Goal: Transaction & Acquisition: Subscribe to service/newsletter

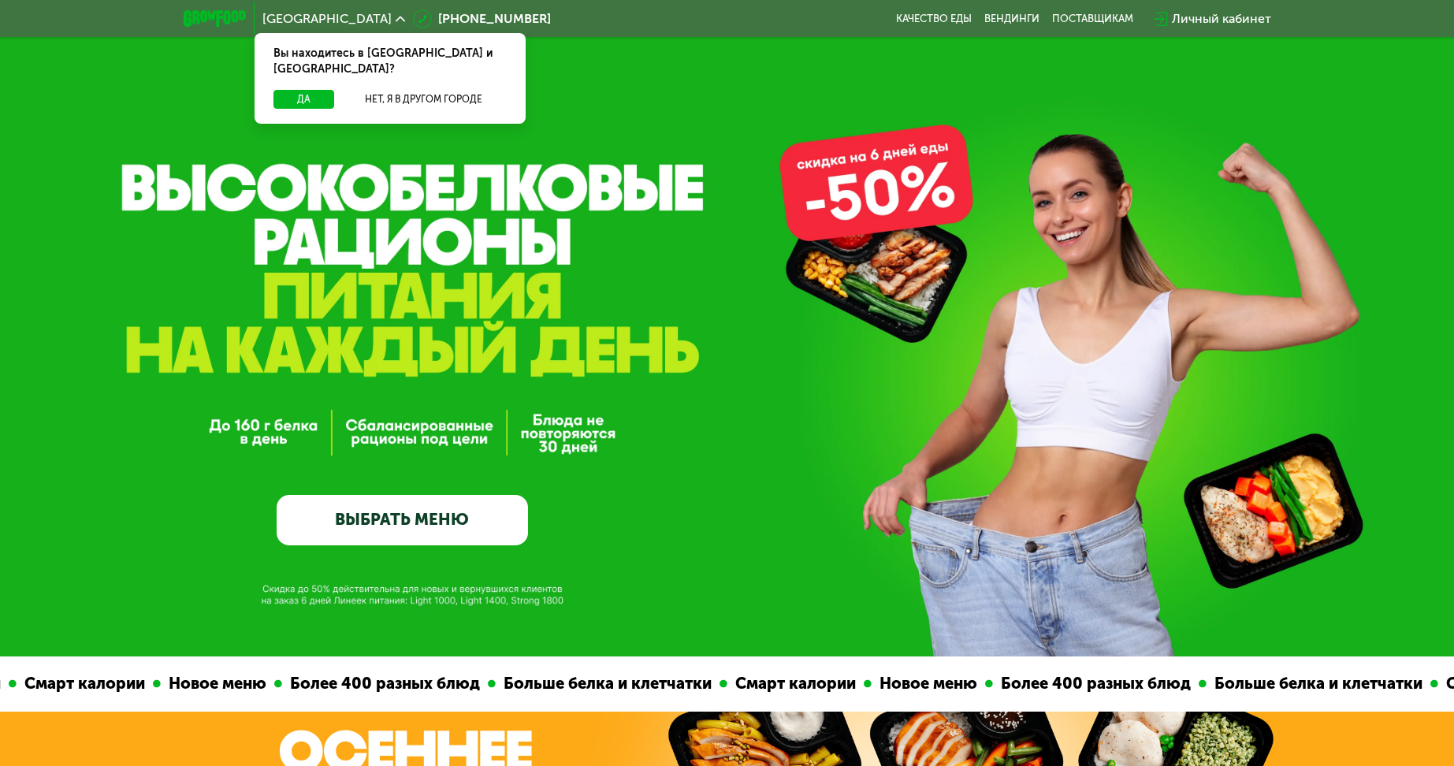
click at [289, 72] on div "Вы находитесь в Москве и обл.?" at bounding box center [390, 61] width 271 height 57
click at [295, 90] on button "Да" at bounding box center [303, 99] width 61 height 19
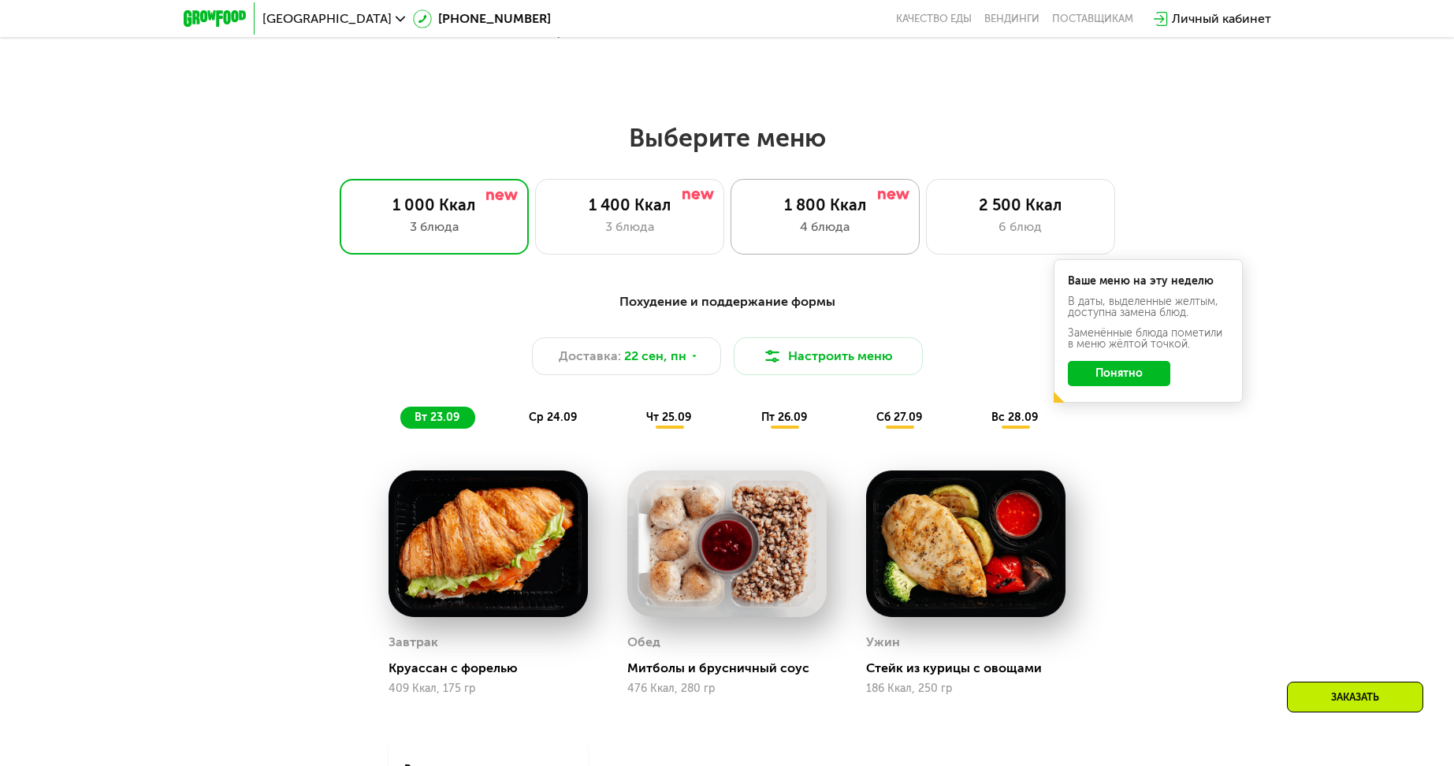
scroll to position [1182, 0]
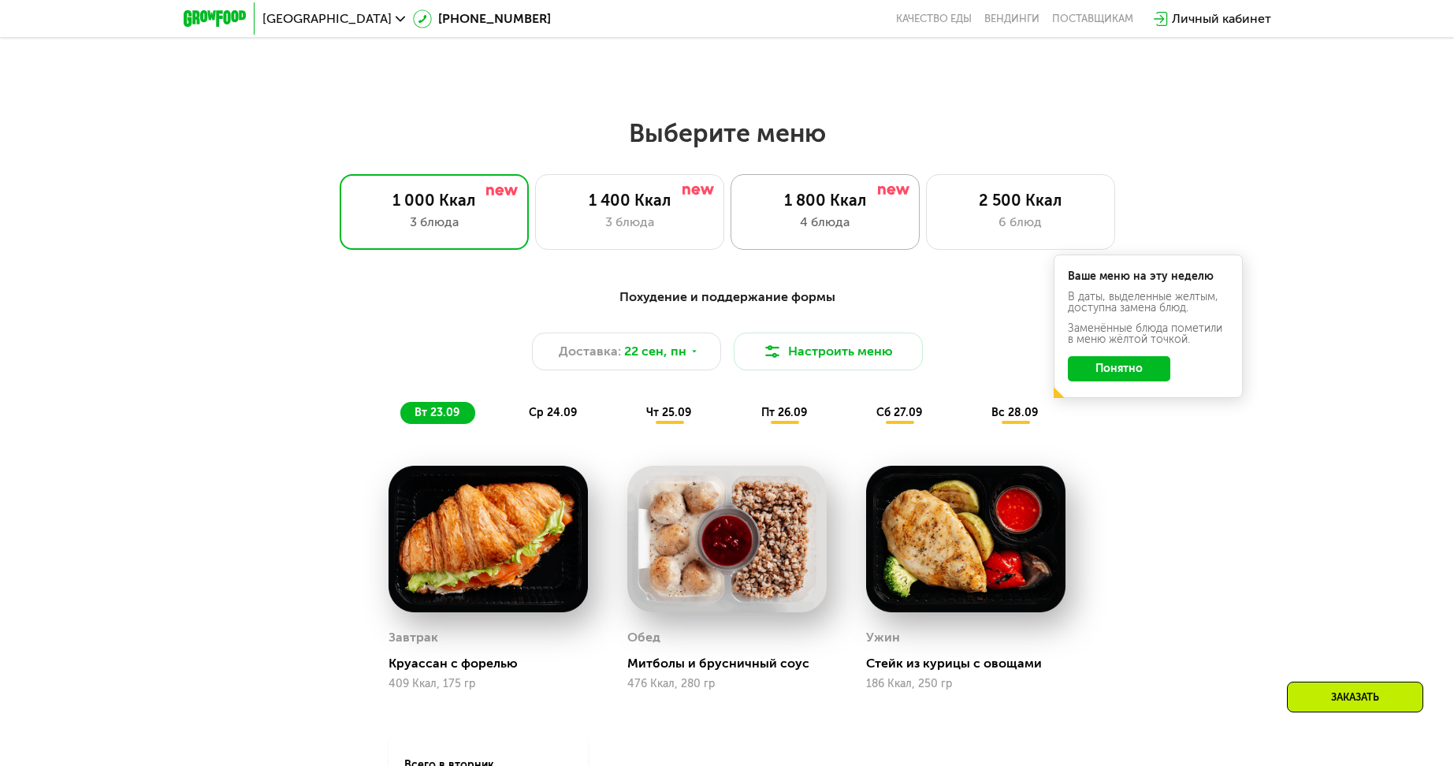
click at [823, 229] on div "4 блюда" at bounding box center [825, 222] width 156 height 19
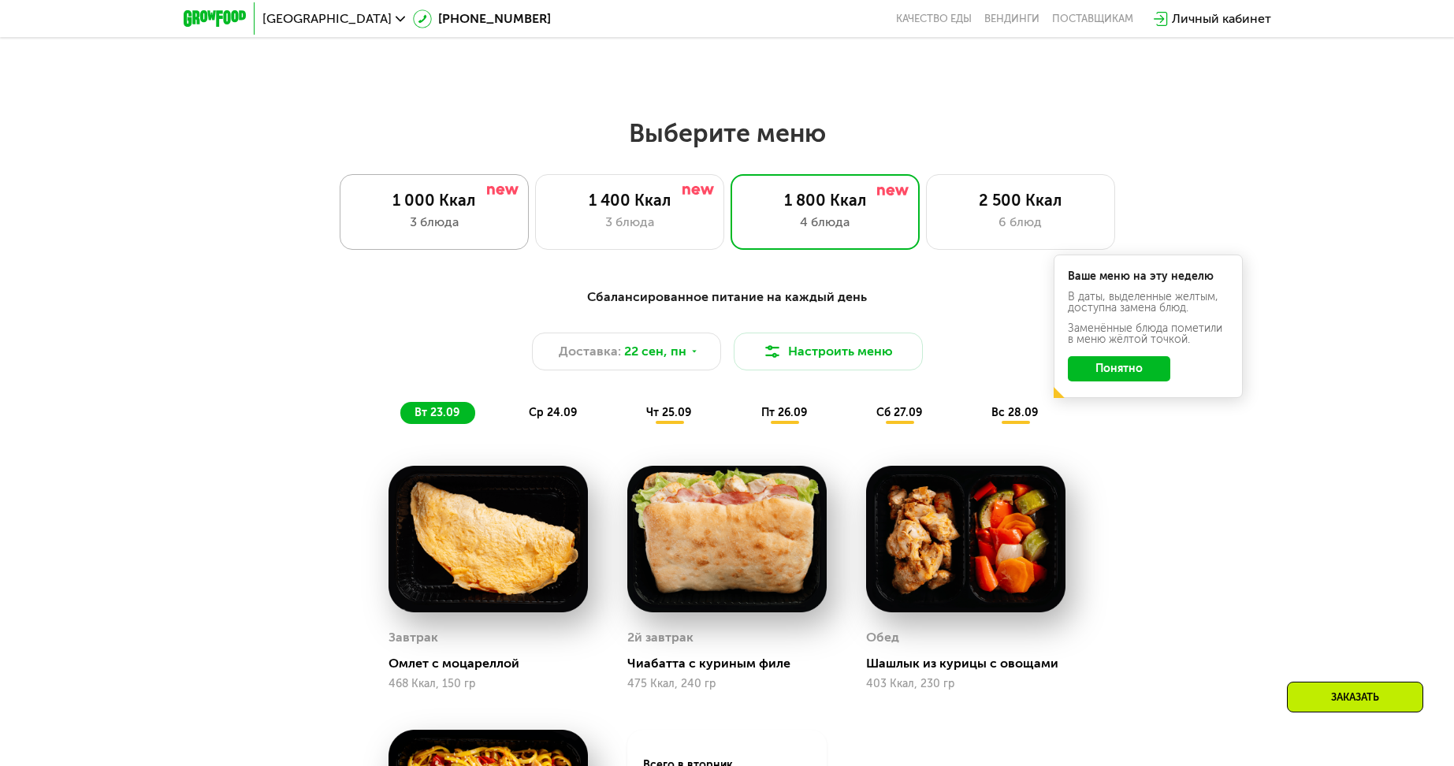
click at [470, 210] on div "1 000 Ккал" at bounding box center [434, 200] width 156 height 19
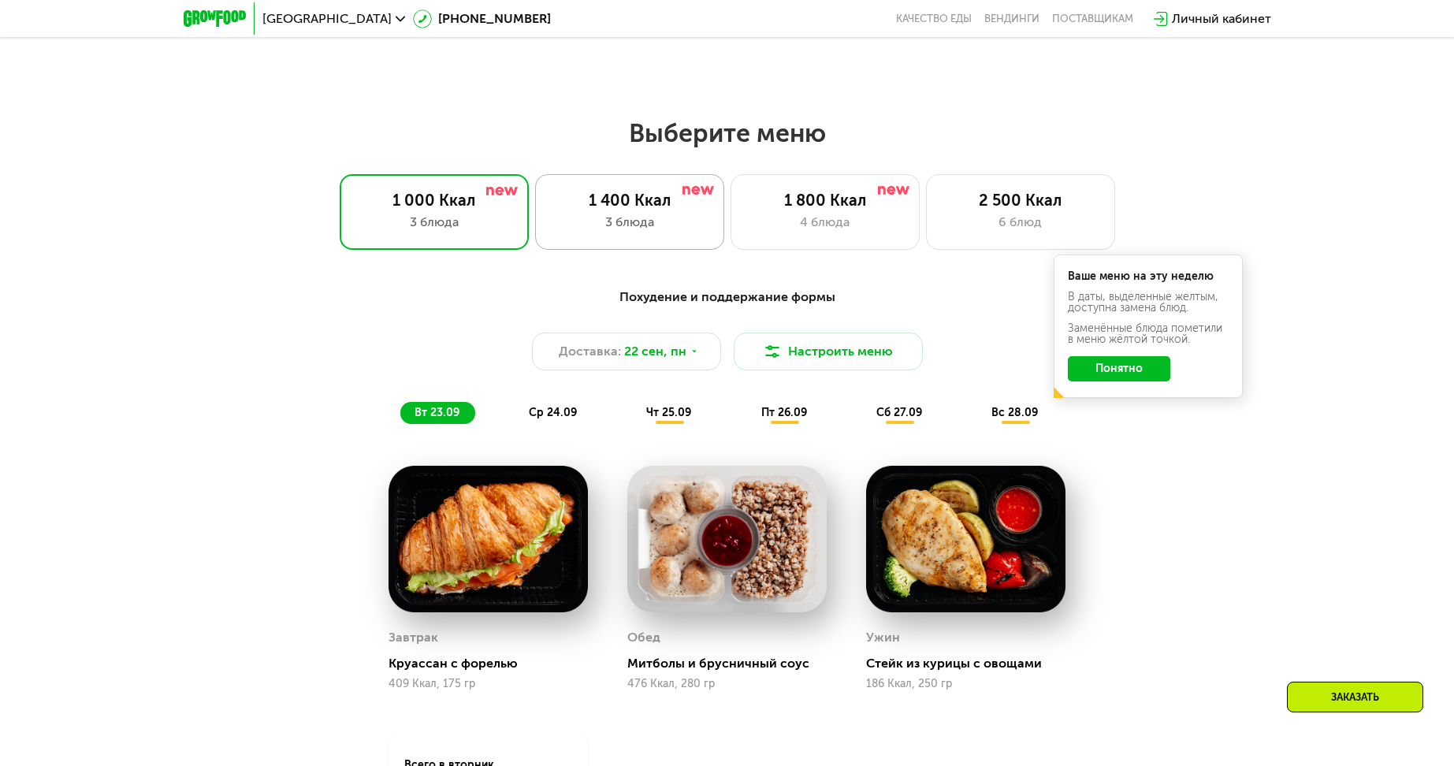
click at [634, 206] on div "1 400 Ккал" at bounding box center [630, 200] width 156 height 19
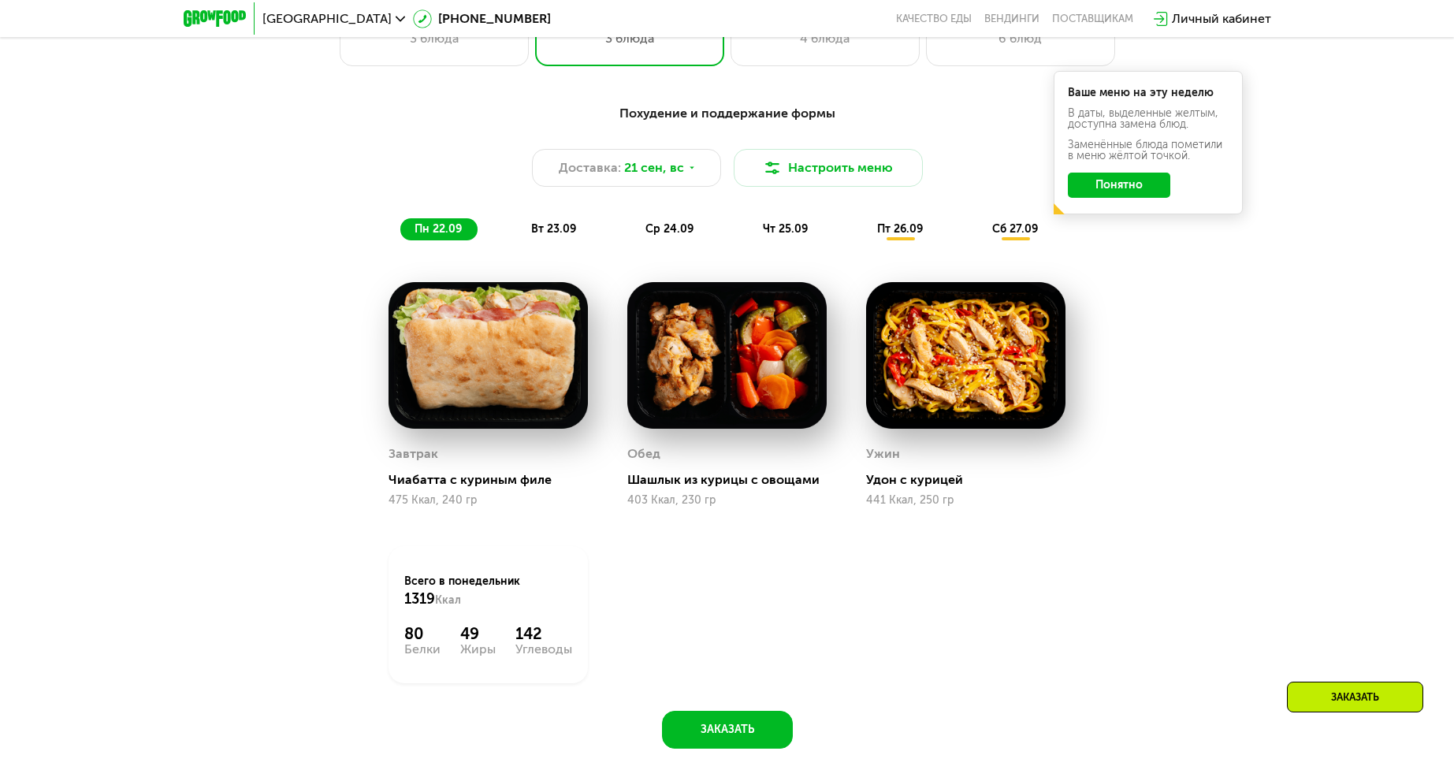
scroll to position [1340, 0]
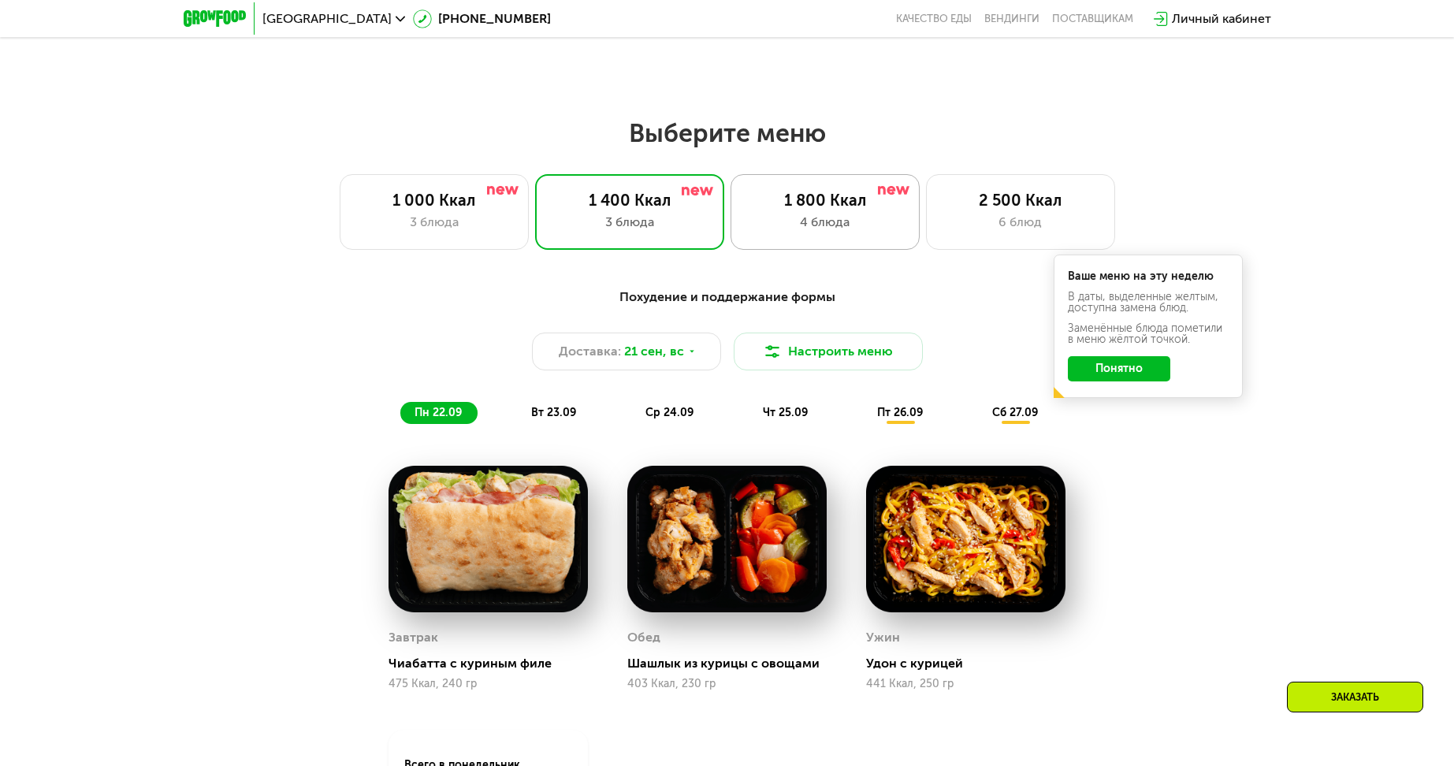
click at [805, 210] on div "1 800 Ккал" at bounding box center [825, 200] width 156 height 19
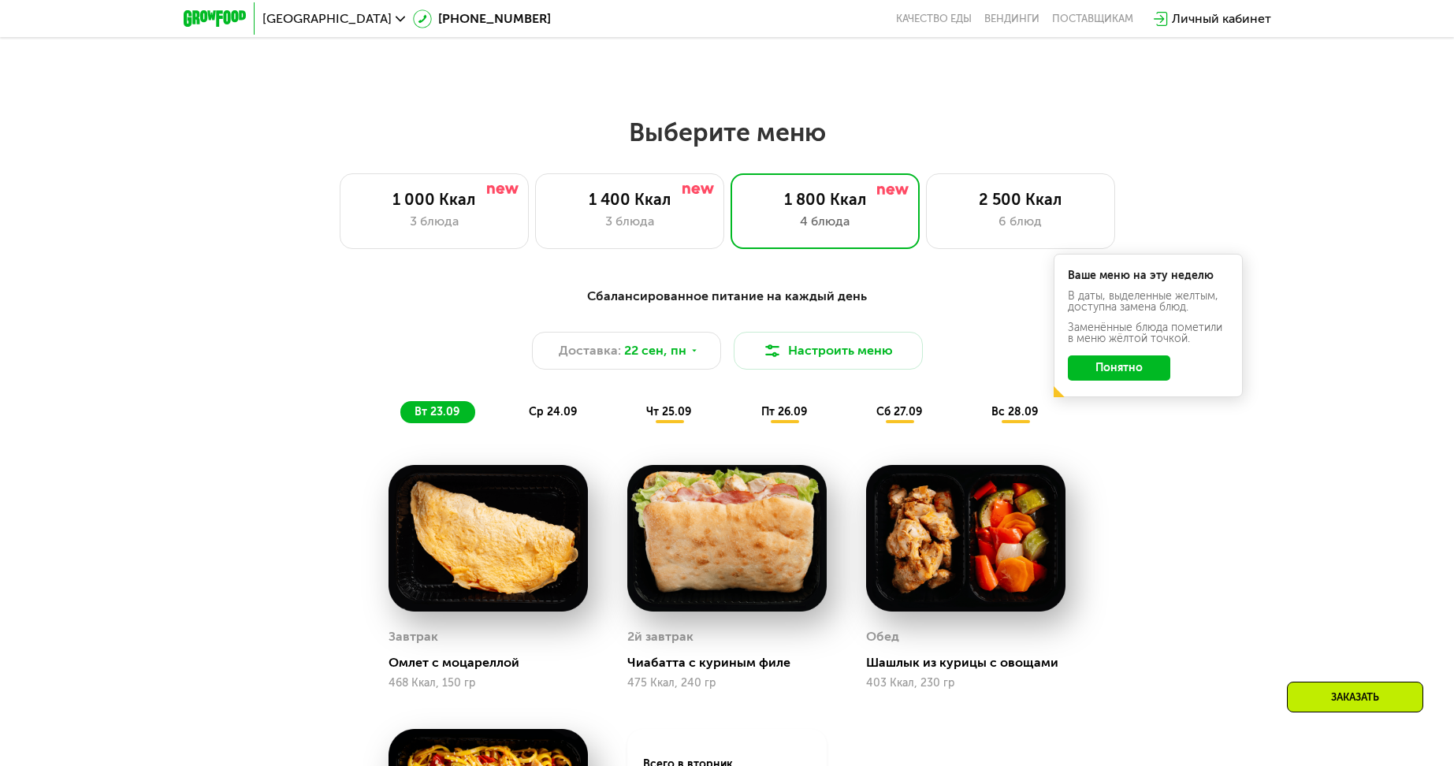
scroll to position [1182, 0]
click at [1139, 373] on button "Понятно" at bounding box center [1119, 368] width 102 height 25
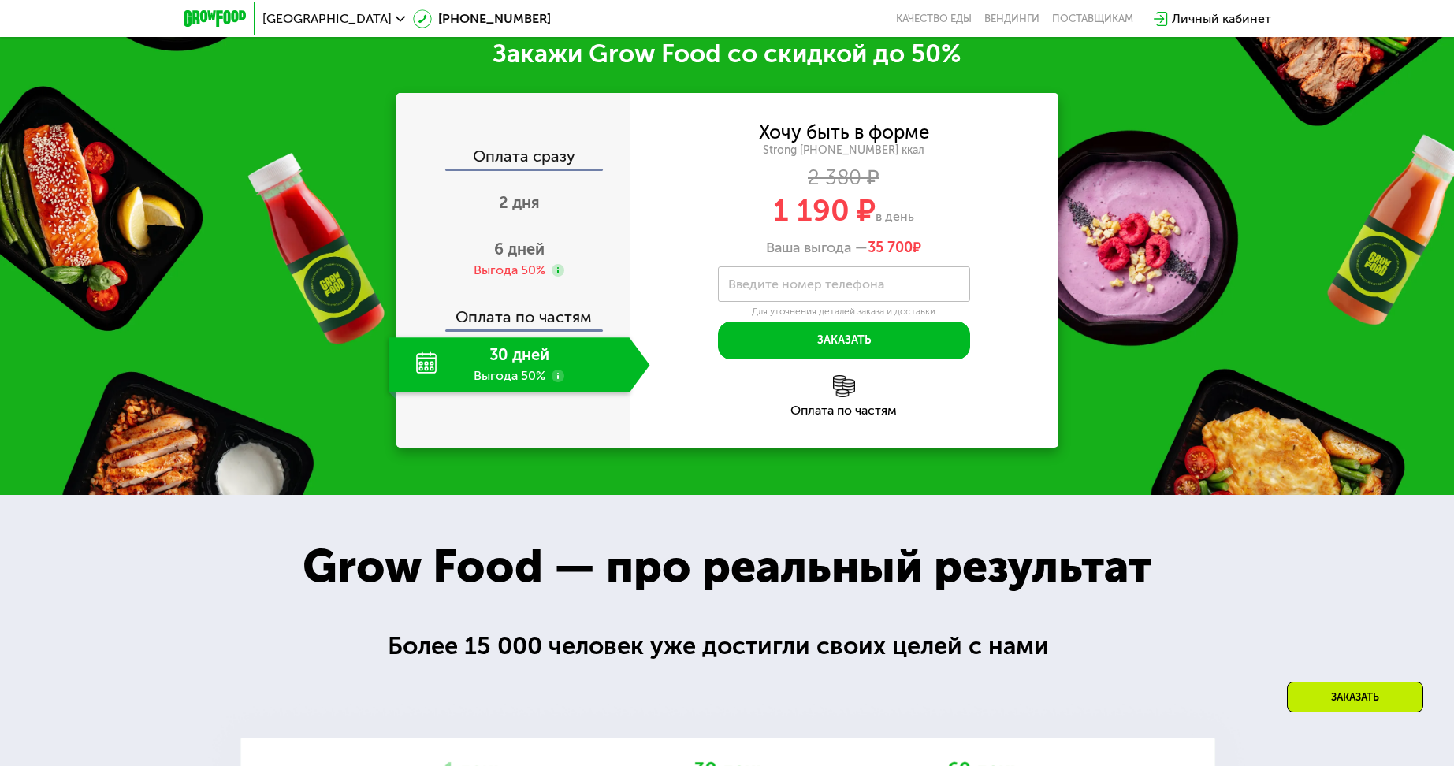
scroll to position [2128, 0]
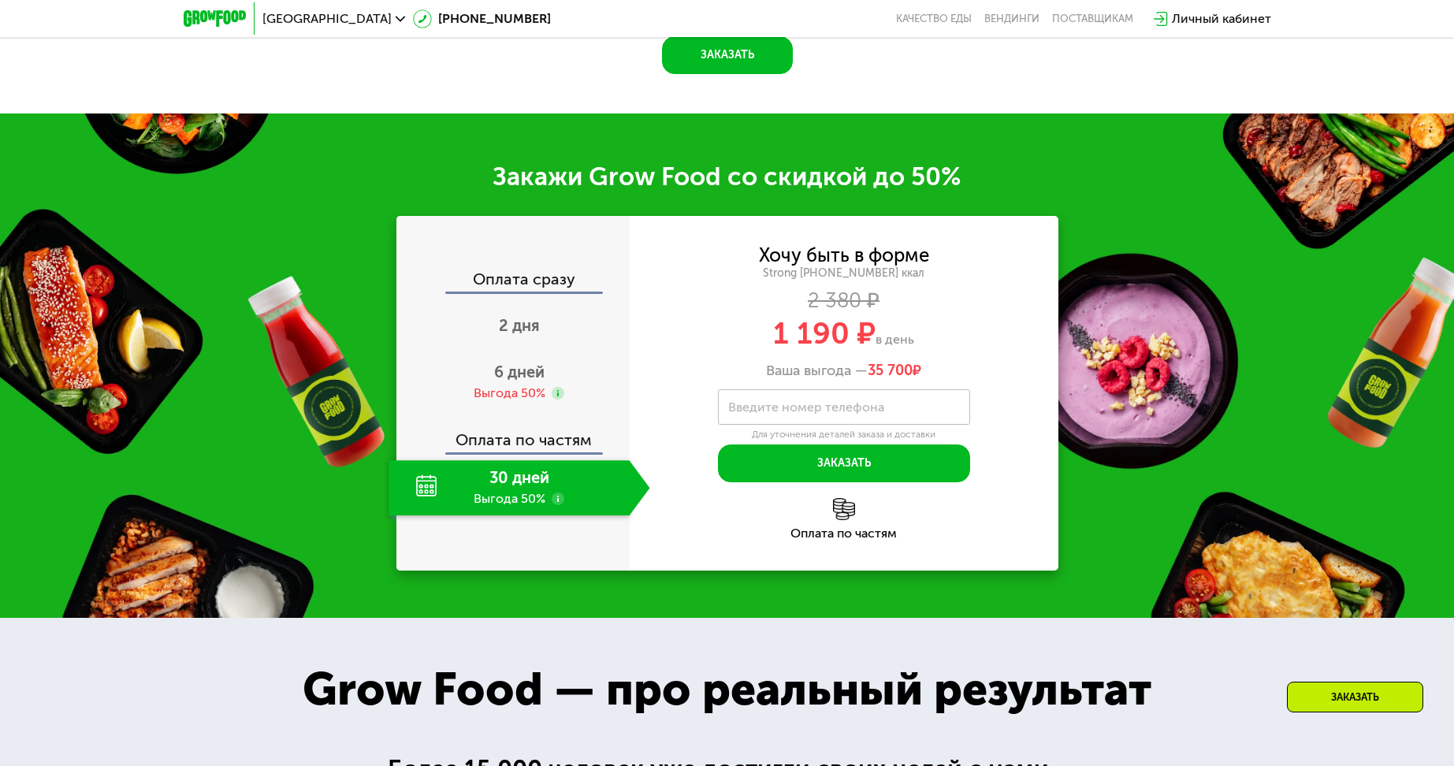
click at [430, 491] on div "30 дней Выгода 50%" at bounding box center [508, 487] width 241 height 55
click at [556, 505] on use at bounding box center [558, 498] width 13 height 13
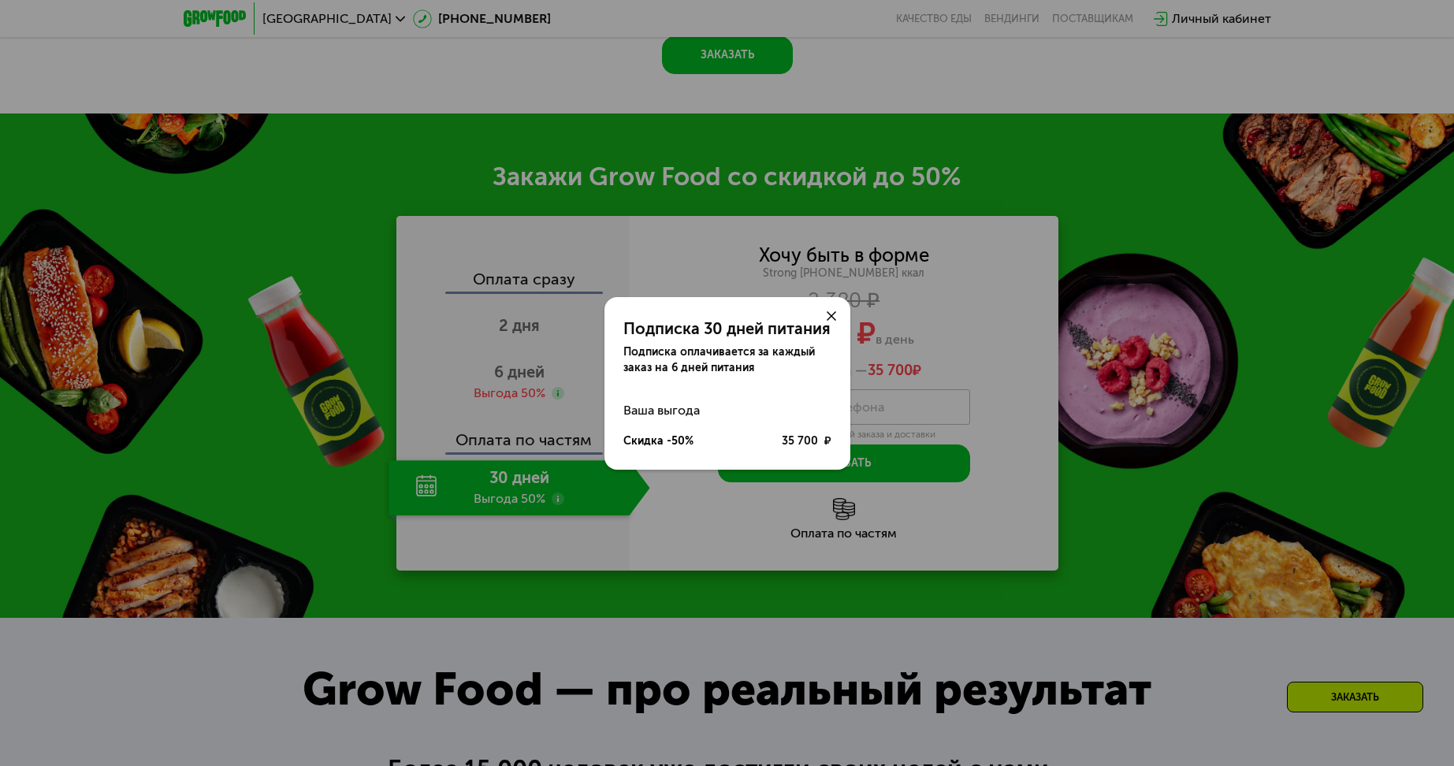
click at [830, 318] on use at bounding box center [831, 315] width 9 height 9
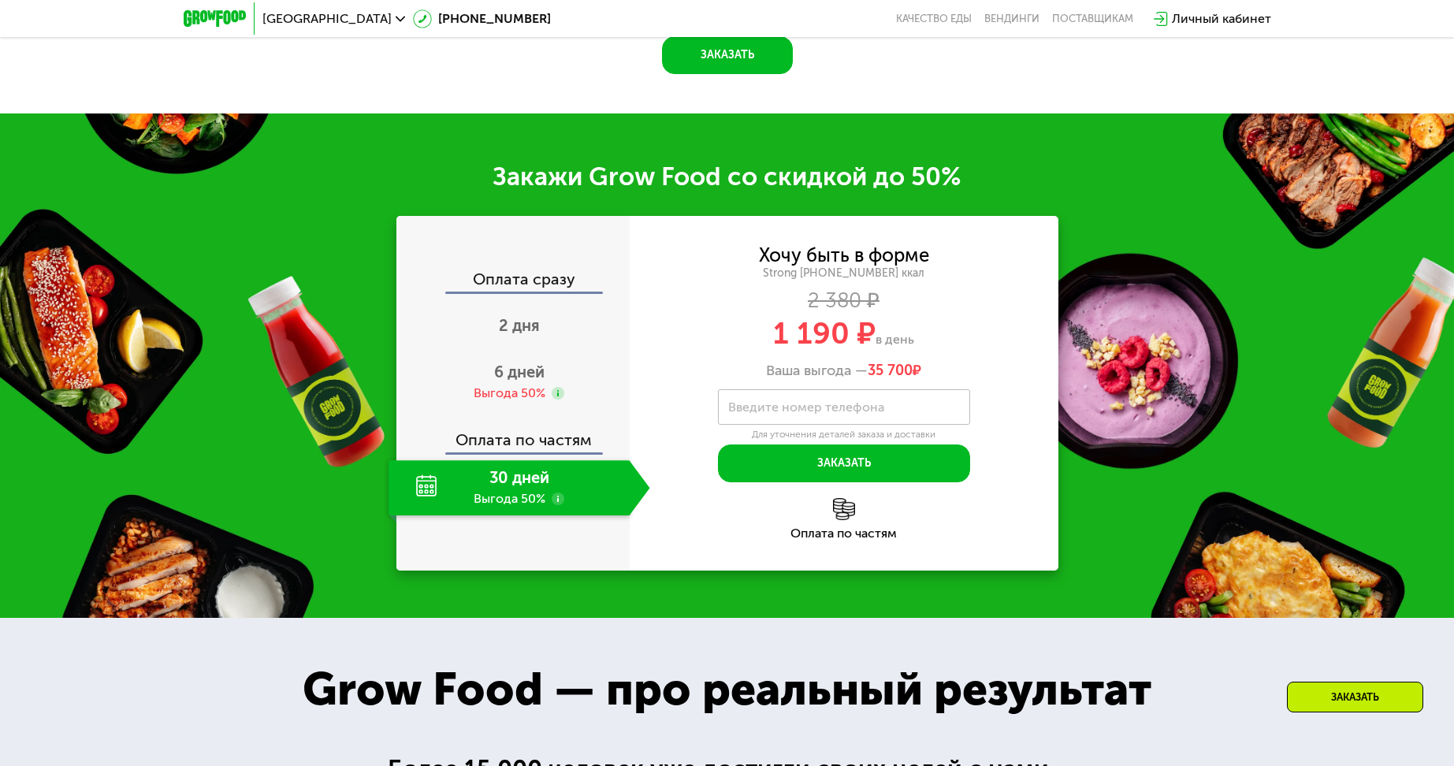
click at [518, 446] on div "Оплата по частям" at bounding box center [514, 434] width 232 height 36
click at [424, 495] on div "30 дней Выгода 50%" at bounding box center [508, 487] width 241 height 55
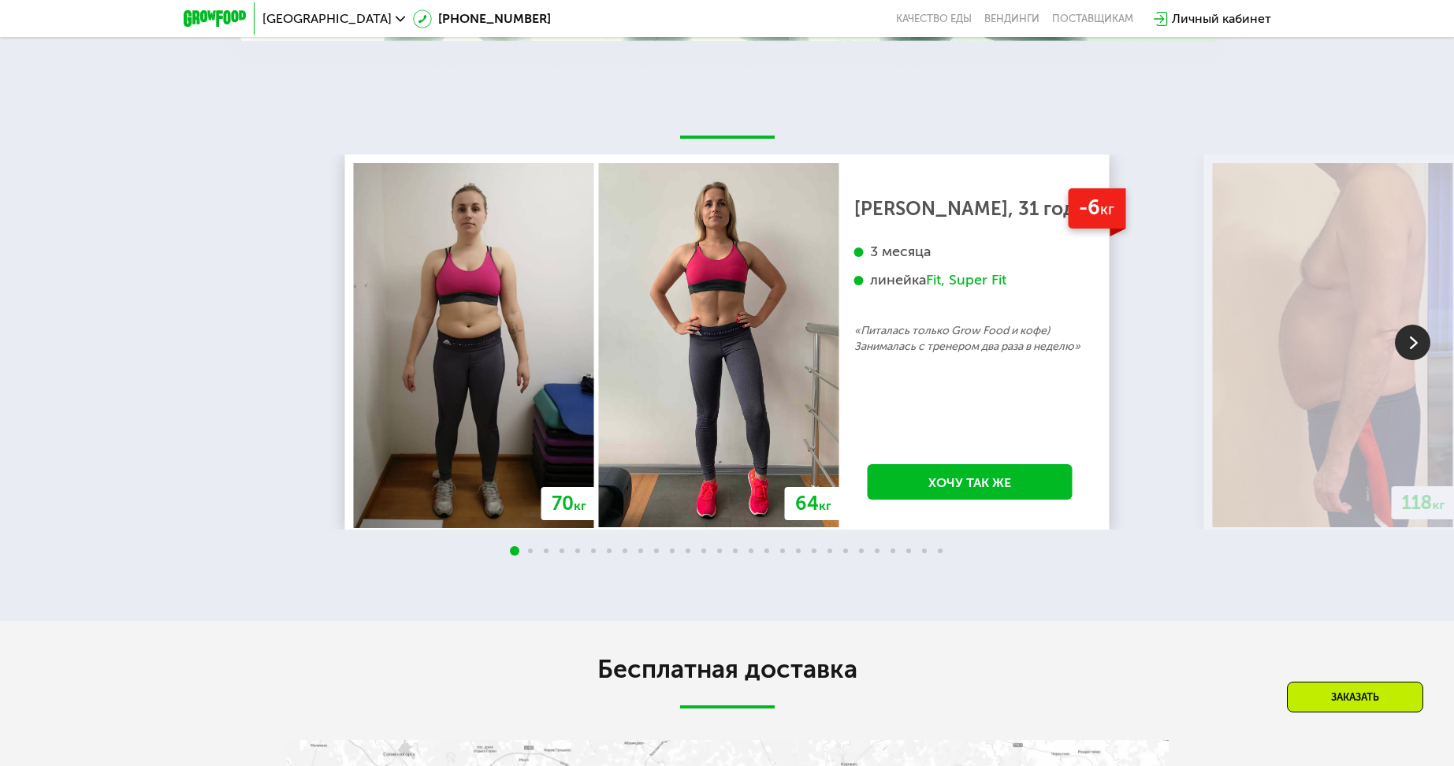
scroll to position [3625, 0]
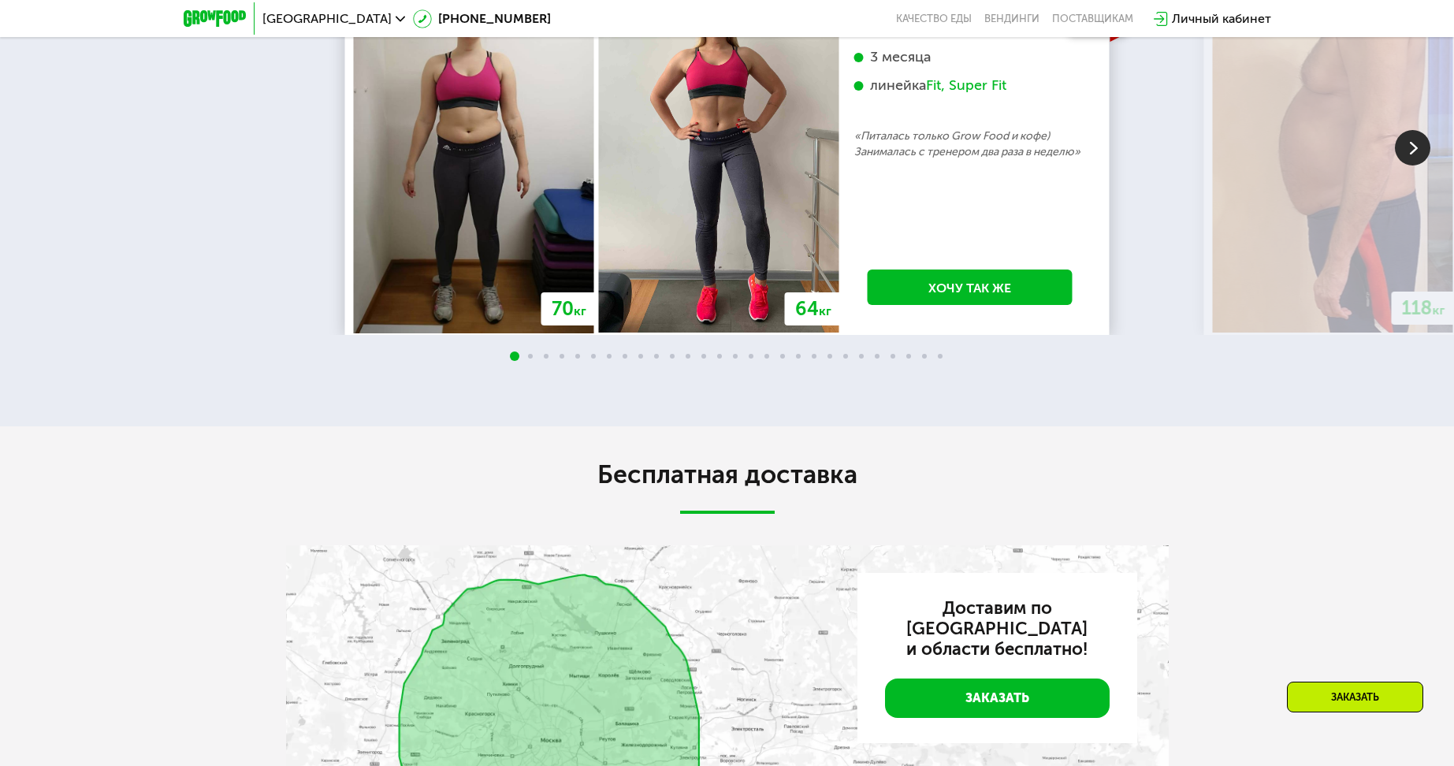
click at [534, 355] on div "70 кг 64 кг -6 кг Екатерина, 31 год 3 месяца линейка Fit, Super Fit «Питалась т…" at bounding box center [727, 161] width 1454 height 403
click at [535, 362] on div at bounding box center [727, 357] width 1454 height 13
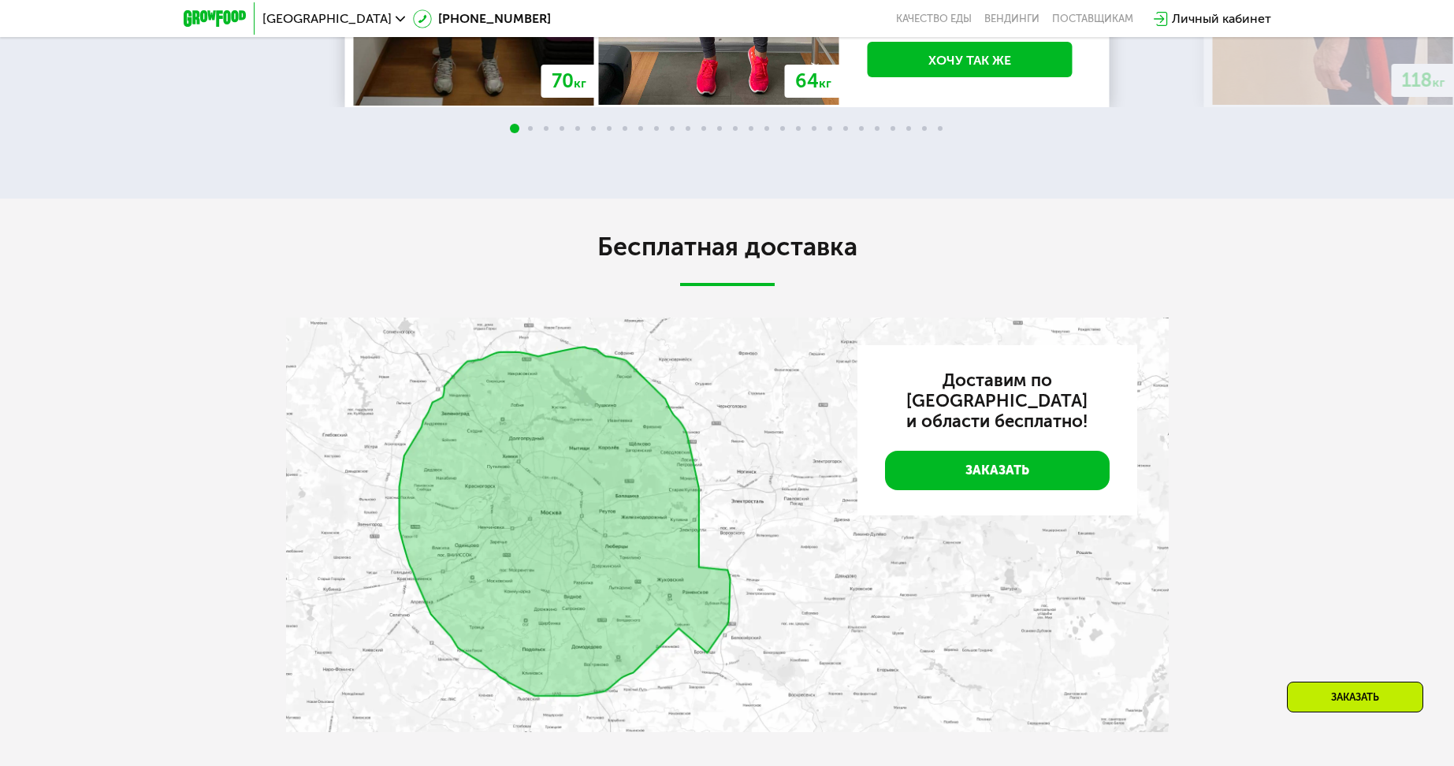
scroll to position [4097, 0]
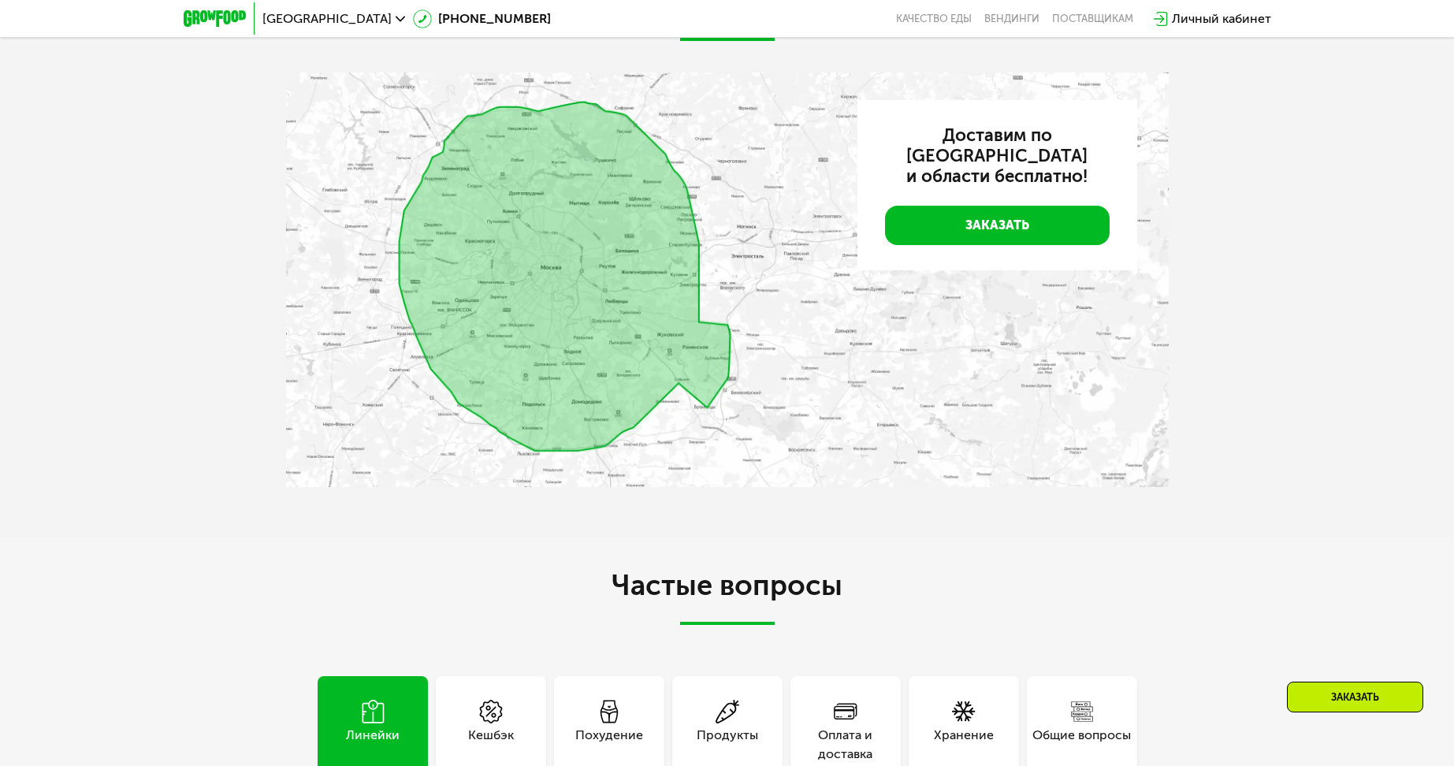
click at [507, 576] on h2 "Частые вопросы" at bounding box center [727, 597] width 883 height 55
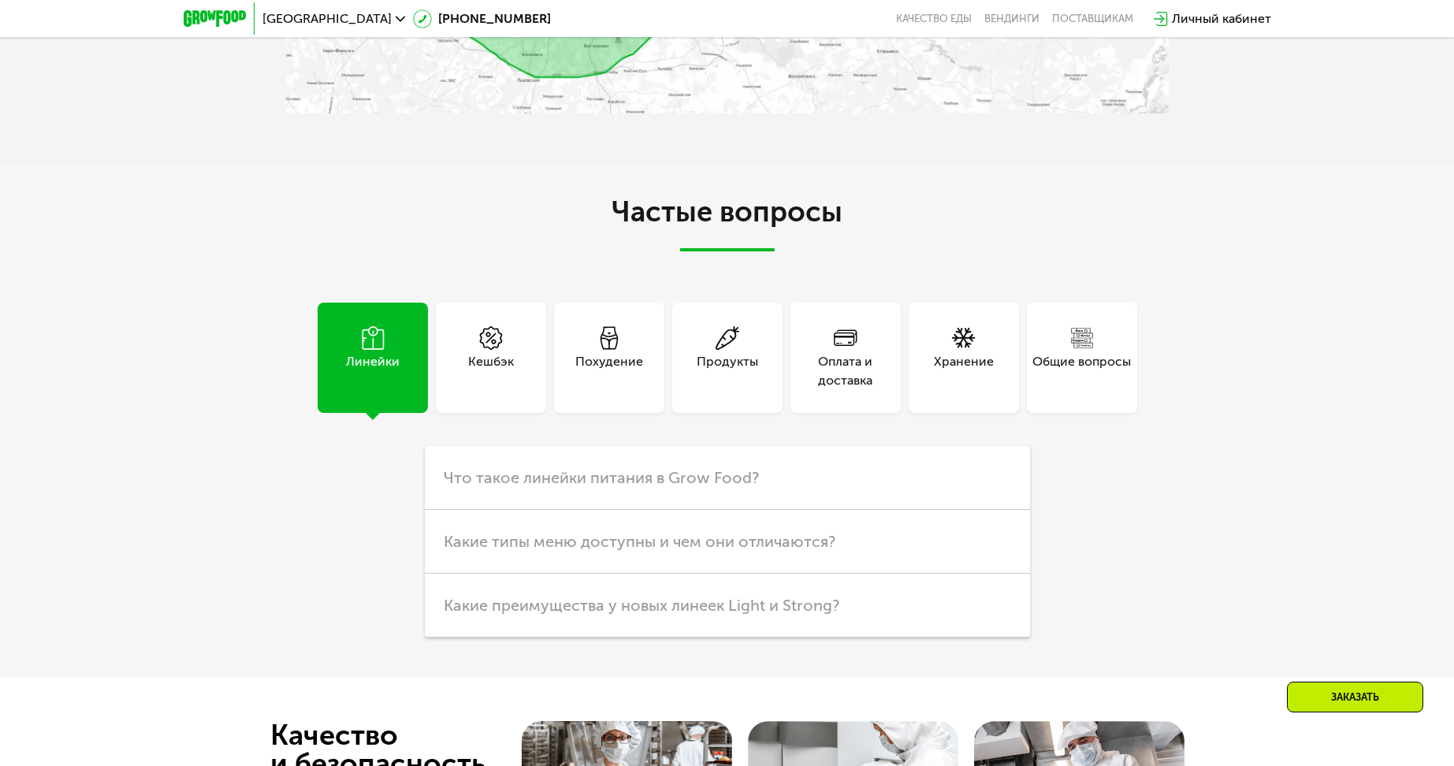
scroll to position [4491, 0]
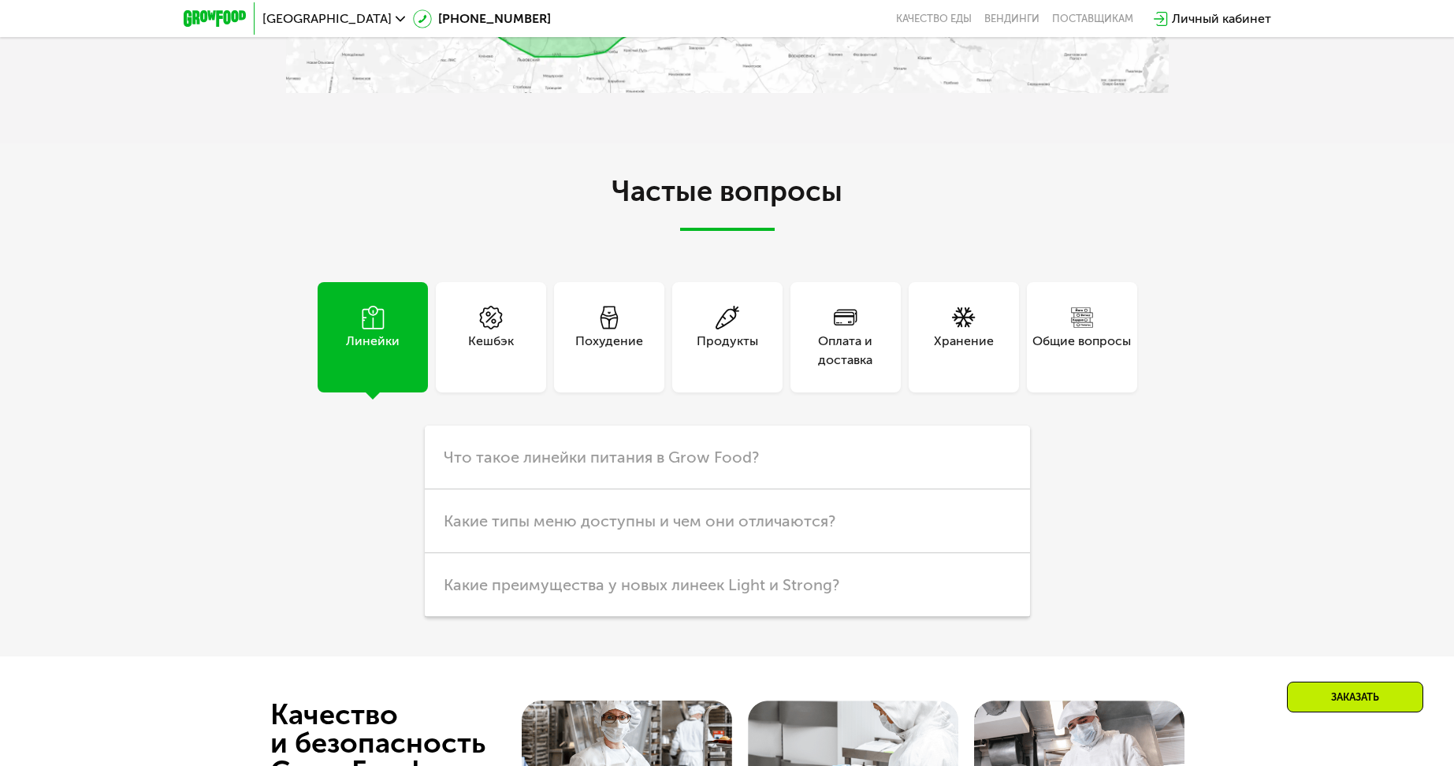
click at [494, 342] on div "Кешбэк" at bounding box center [491, 351] width 46 height 38
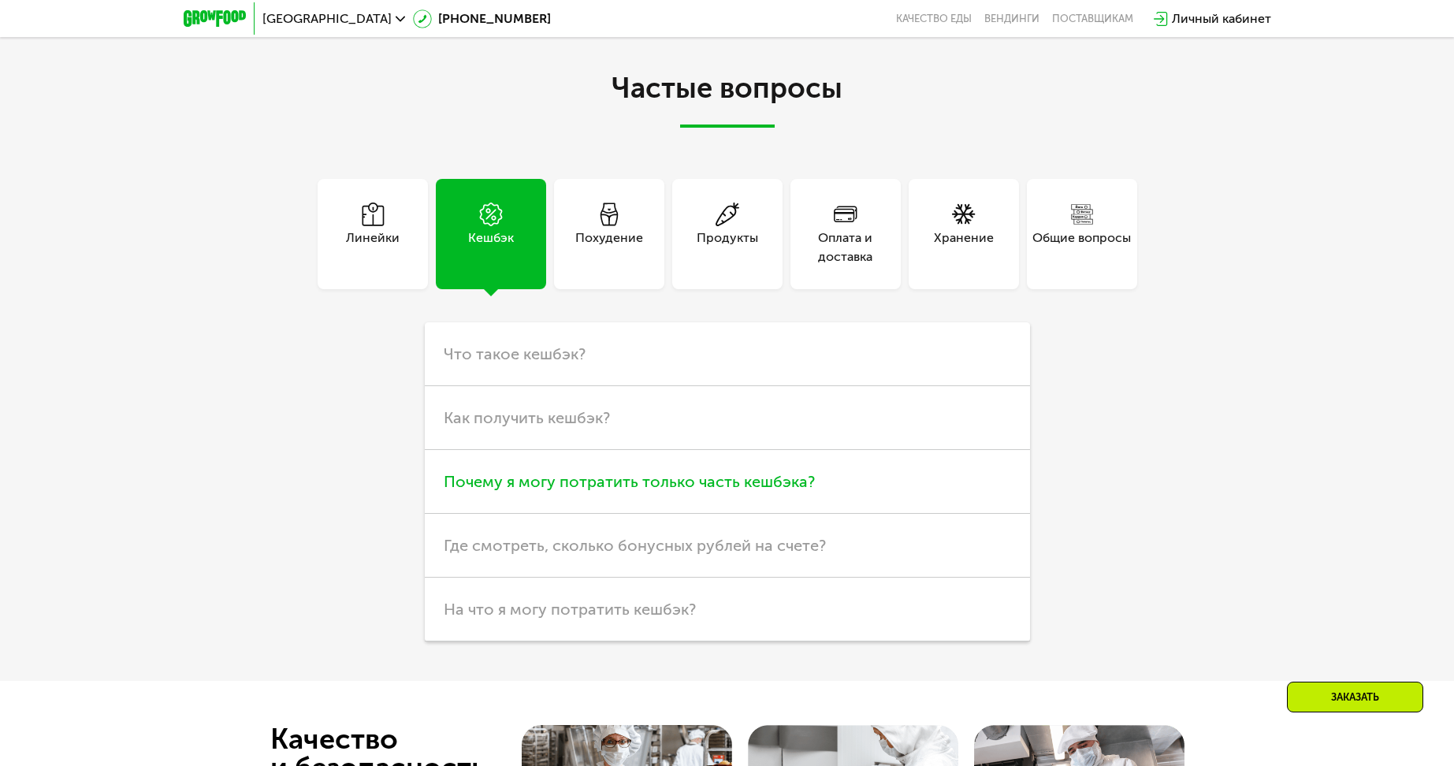
scroll to position [4570, 0]
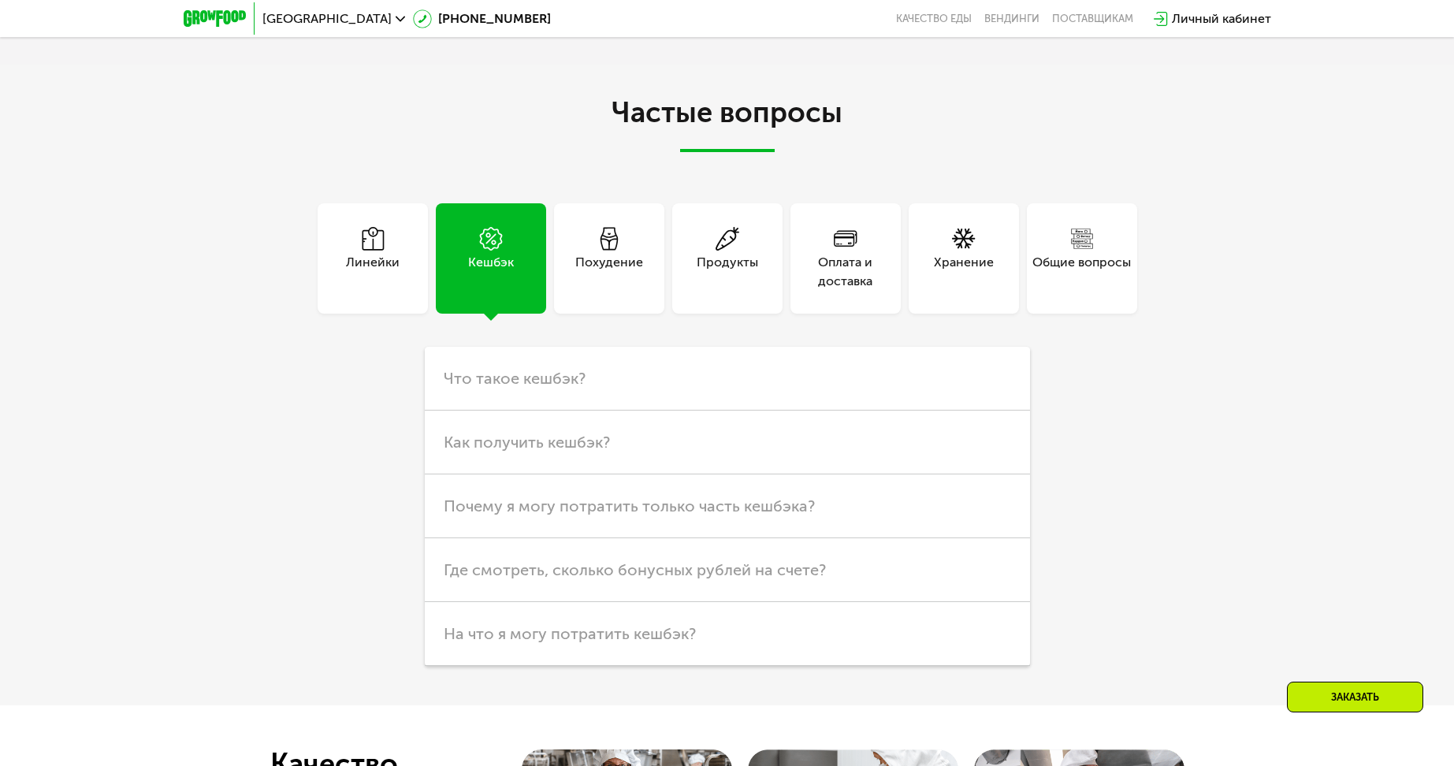
click at [380, 280] on div "Линейки" at bounding box center [373, 272] width 54 height 38
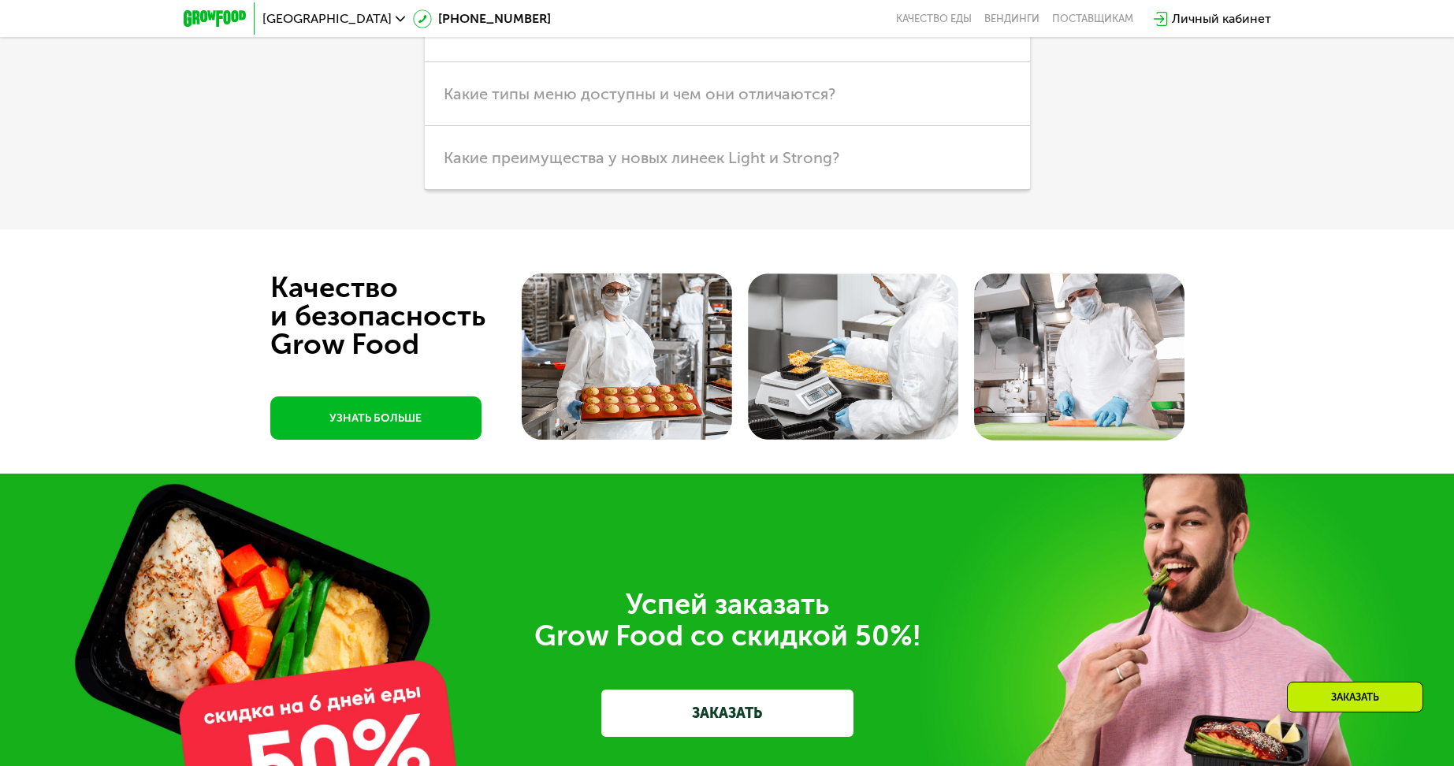
scroll to position [4367, 0]
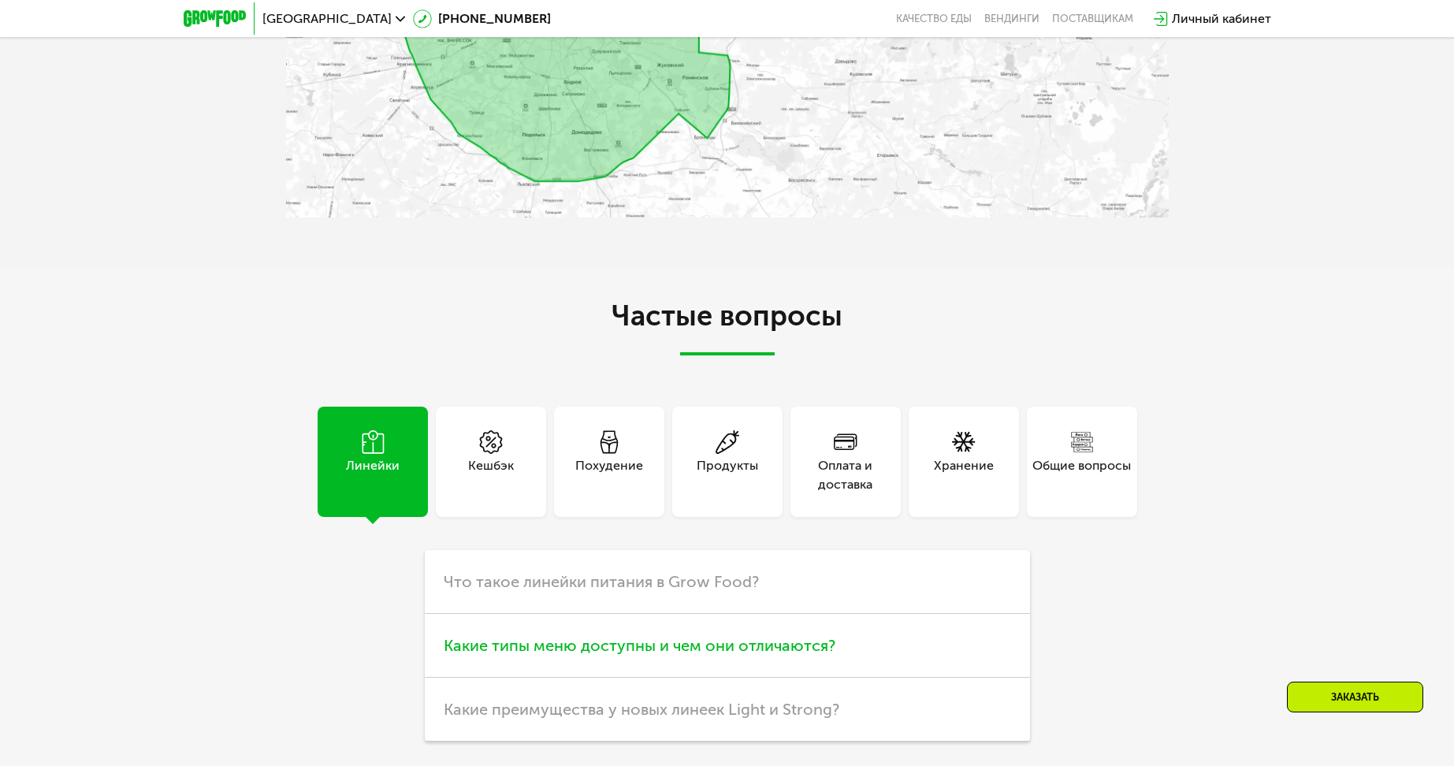
click at [581, 641] on span "Какие типы меню доступны и чем они отличаются?" at bounding box center [640, 645] width 392 height 19
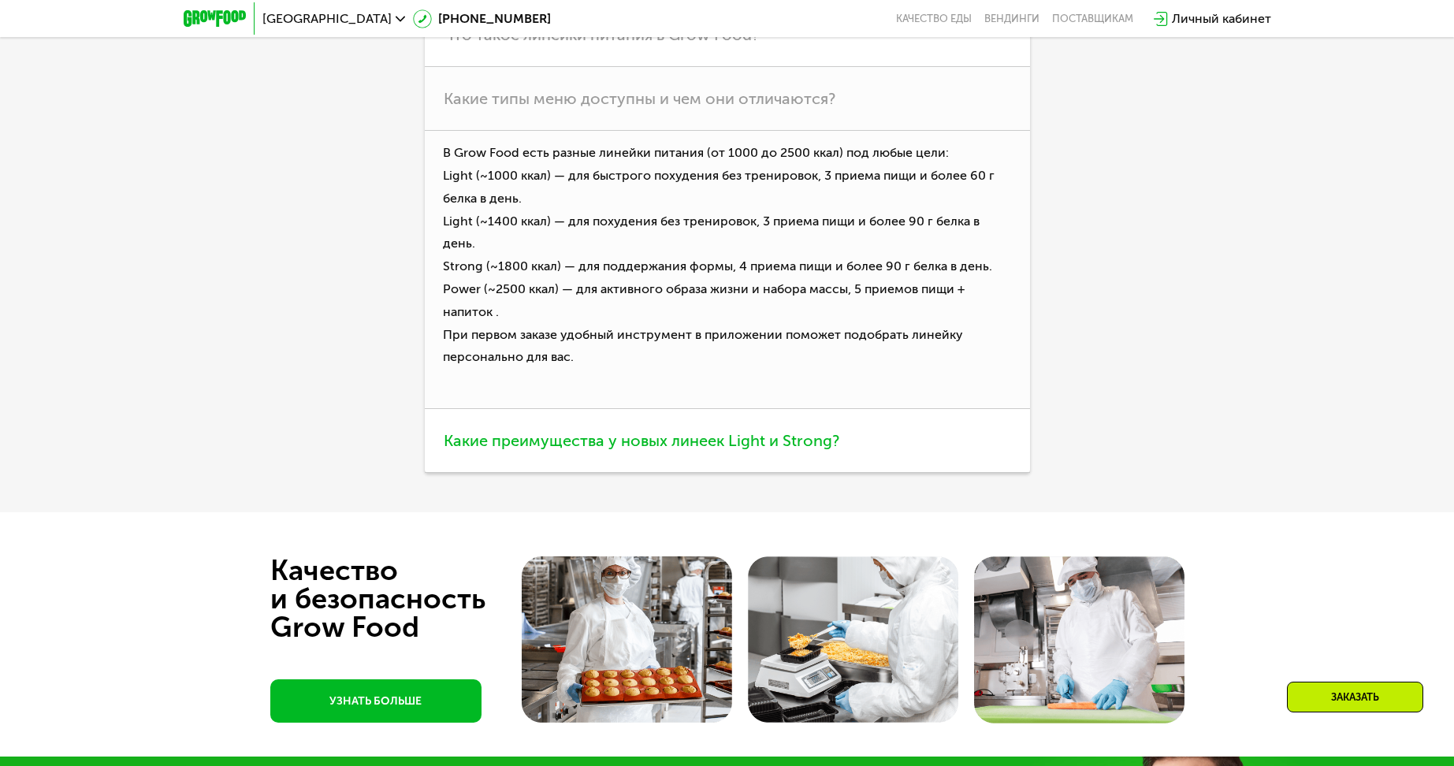
scroll to position [4919, 0]
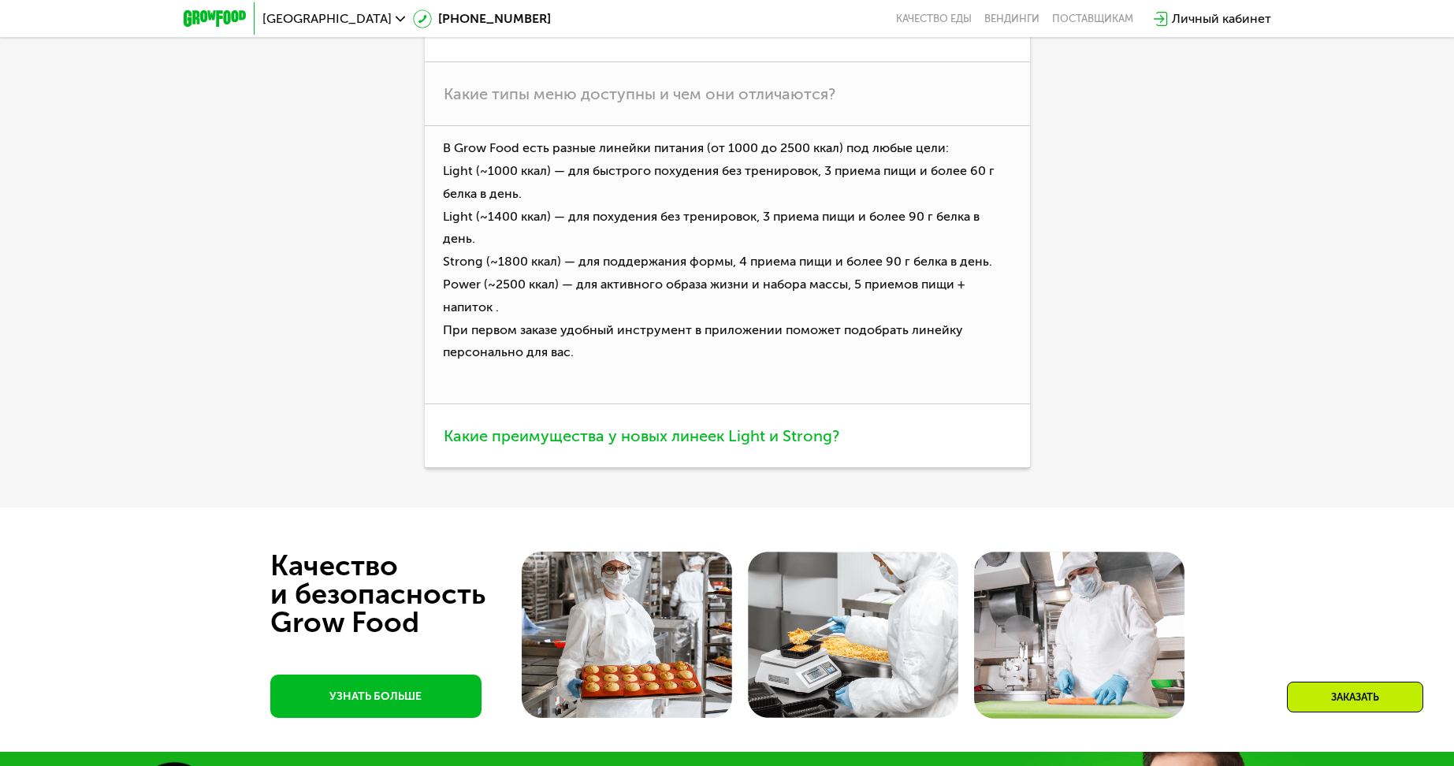
click at [530, 426] on span "Какие преимущества у новых линеек Light и Strong?" at bounding box center [642, 435] width 396 height 19
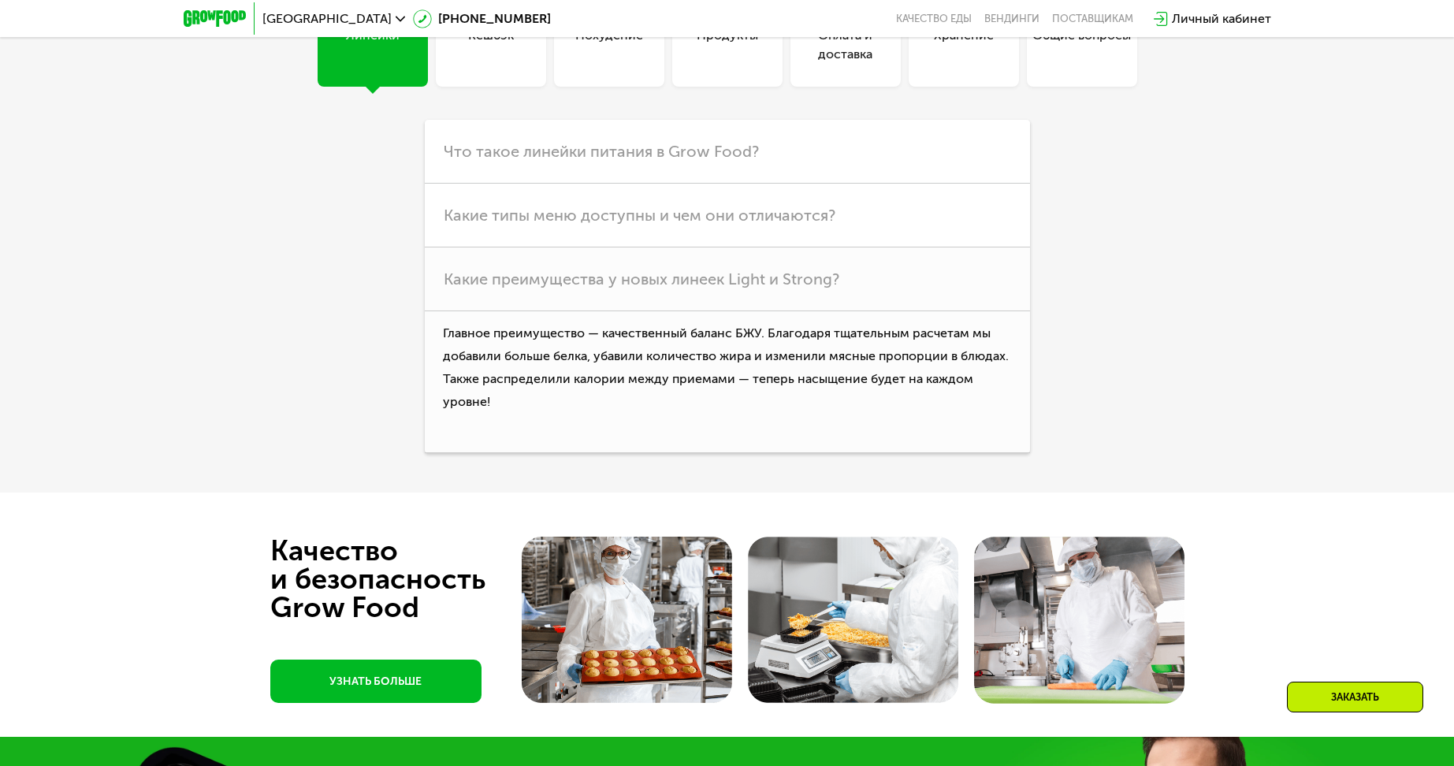
scroll to position [4603, 0]
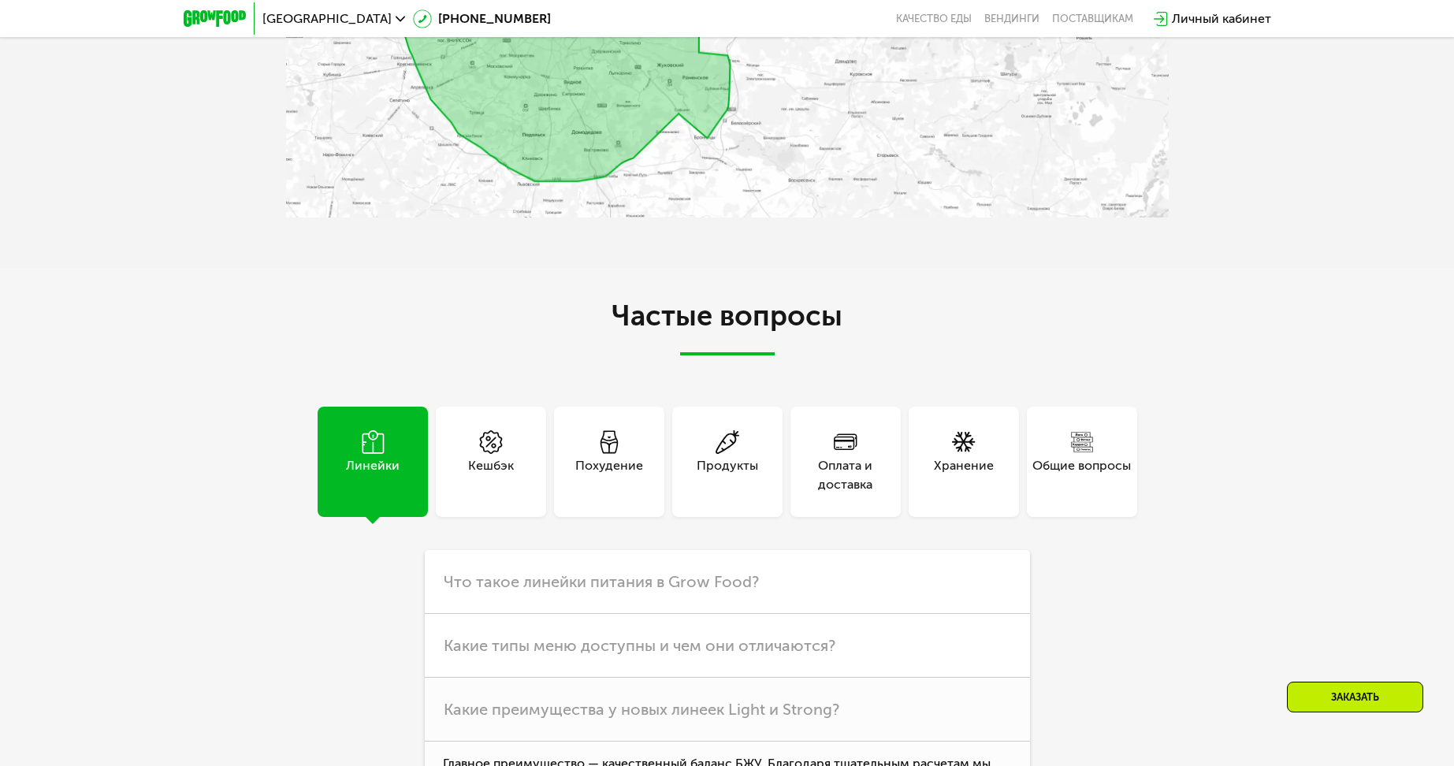
click at [473, 443] on div "Кешбэк" at bounding box center [491, 462] width 110 height 110
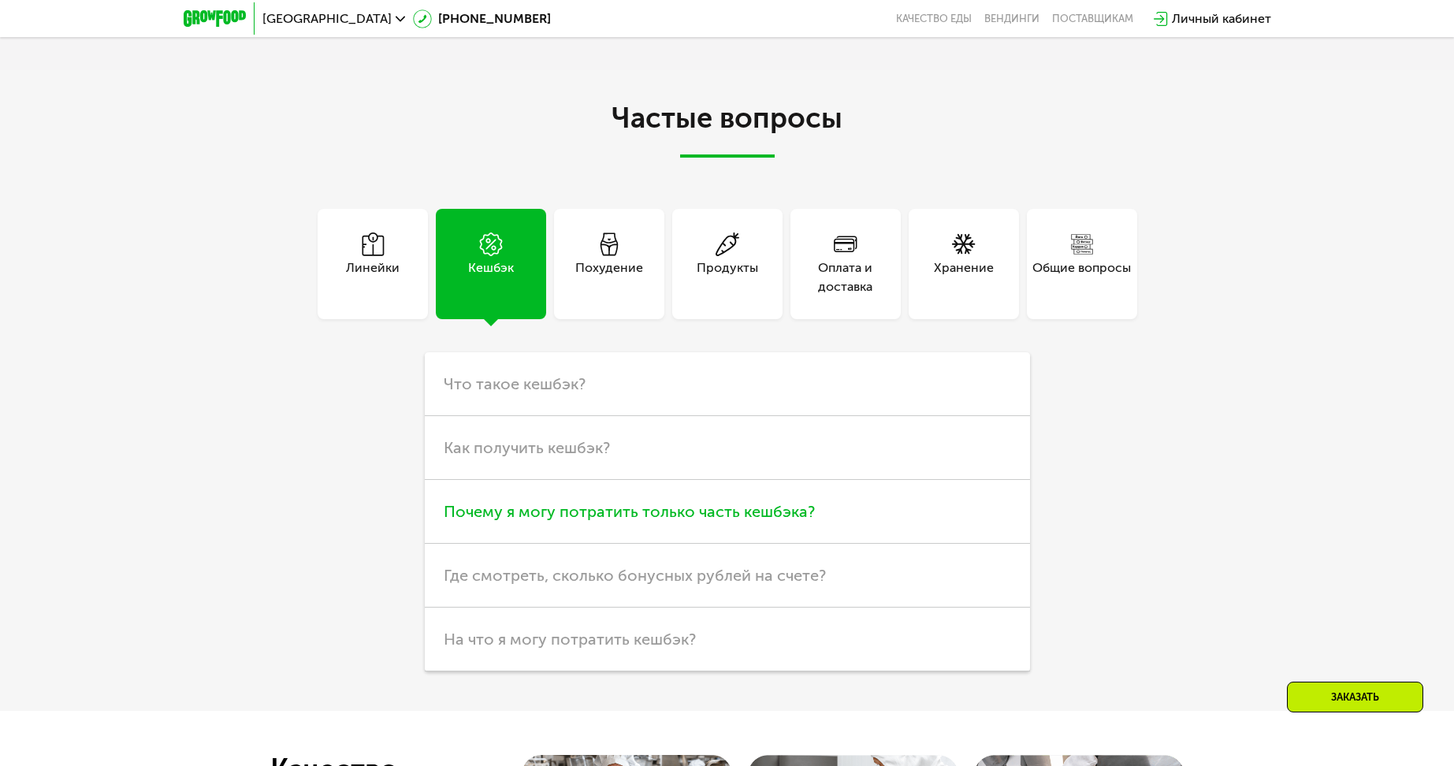
scroll to position [4682, 0]
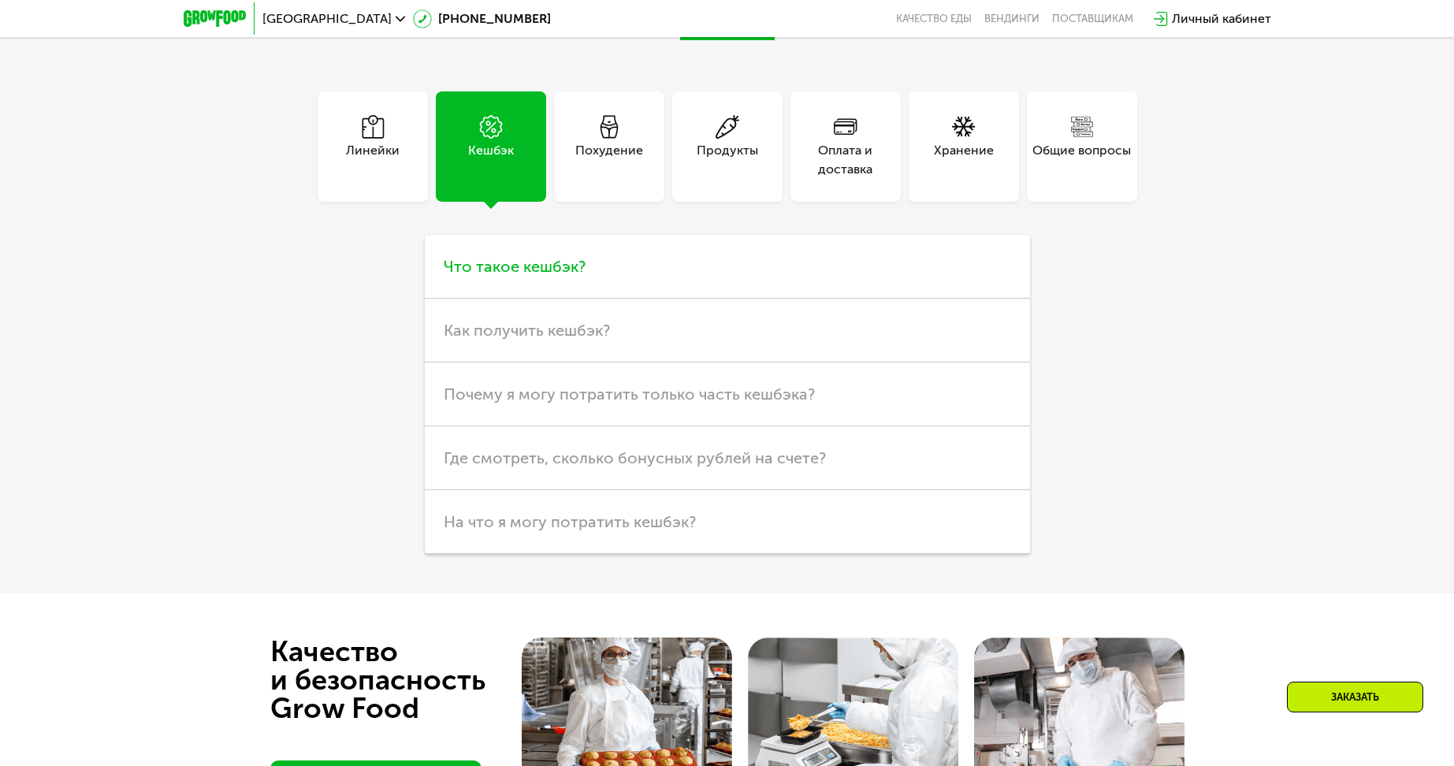
click at [563, 276] on span "Что такое кешбэк?" at bounding box center [515, 266] width 142 height 19
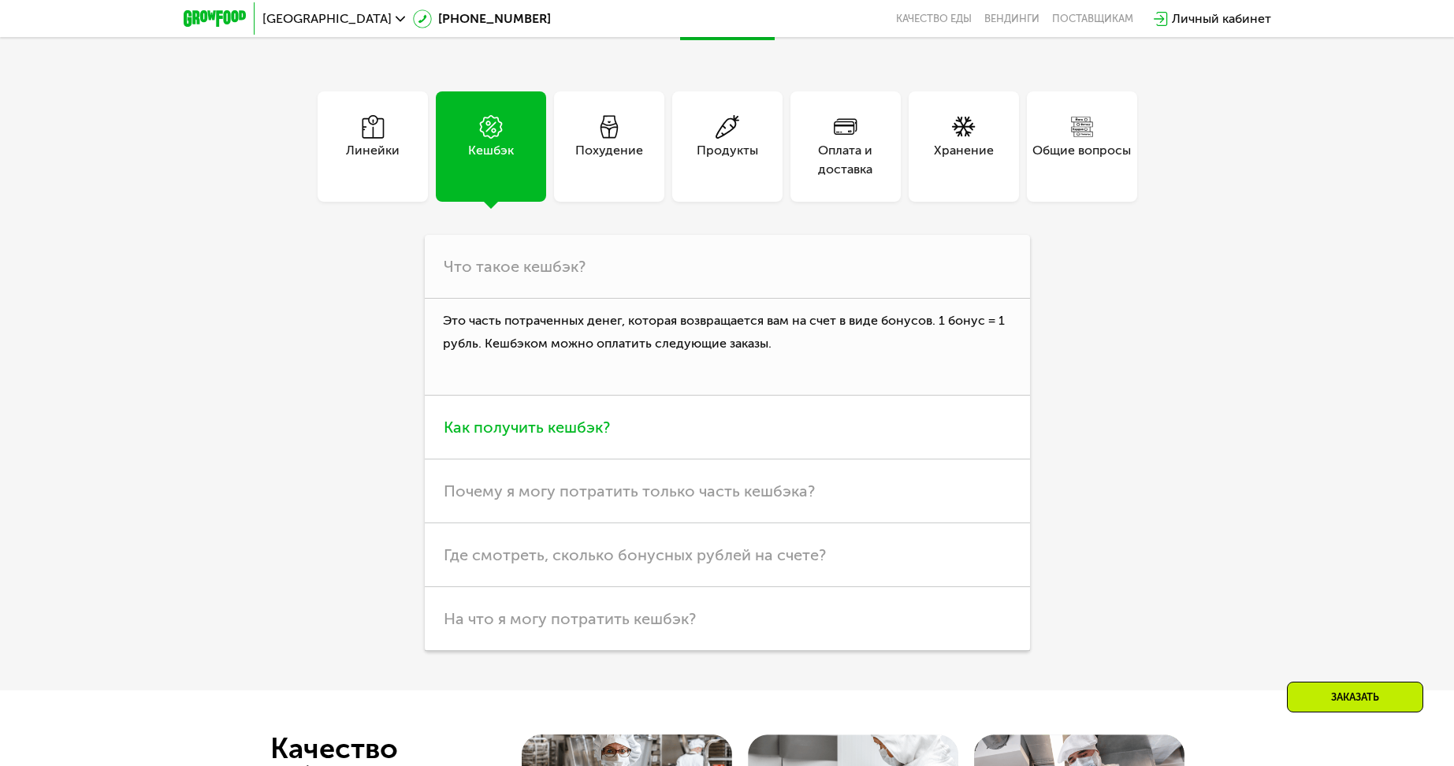
click at [579, 415] on h3 "Как получить кешбэк?" at bounding box center [727, 428] width 605 height 64
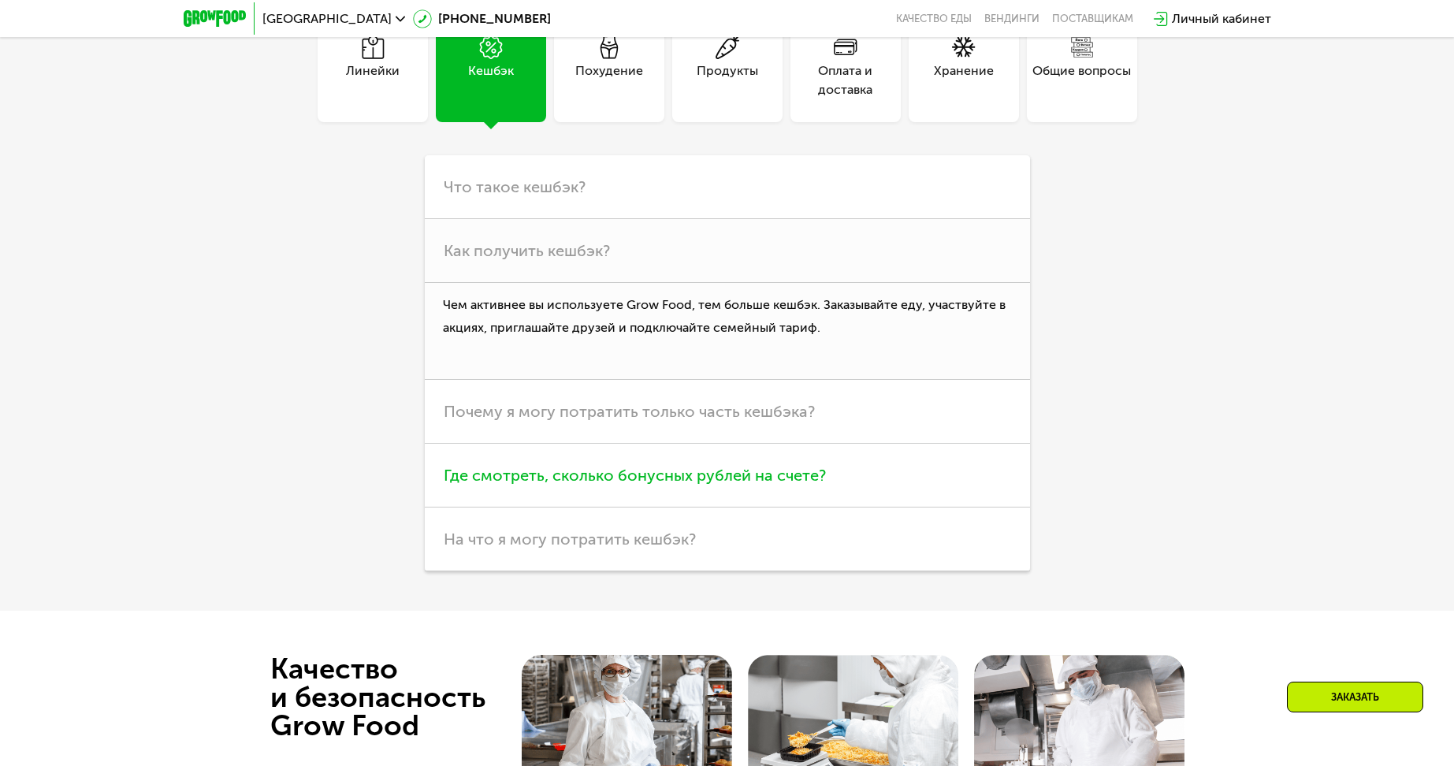
scroll to position [4840, 0]
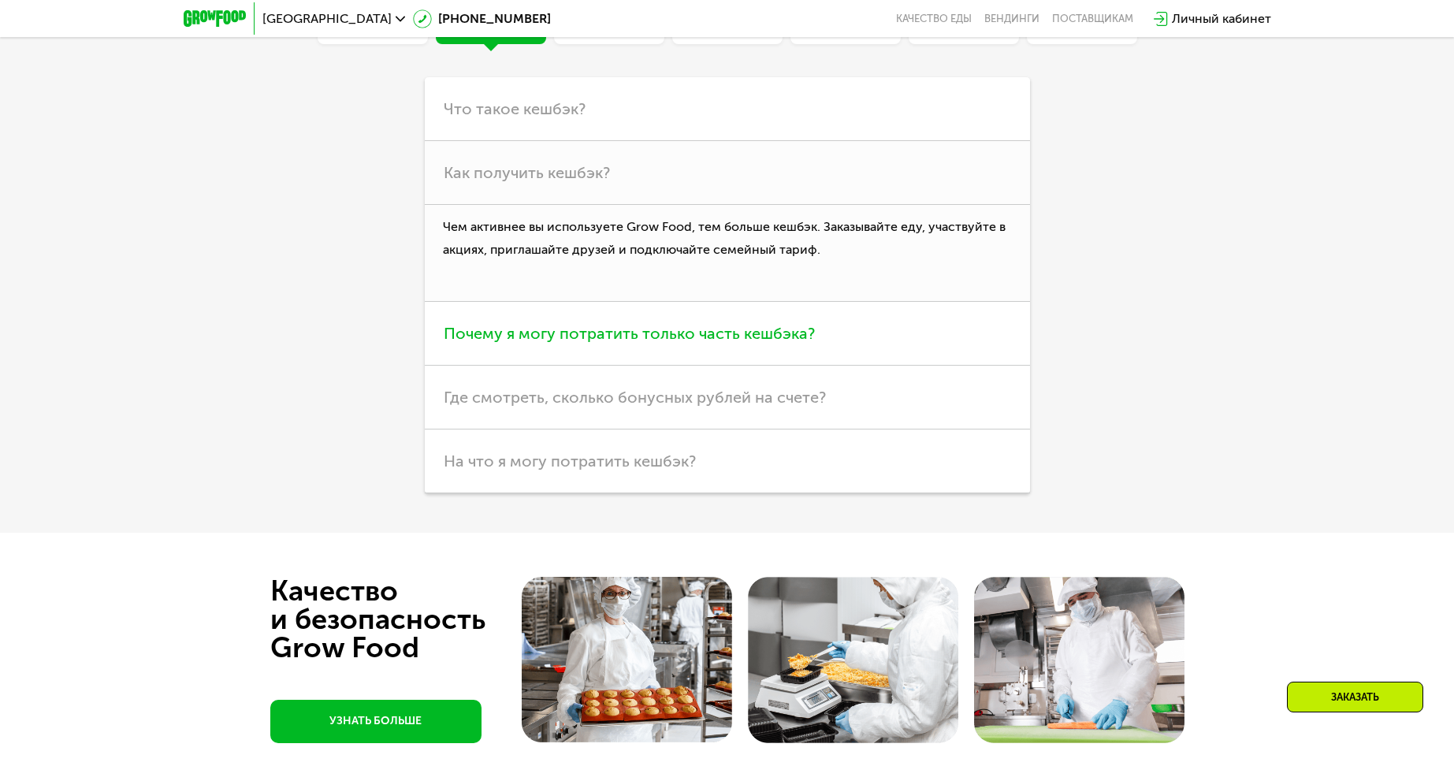
click at [593, 337] on span "Почему я могу потратить только часть кешбэка?" at bounding box center [629, 333] width 371 height 19
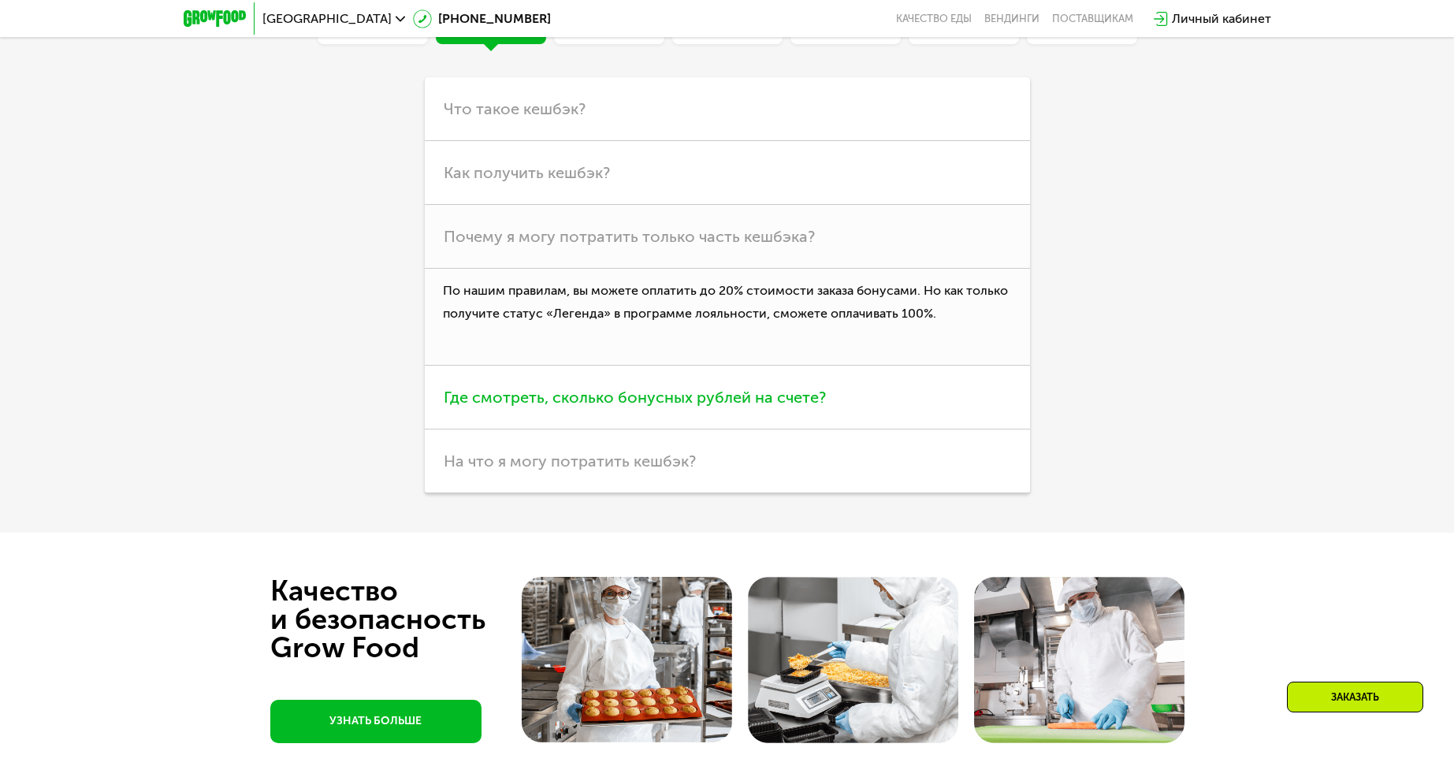
click at [604, 400] on span "Где смотреть, сколько бонусных рублей на счете?" at bounding box center [635, 397] width 382 height 19
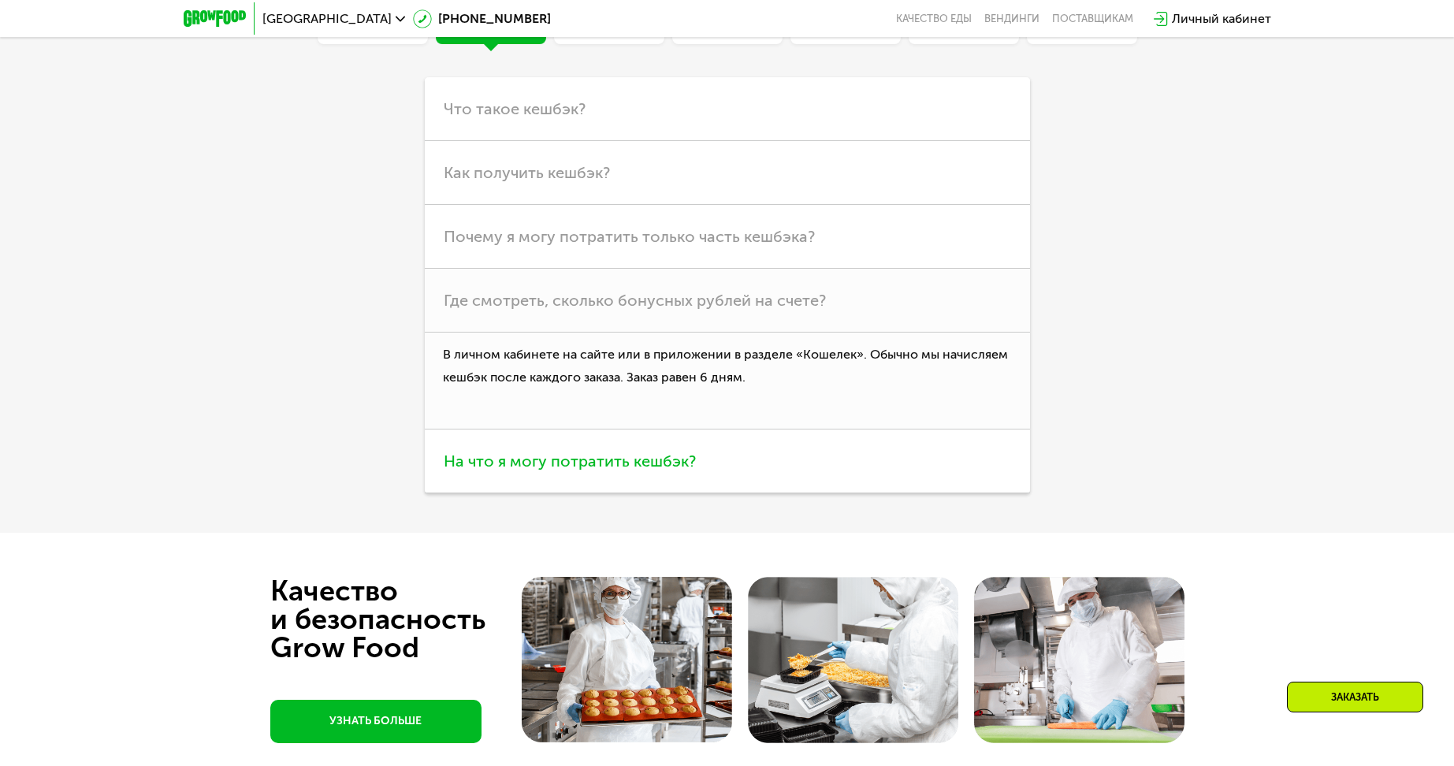
click at [606, 470] on span "На что я могу потратить кешбэк?" at bounding box center [570, 461] width 252 height 19
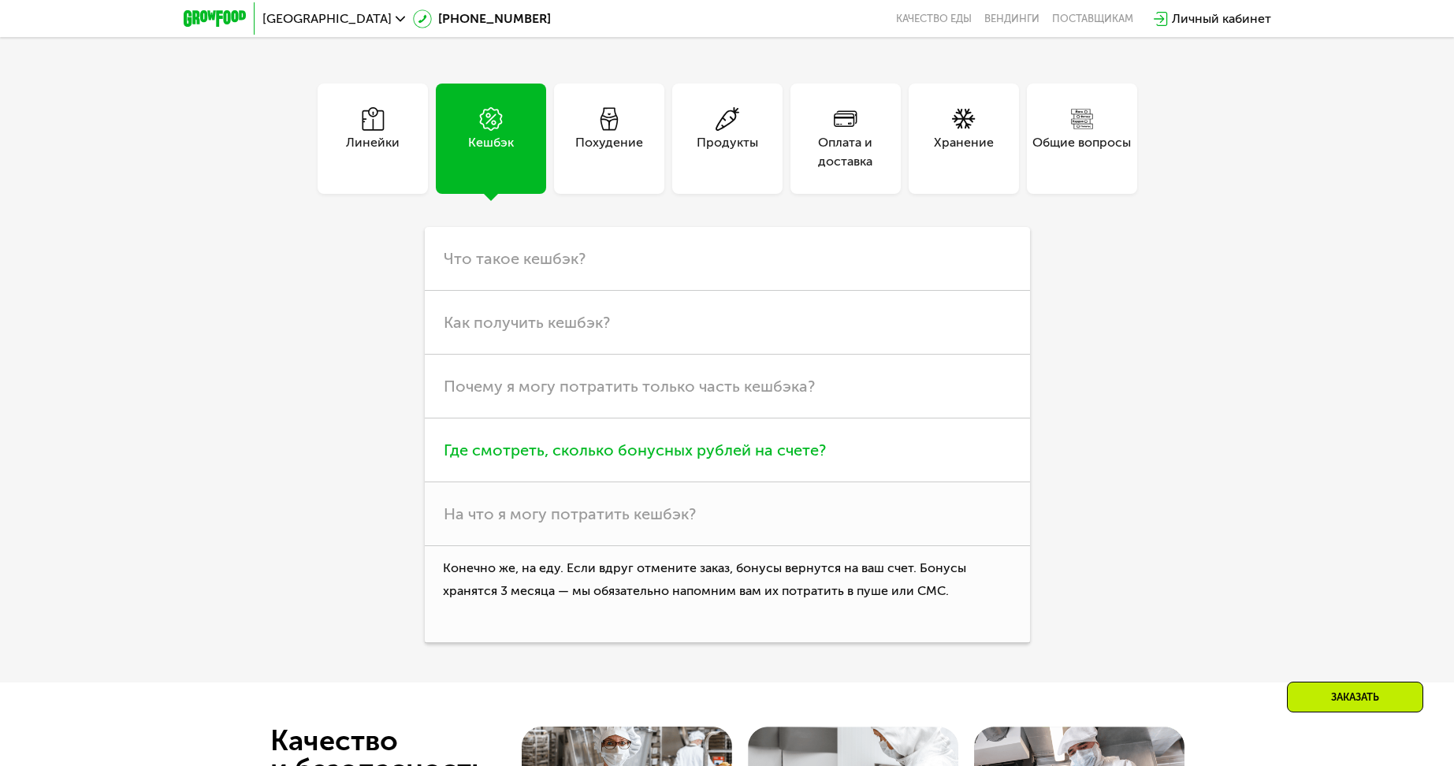
scroll to position [4603, 0]
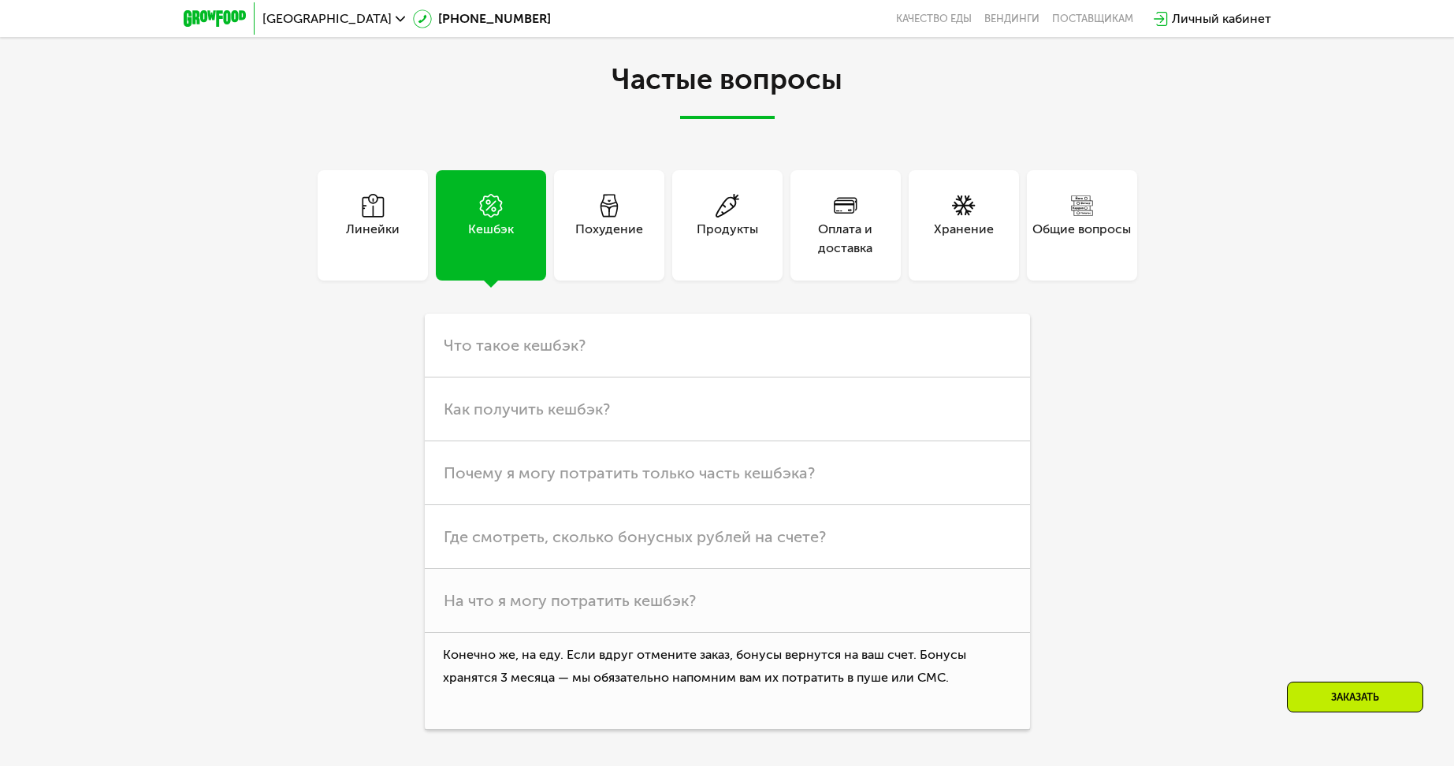
click at [630, 217] on div "Похудение" at bounding box center [609, 225] width 110 height 110
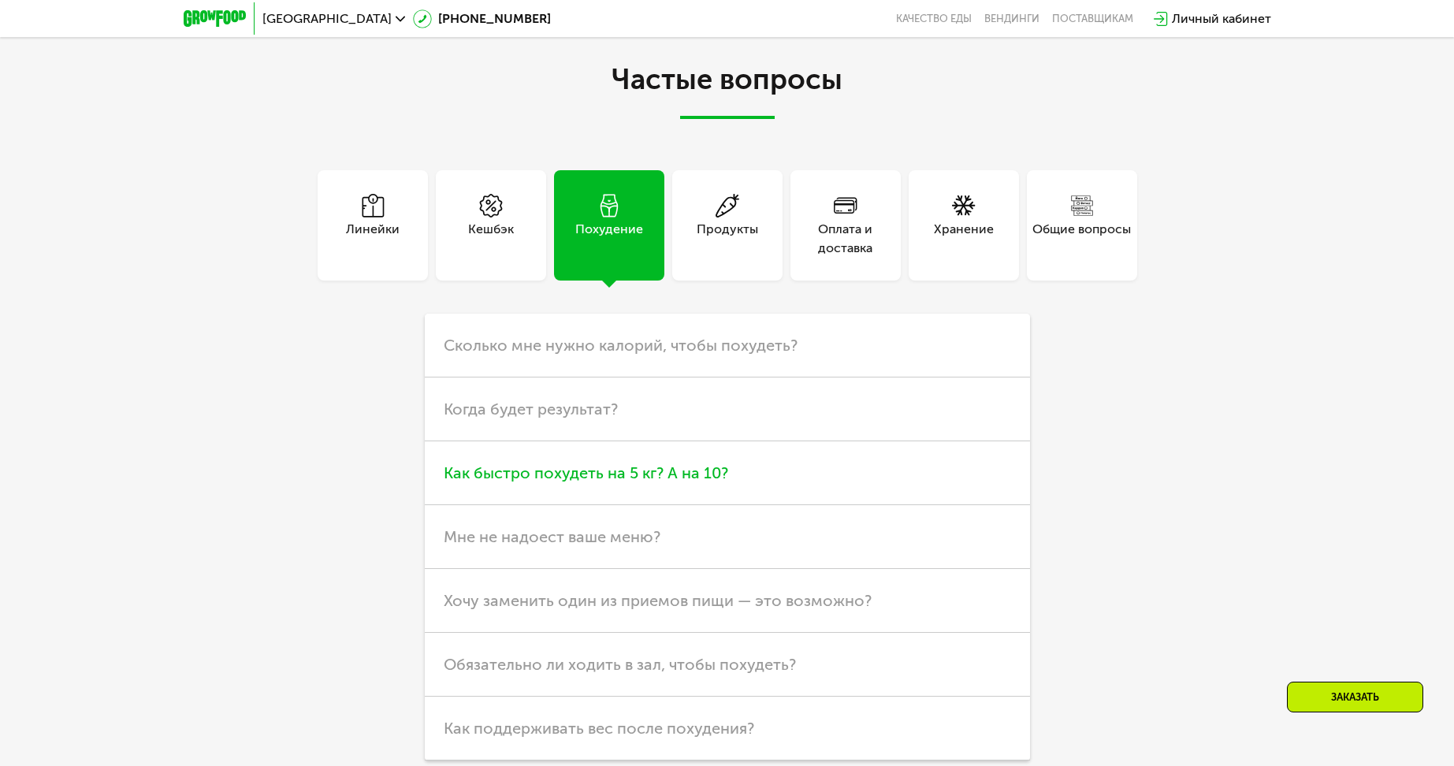
click at [602, 462] on h3 "Как быстро похудеть на 5 кг? А на 10?" at bounding box center [727, 473] width 605 height 64
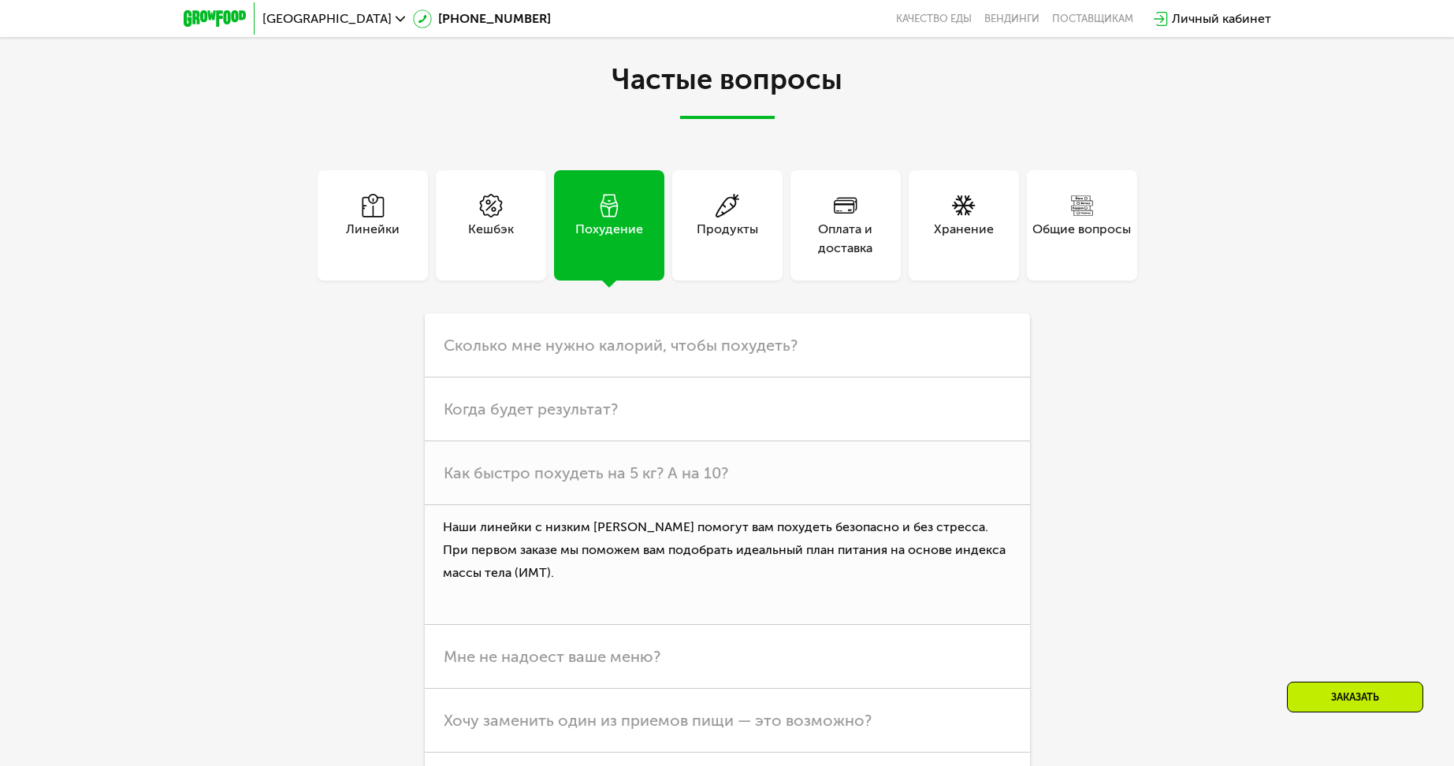
click at [726, 241] on div "Продукты" at bounding box center [727, 239] width 61 height 38
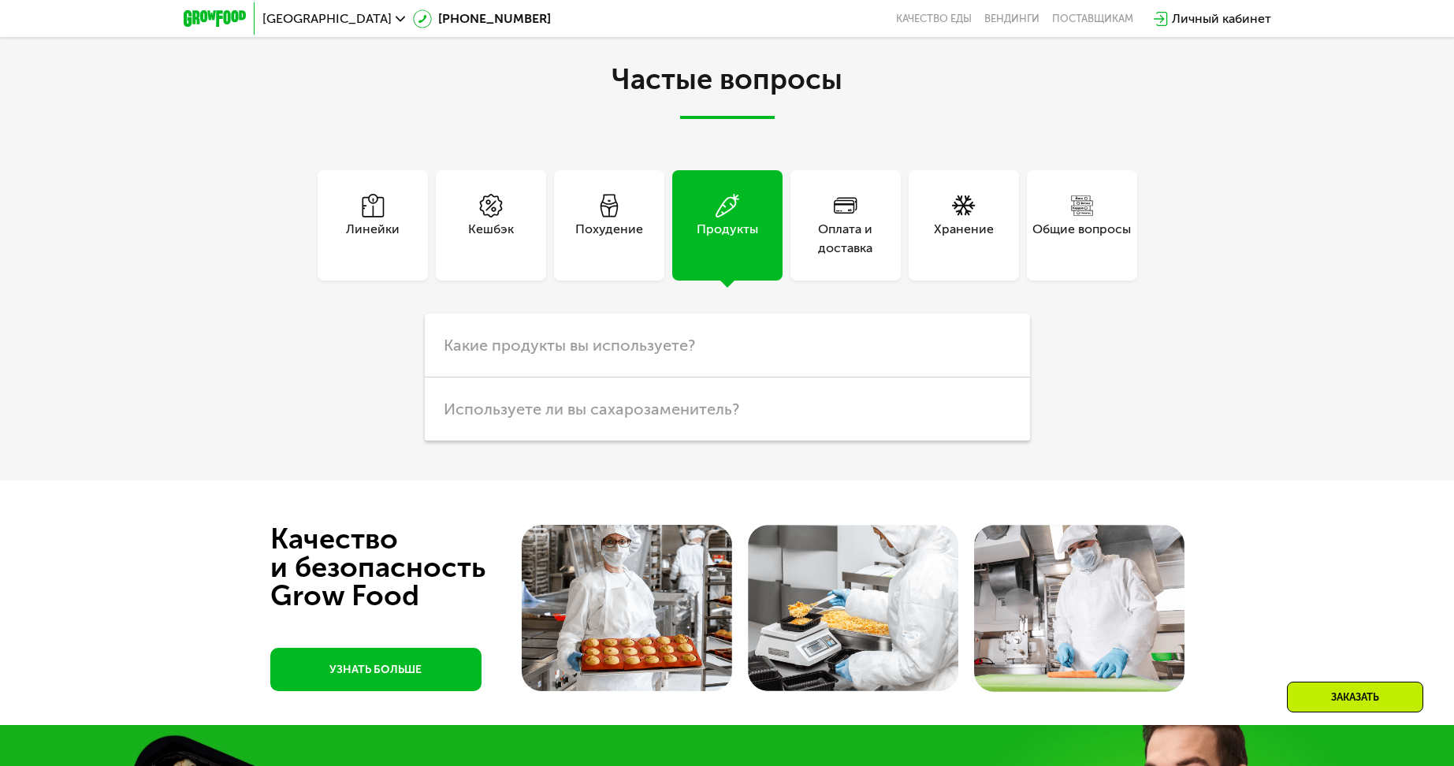
click at [836, 233] on div "Оплата и доставка" at bounding box center [845, 239] width 110 height 38
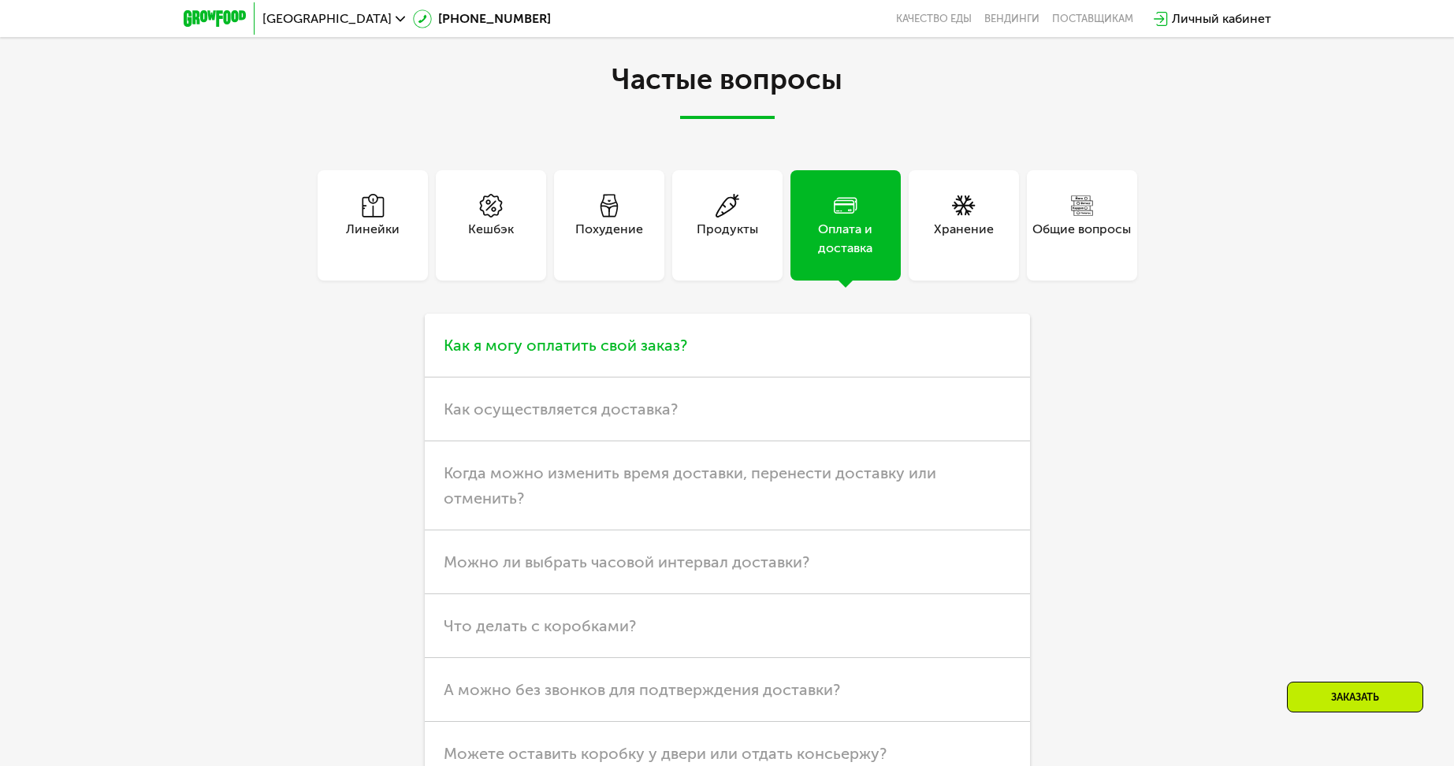
click at [650, 370] on h3 "Как я могу оплатить свой заказ?" at bounding box center [727, 346] width 605 height 64
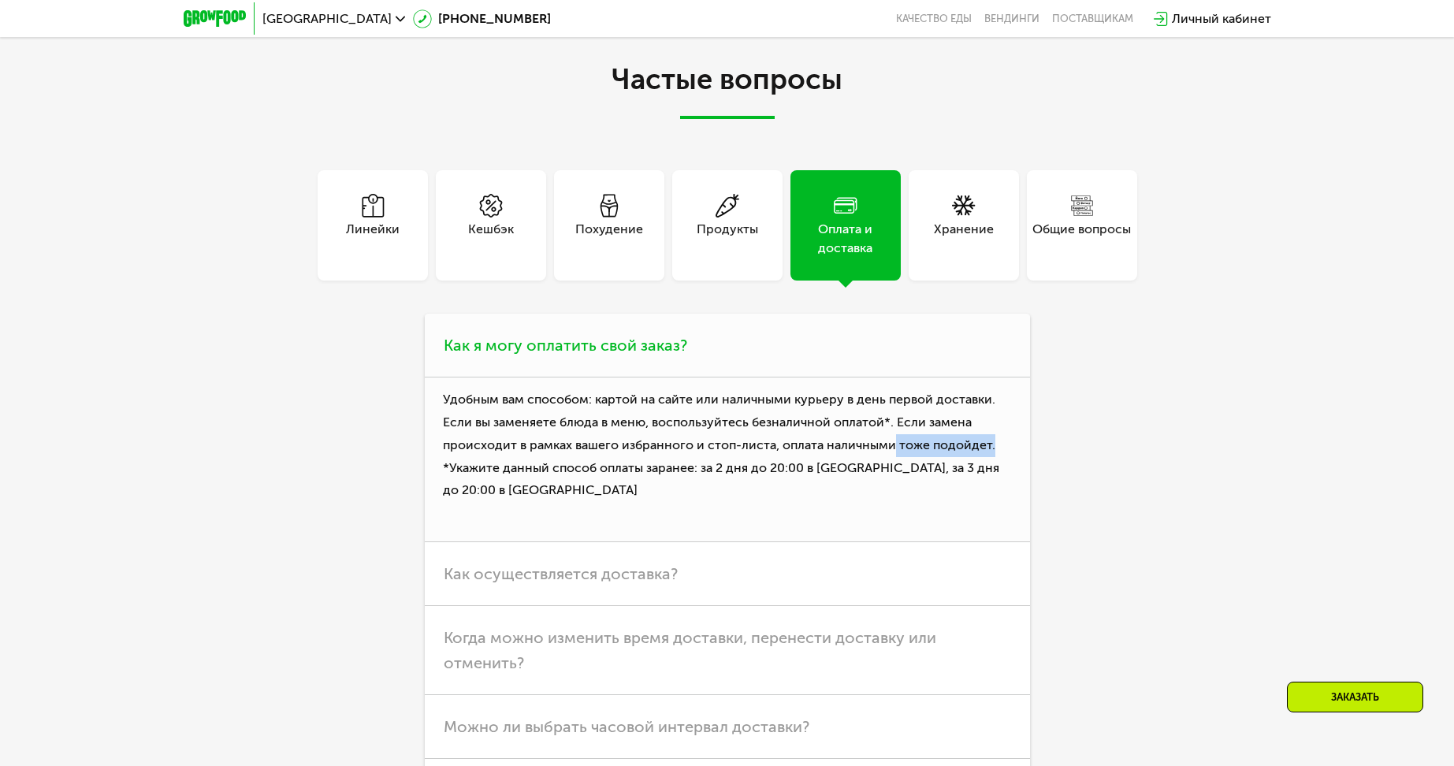
drag, startPoint x: 893, startPoint y: 450, endPoint x: 1003, endPoint y: 448, distance: 110.3
click at [1003, 448] on p "Удобным вам способом: картой на сайте или наличными курьеру в день первой доста…" at bounding box center [727, 459] width 605 height 165
click at [667, 488] on p "Удобным вам способом: картой на сайте или наличными курьеру в день первой доста…" at bounding box center [727, 459] width 605 height 165
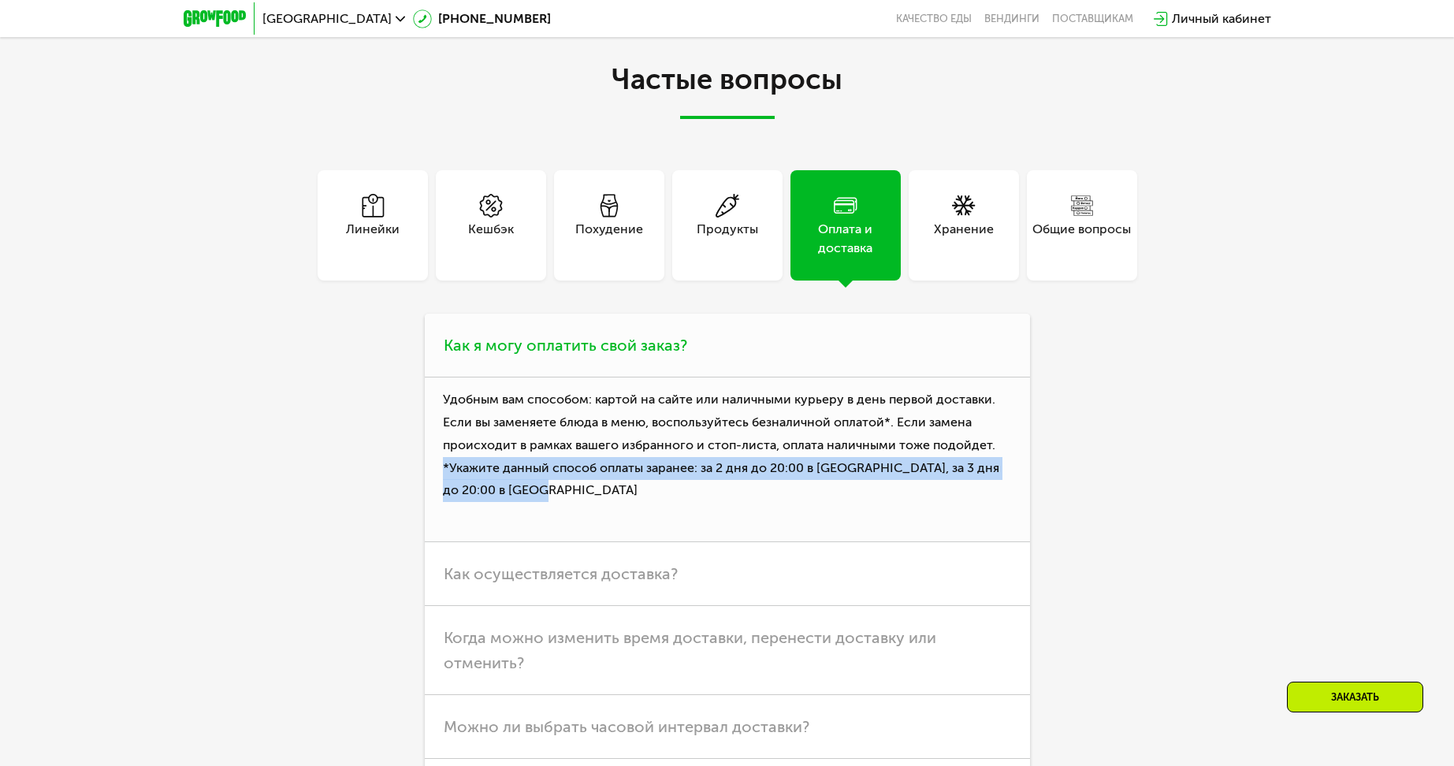
drag, startPoint x: 439, startPoint y: 472, endPoint x: 738, endPoint y: 498, distance: 300.6
click at [738, 498] on p "Удобным вам способом: картой на сайте или наличными курьеру в день первой доста…" at bounding box center [727, 459] width 605 height 165
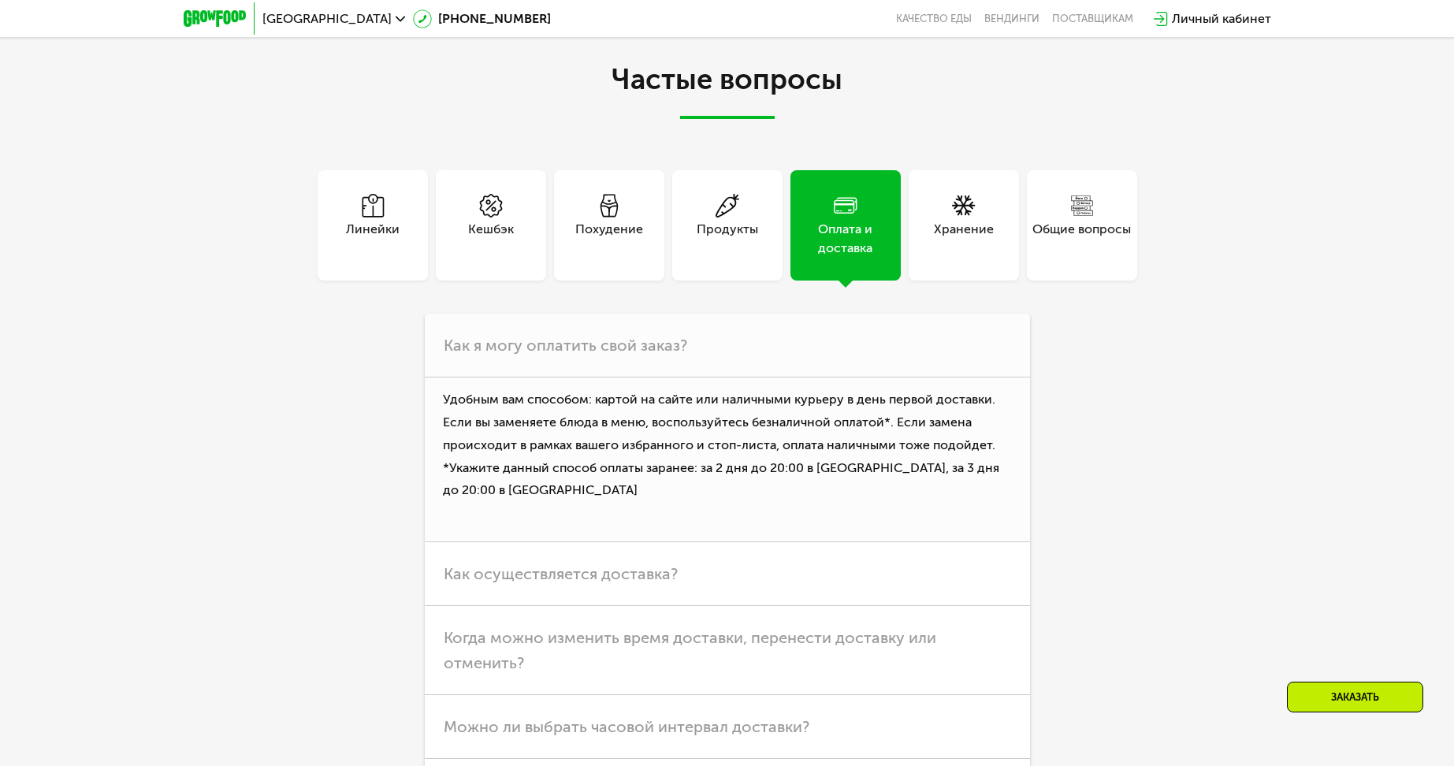
click at [936, 240] on div "Хранение" at bounding box center [964, 239] width 60 height 38
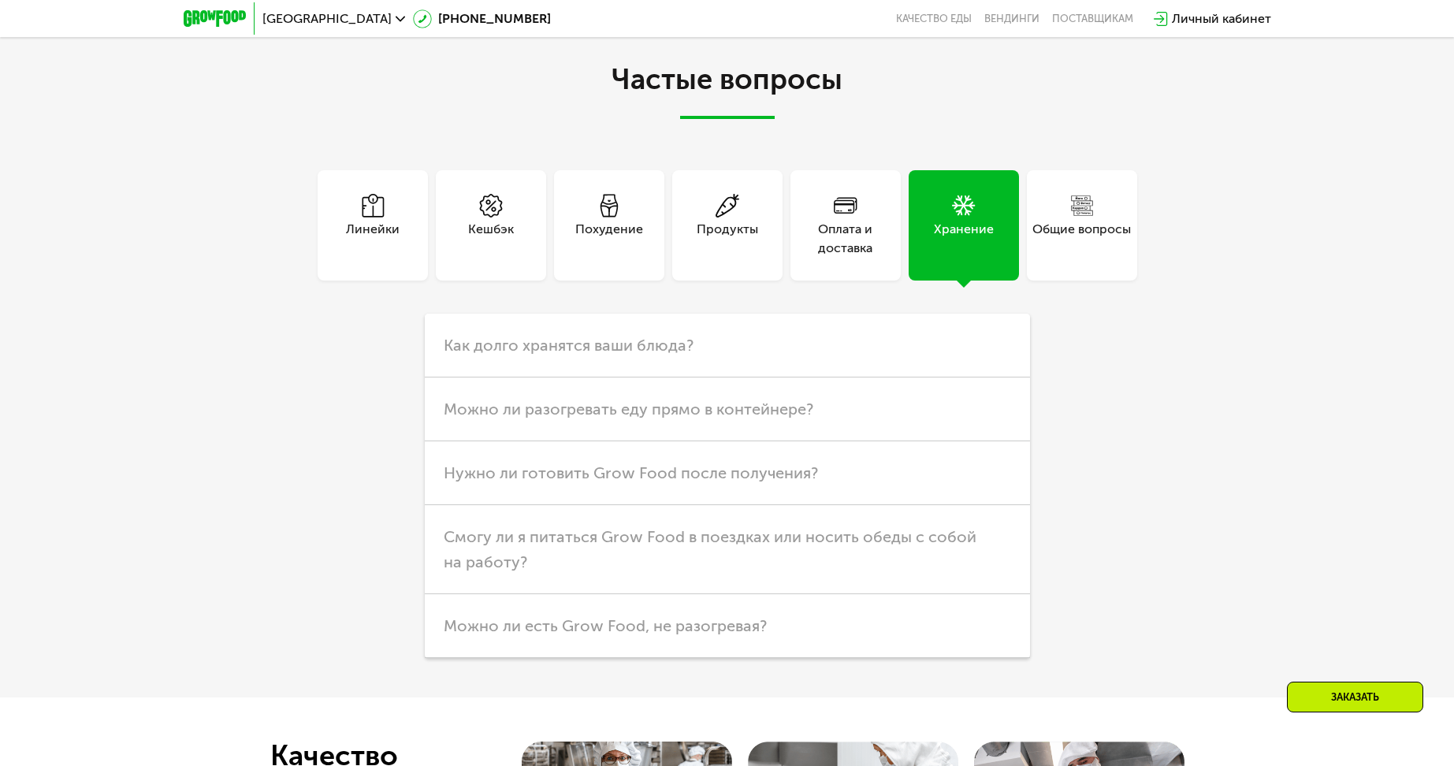
click at [1061, 225] on div "Общие вопросы" at bounding box center [1081, 239] width 98 height 38
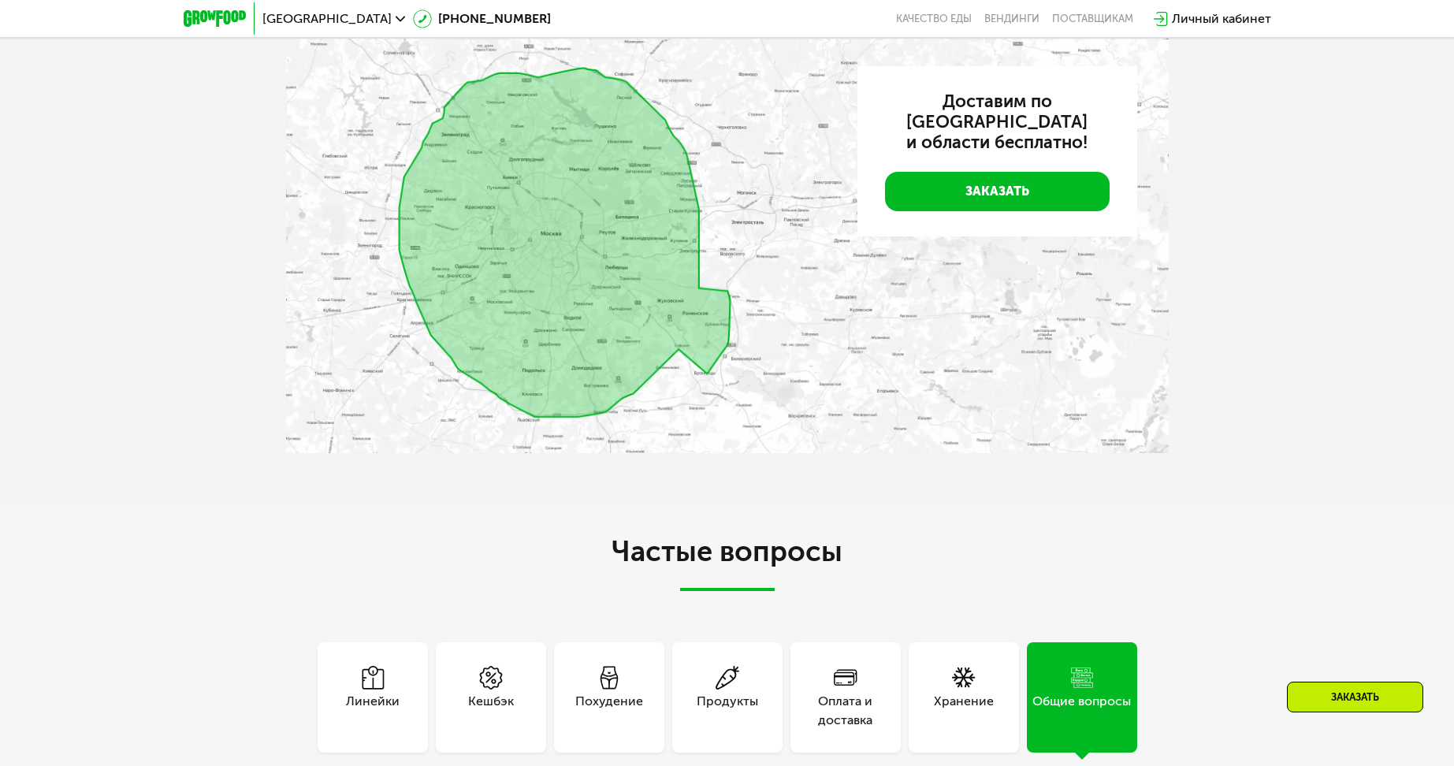
scroll to position [4131, 0]
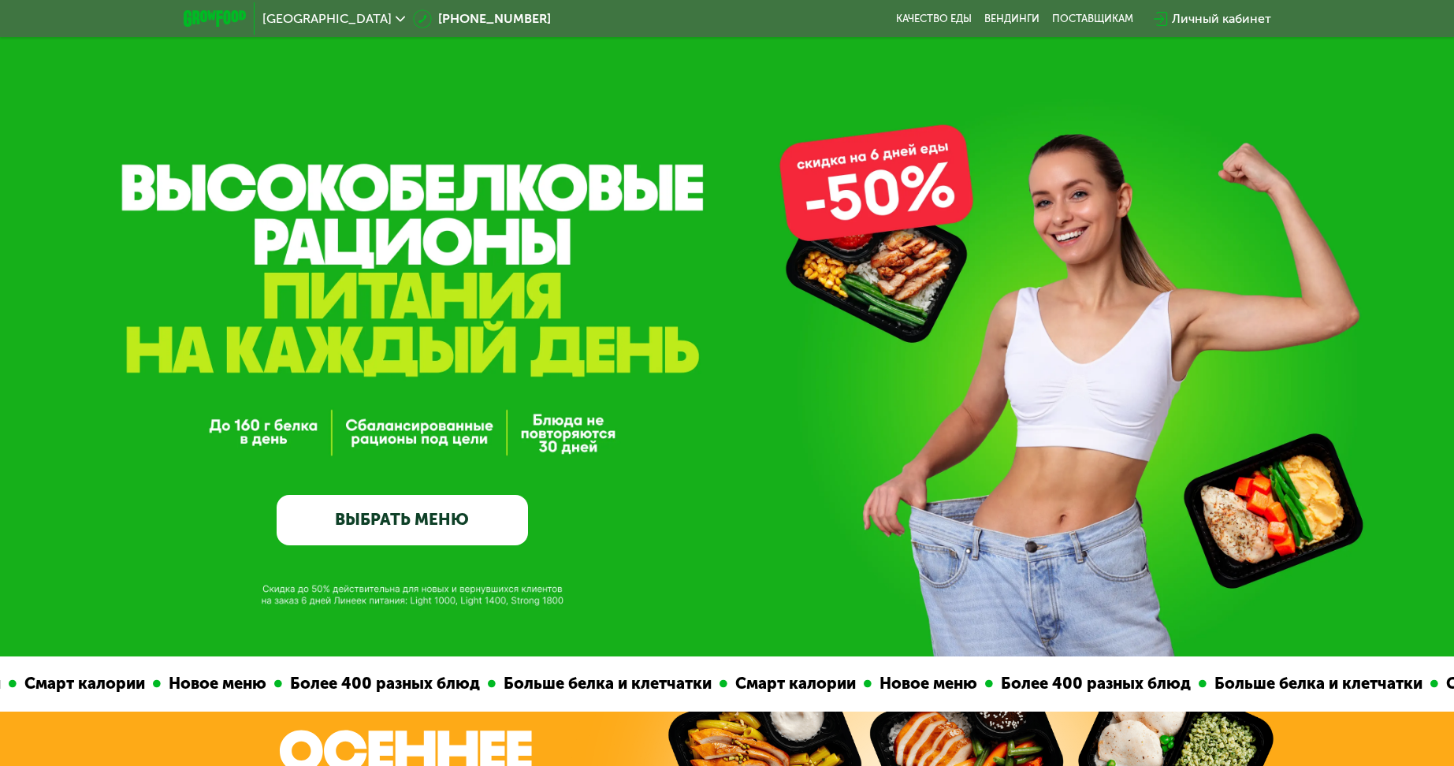
click at [1213, 9] on div "Личный кабинет" at bounding box center [1221, 18] width 99 height 19
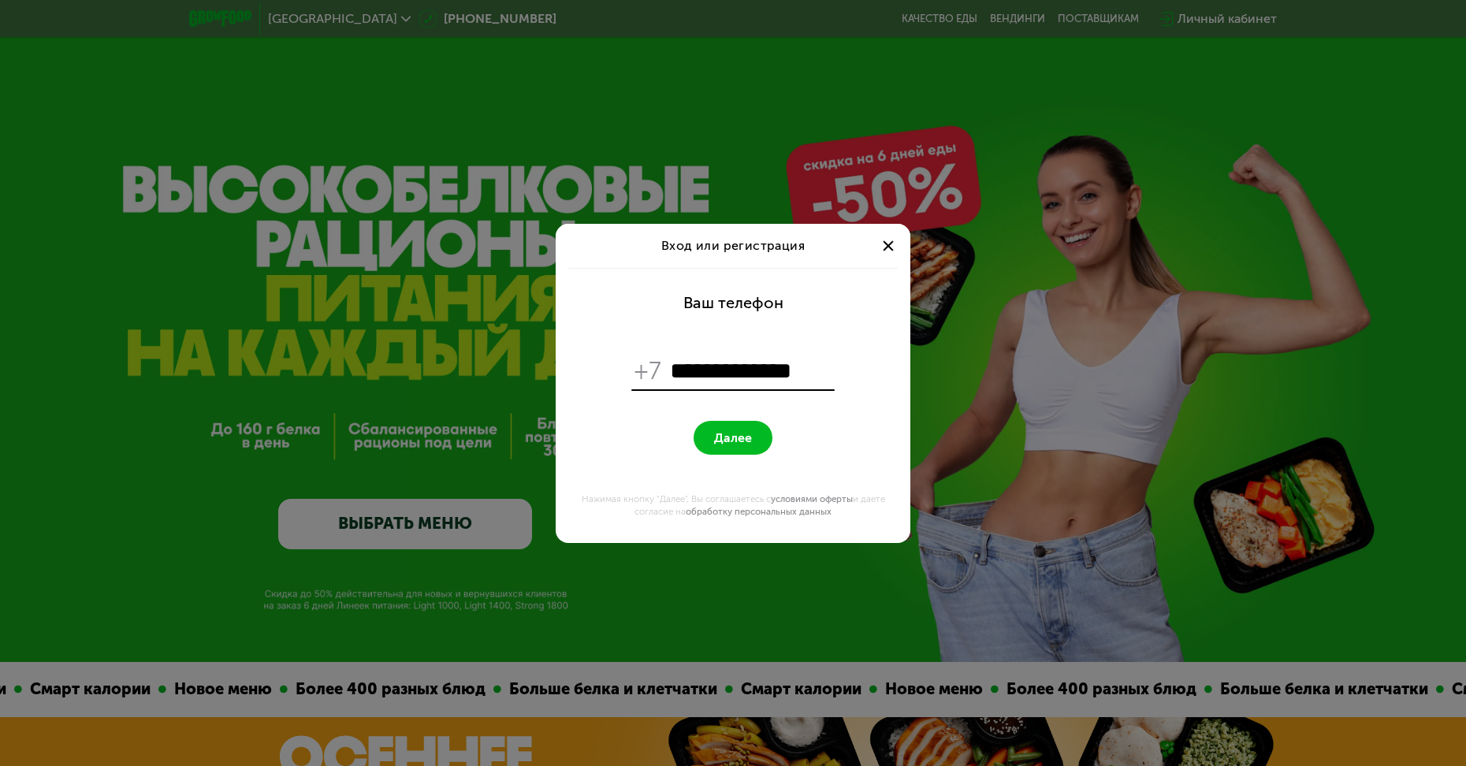
type input "**********"
click at [738, 449] on button "Далее" at bounding box center [732, 438] width 79 height 34
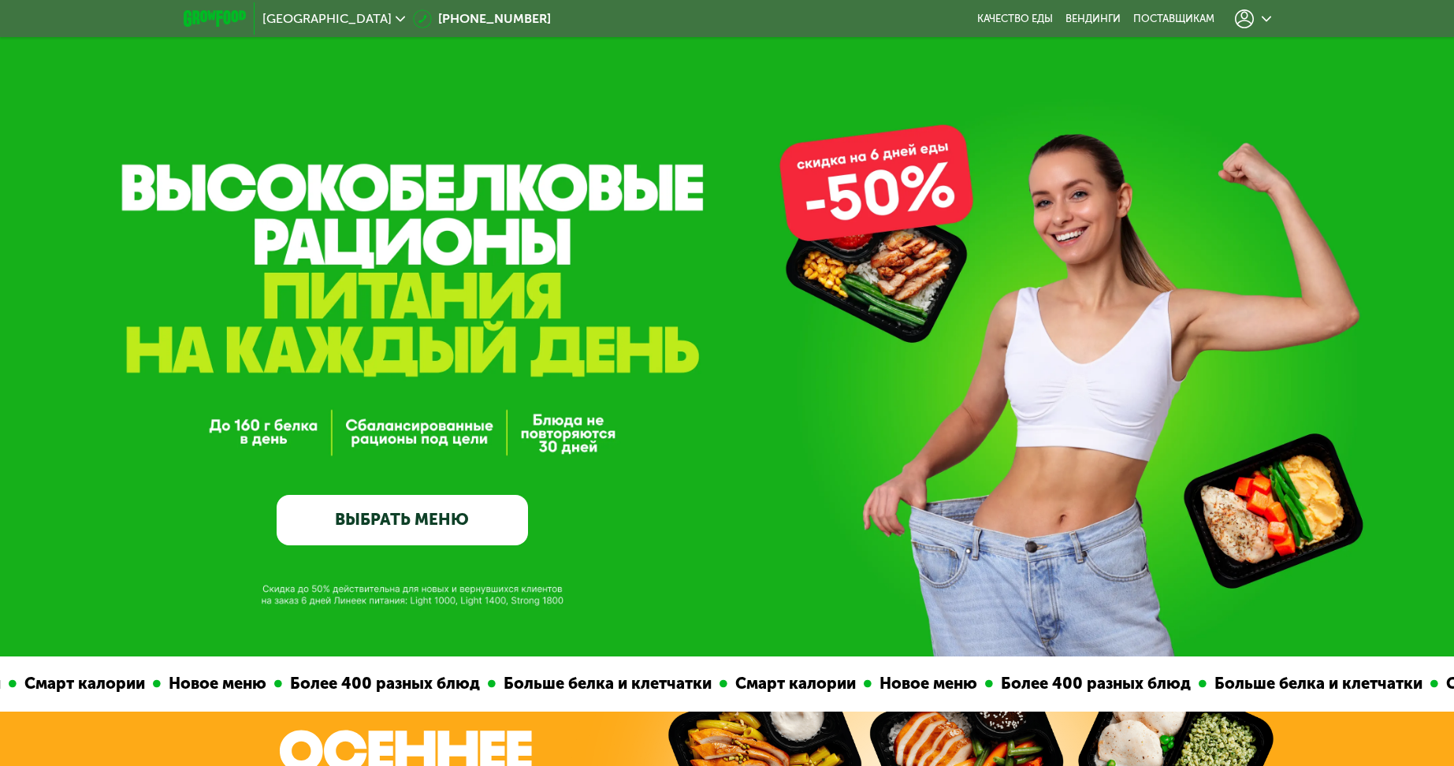
click at [448, 526] on link "ВЫБРАТЬ МЕНЮ" at bounding box center [402, 520] width 251 height 50
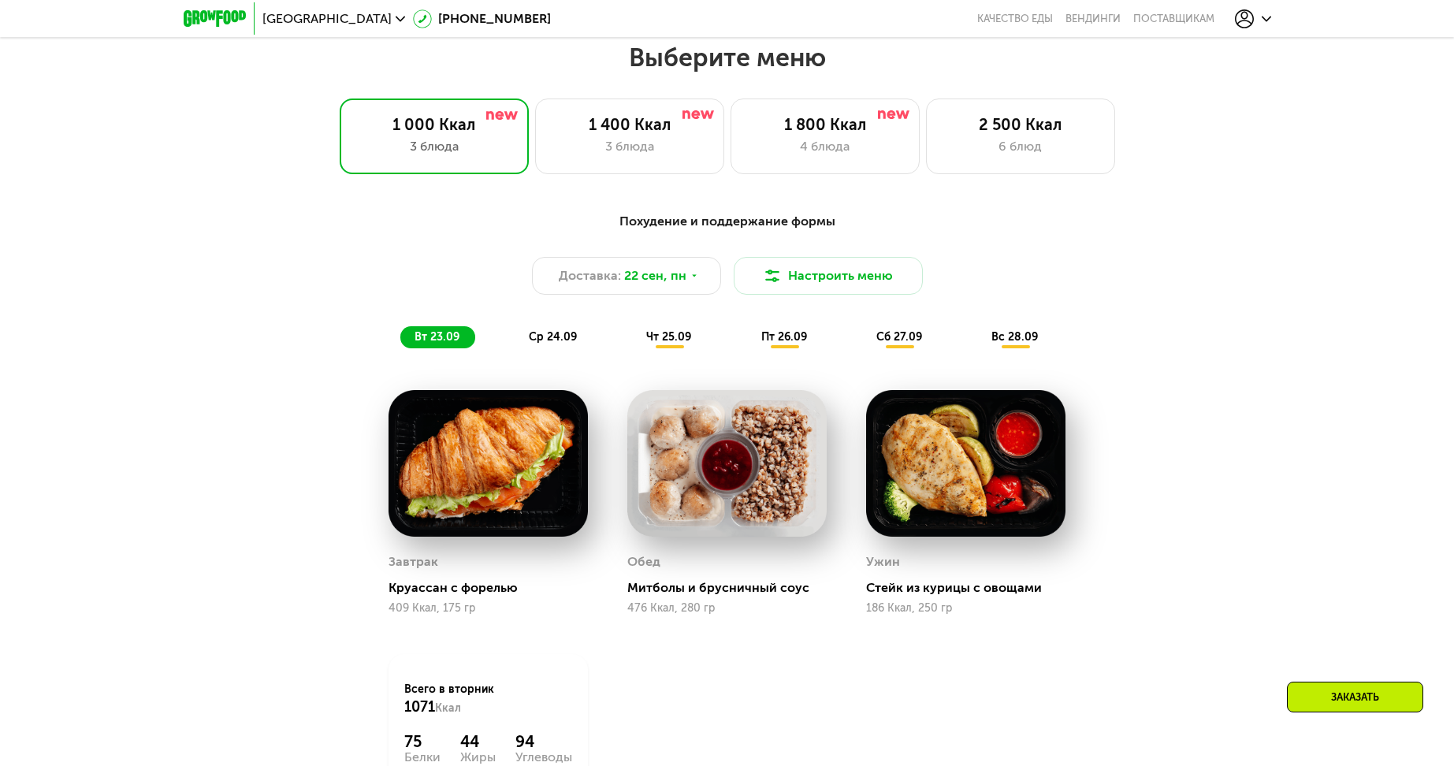
scroll to position [1268, 0]
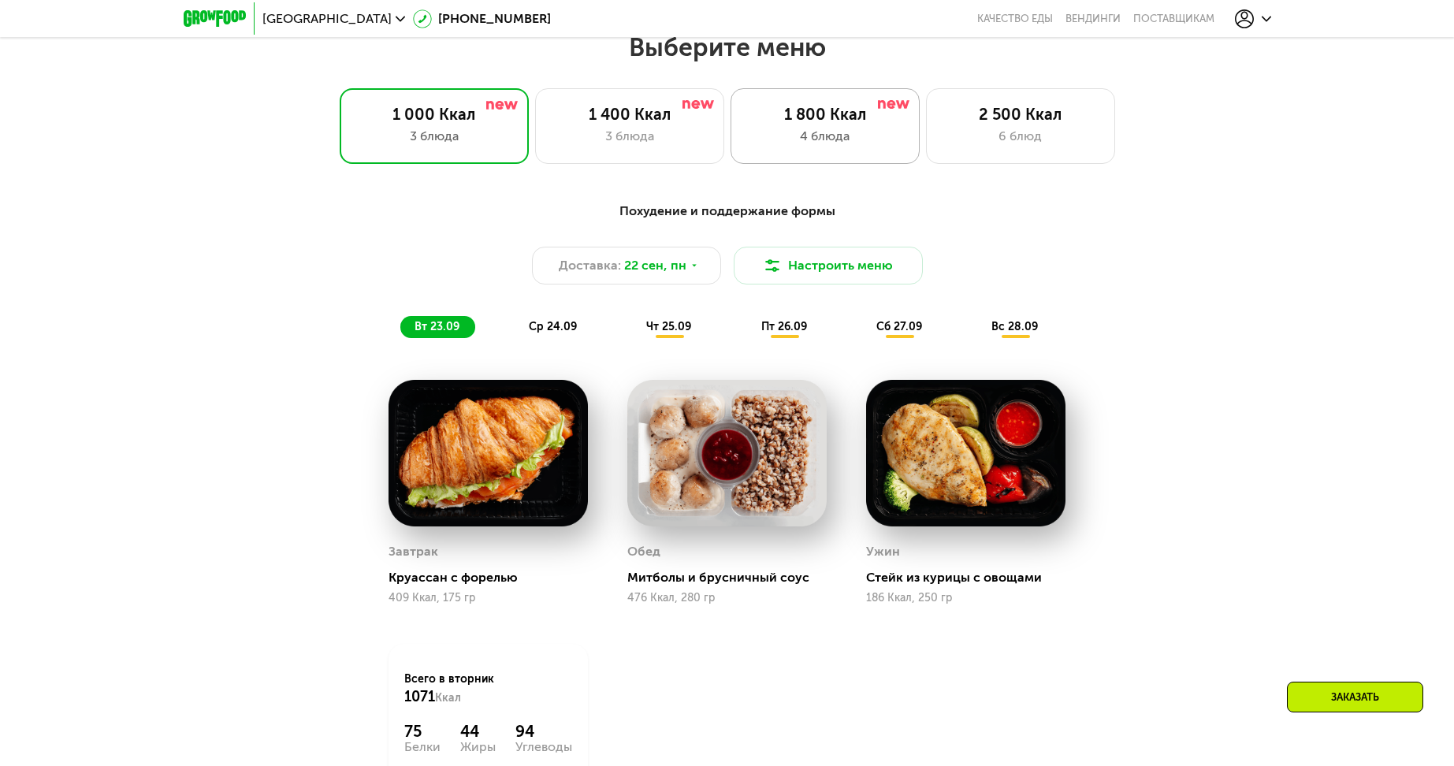
click at [871, 121] on div "1 800 Ккал" at bounding box center [825, 114] width 156 height 19
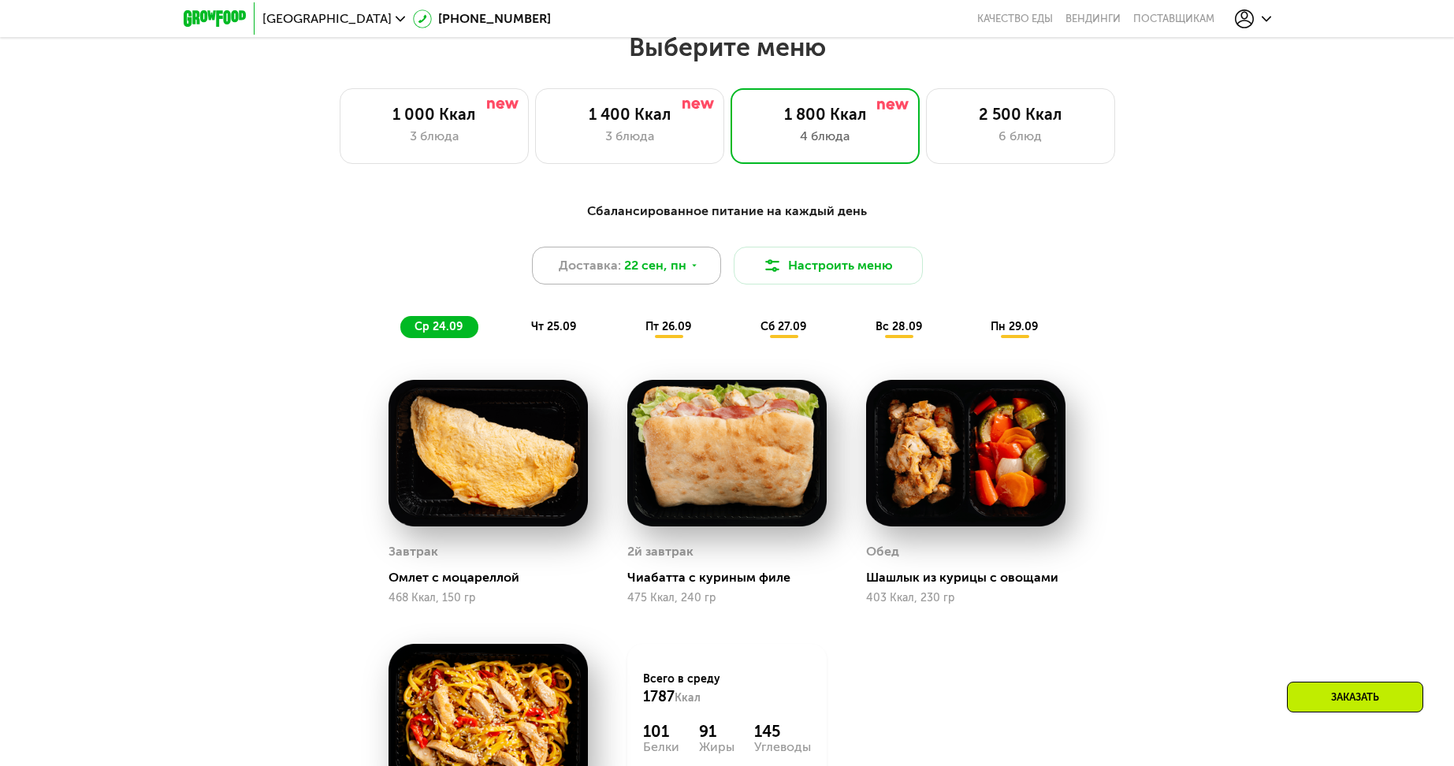
click at [689, 266] on icon at bounding box center [693, 265] width 9 height 9
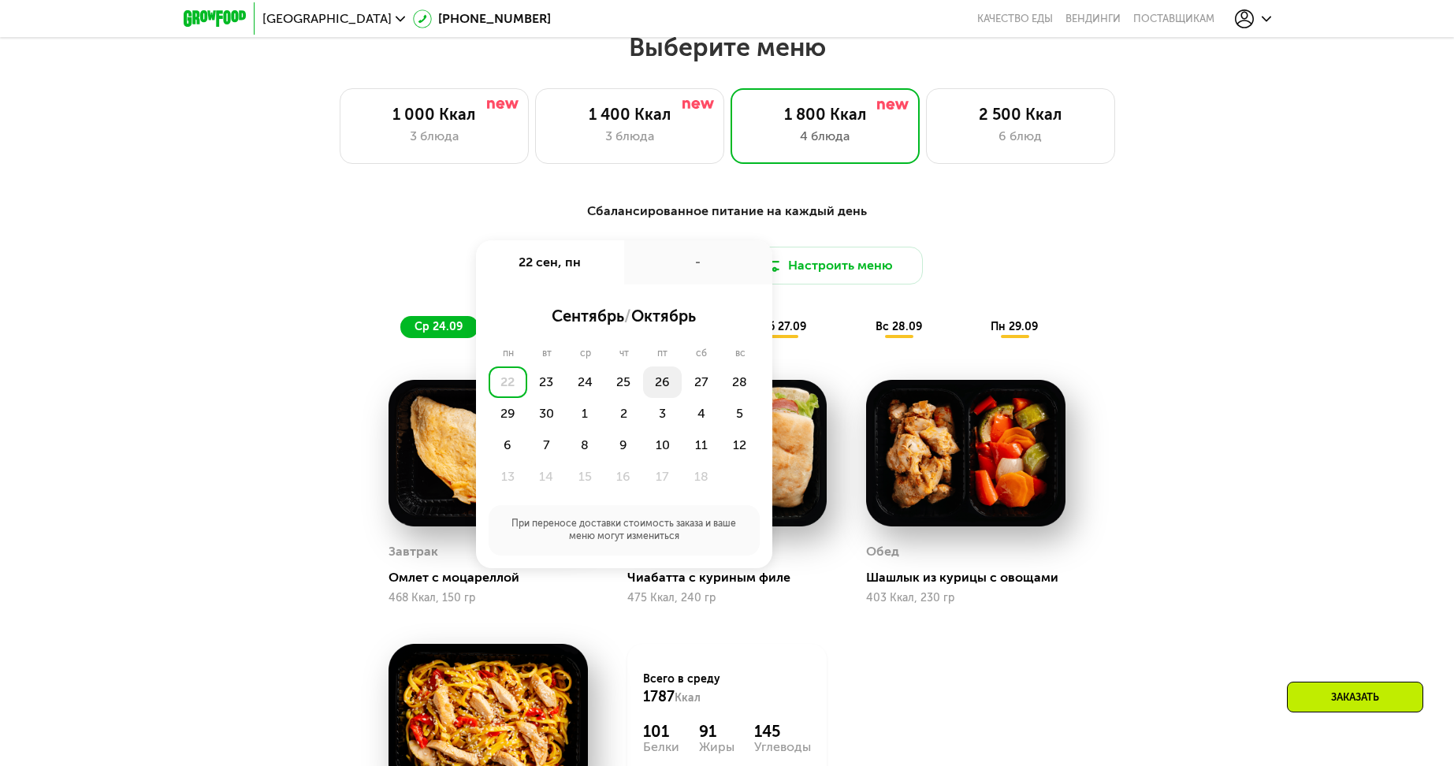
click at [653, 388] on div "26" at bounding box center [662, 382] width 39 height 32
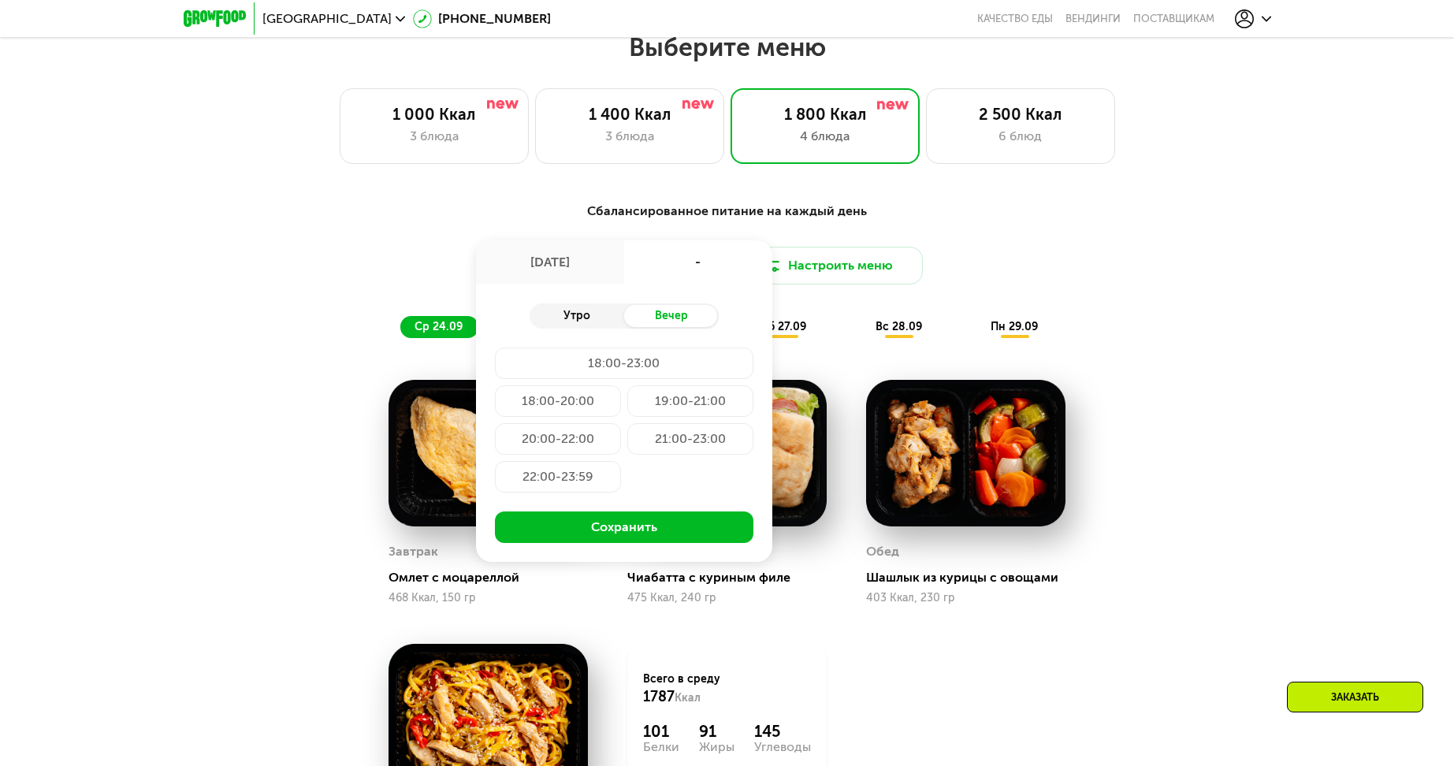
click at [576, 319] on div "Утро" at bounding box center [577, 316] width 95 height 22
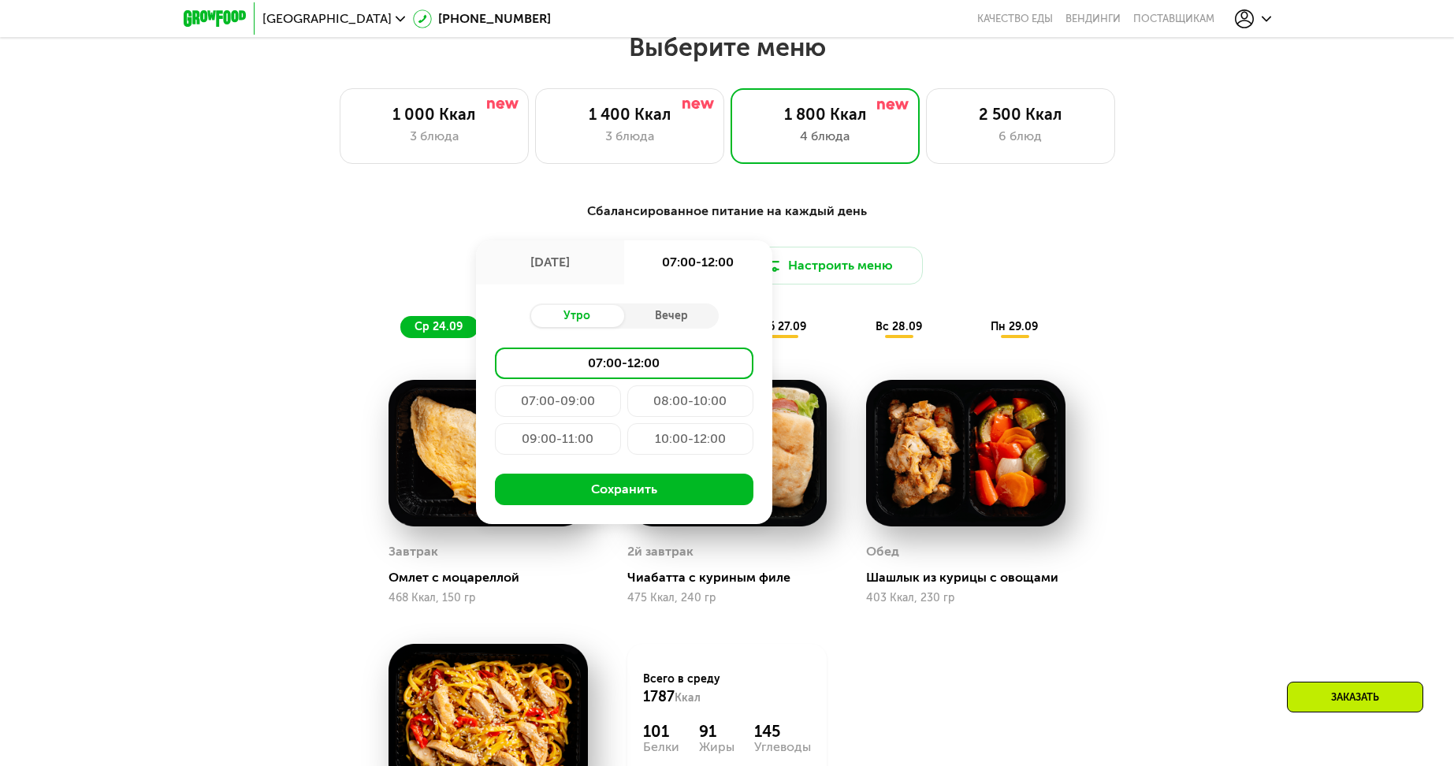
click at [567, 442] on div "09:00-11:00" at bounding box center [558, 439] width 126 height 32
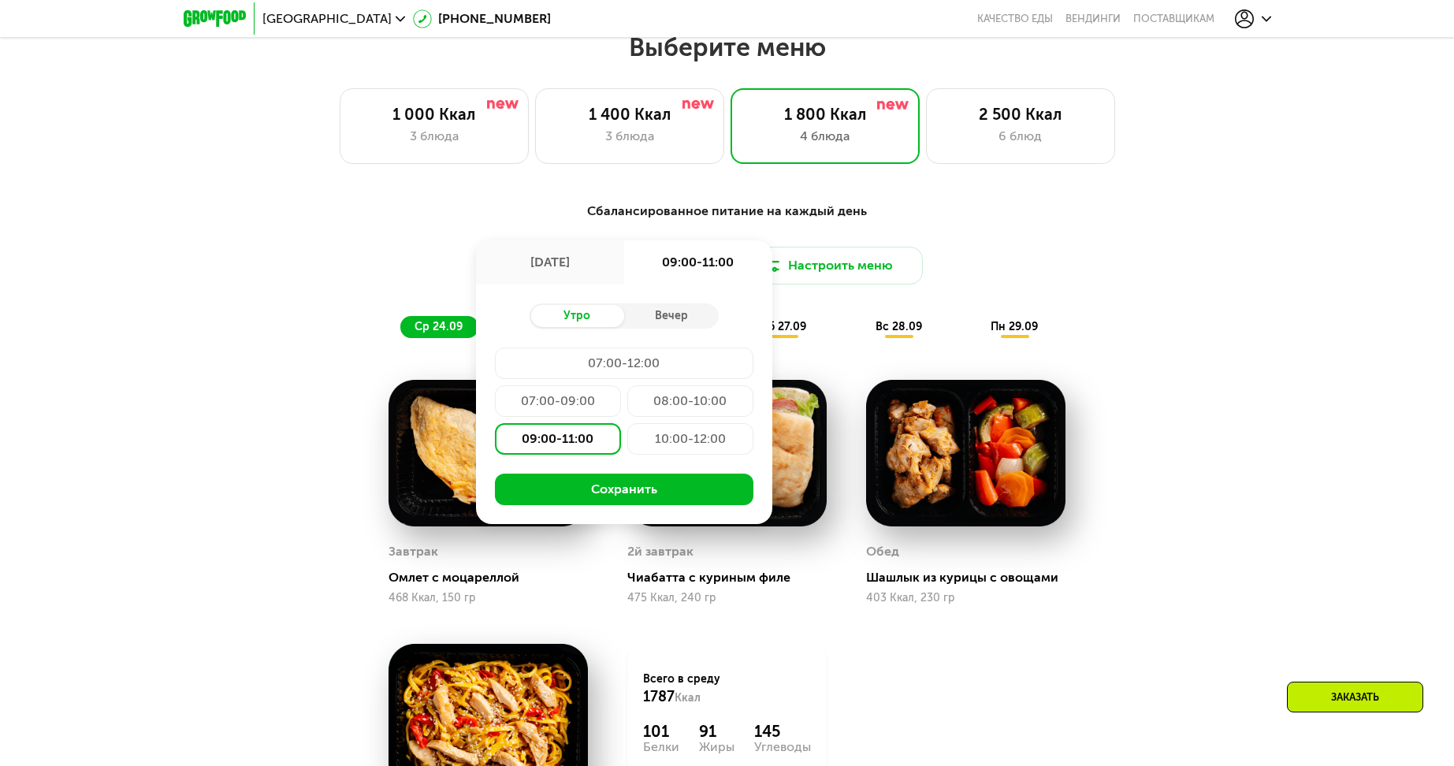
click at [672, 409] on div "08:00-10:00" at bounding box center [690, 401] width 126 height 32
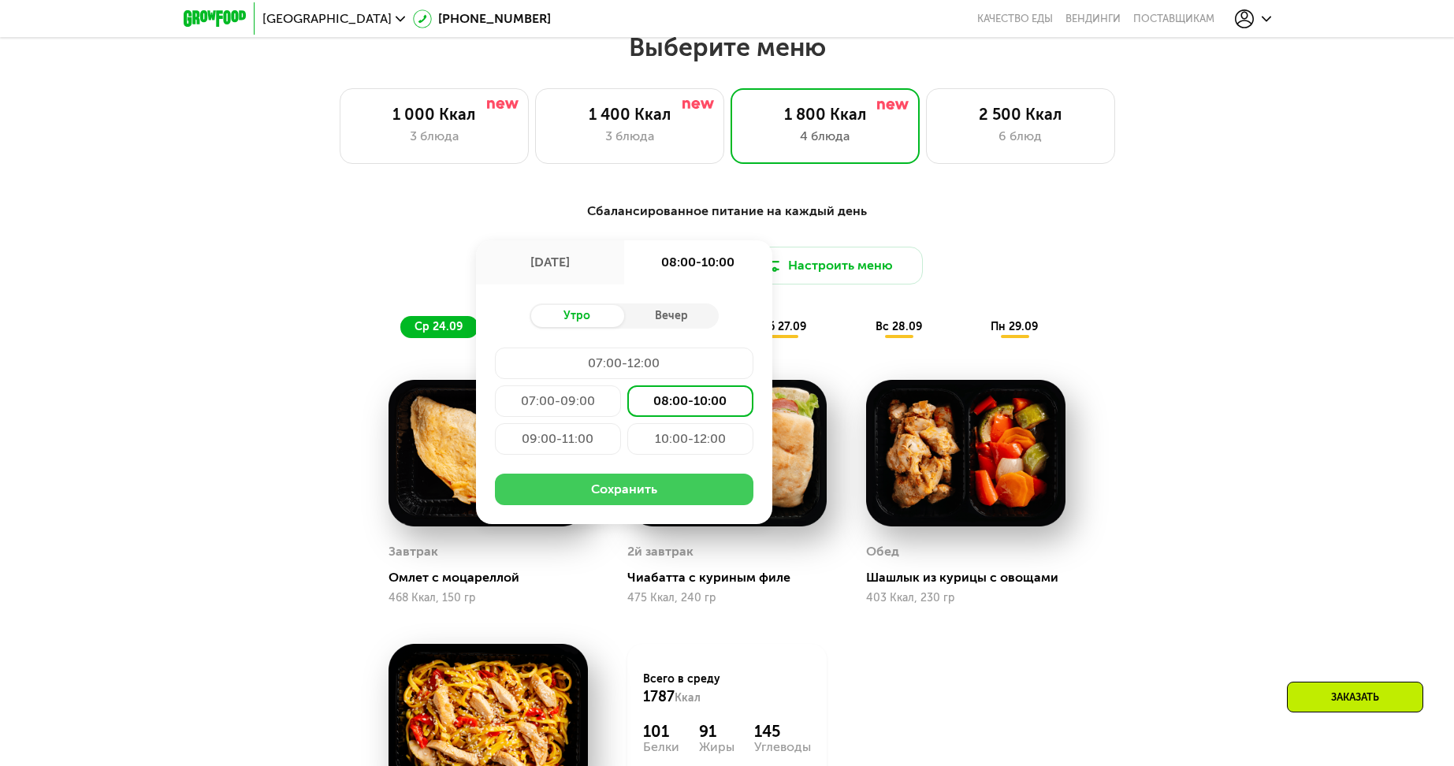
click at [638, 487] on button "Сохранить" at bounding box center [624, 490] width 258 height 32
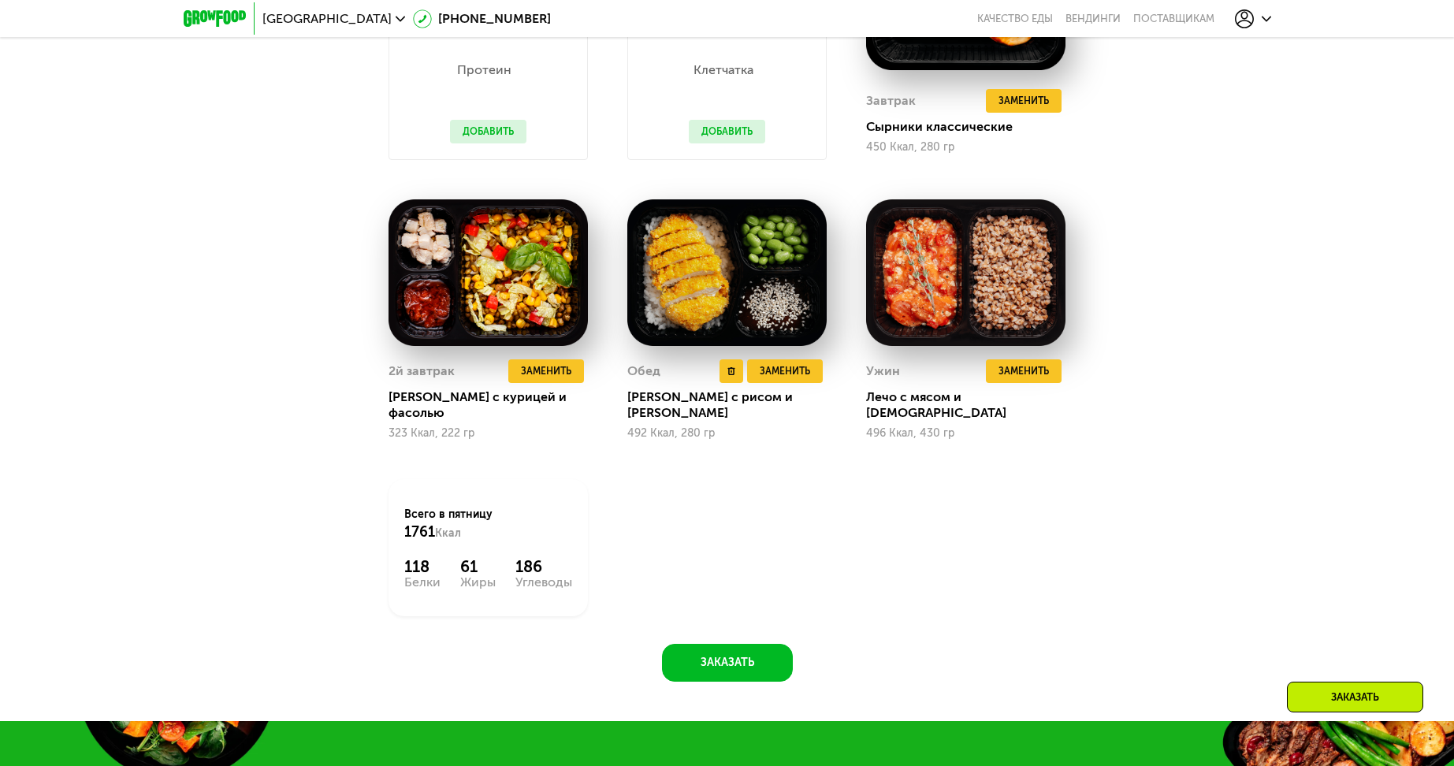
scroll to position [1898, 0]
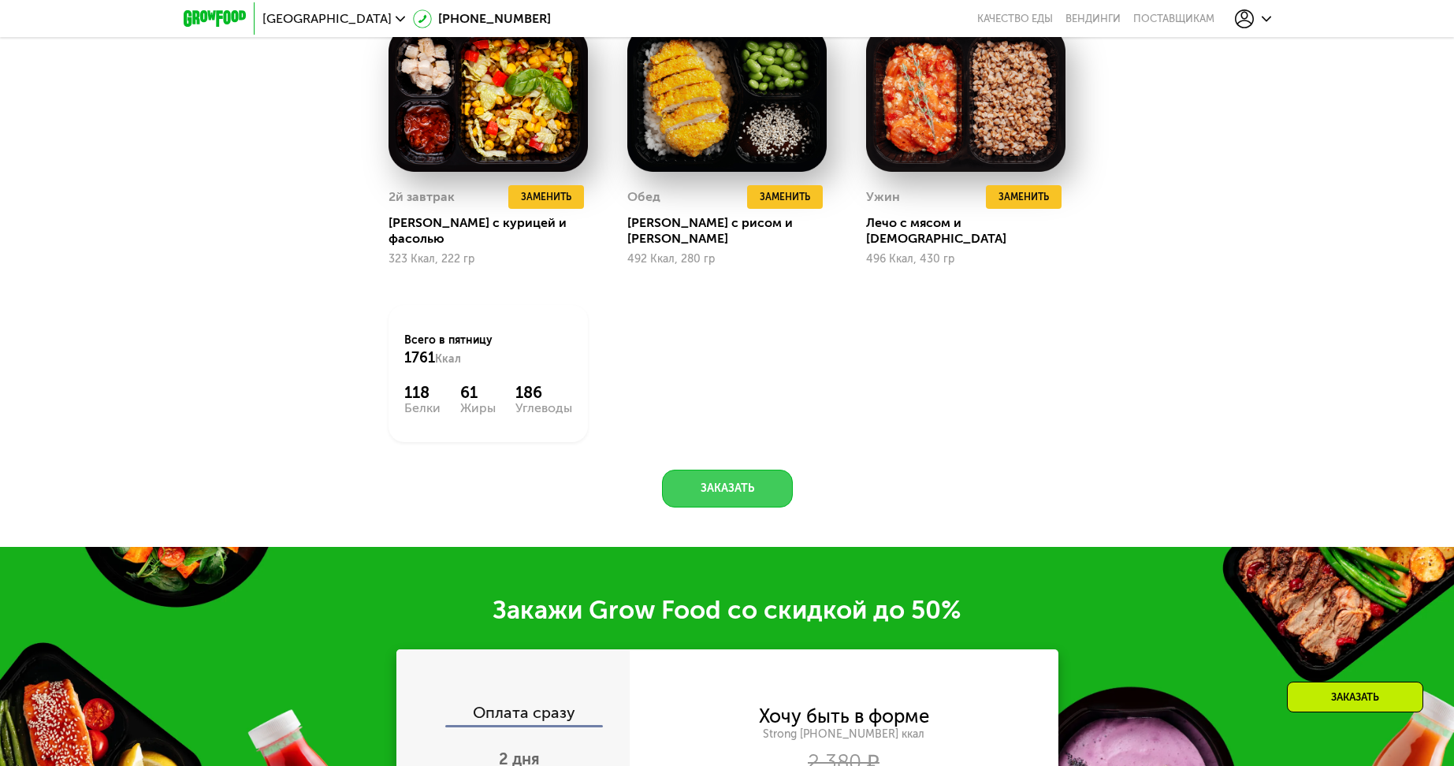
click at [708, 477] on button "Заказать" at bounding box center [727, 489] width 131 height 38
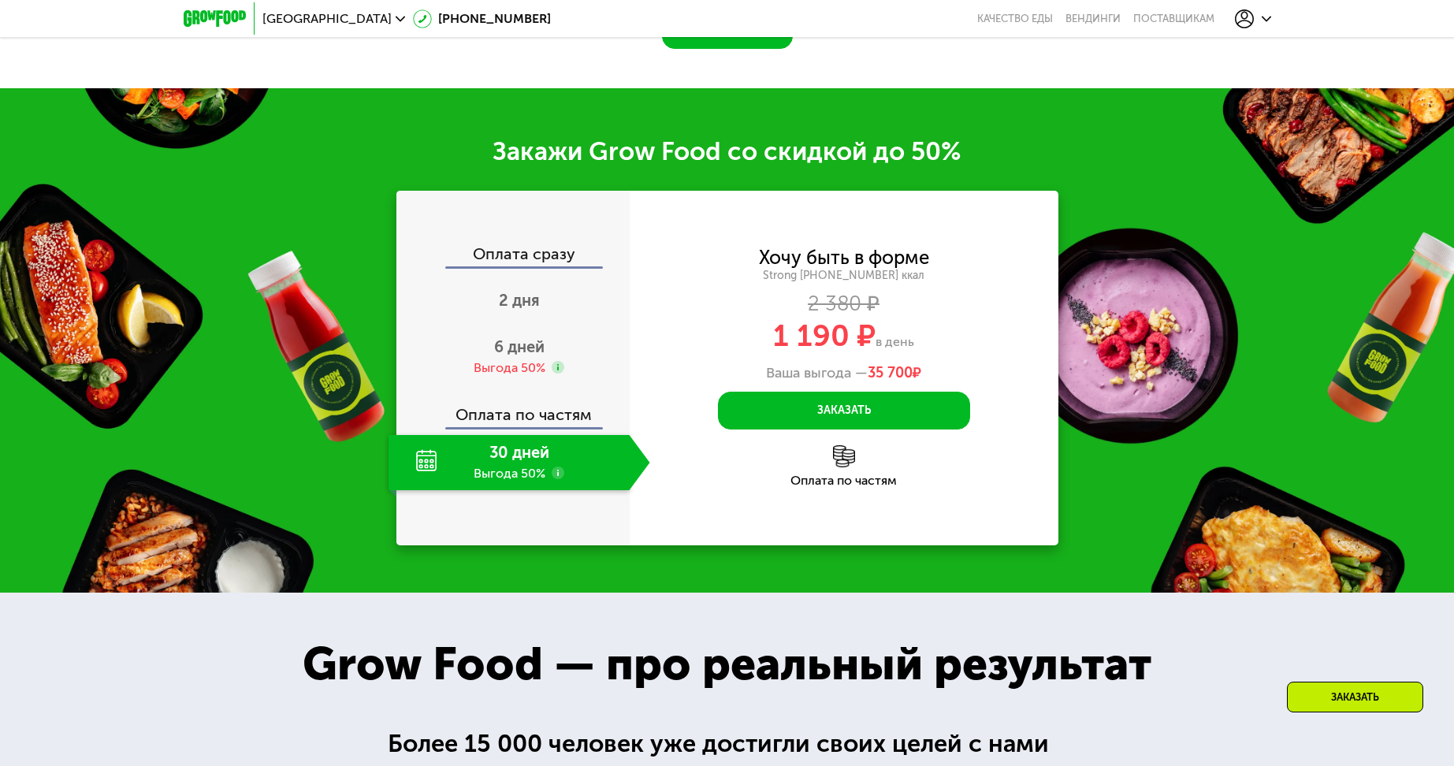
scroll to position [2435, 0]
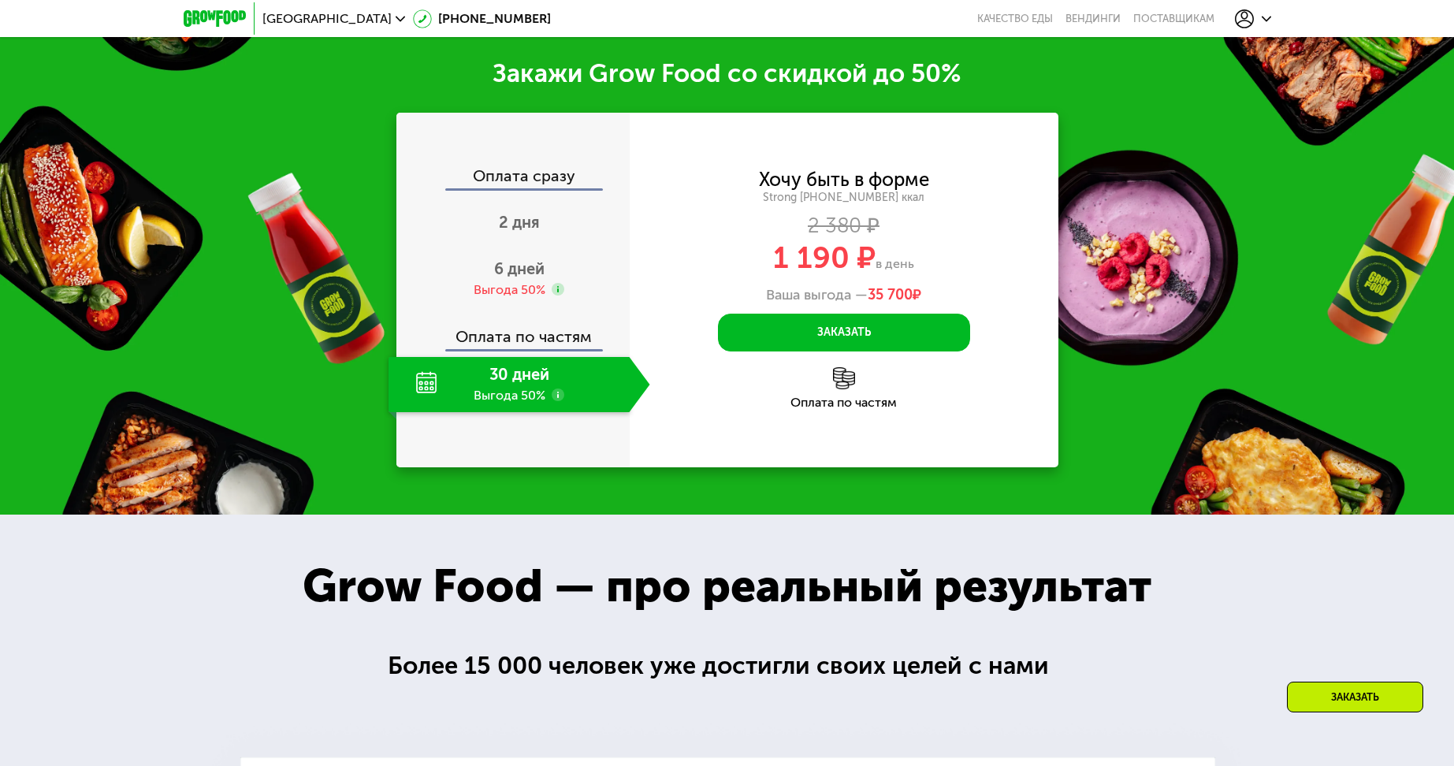
click at [559, 331] on div "Оплата по частям" at bounding box center [514, 331] width 232 height 36
click at [546, 367] on div "30 дней Выгода 50%" at bounding box center [508, 384] width 241 height 55
click at [511, 357] on div "30 дней Выгода 50%" at bounding box center [508, 384] width 241 height 55
click at [434, 370] on div "30 дней Выгода 50%" at bounding box center [508, 384] width 241 height 55
click at [527, 379] on div "30 дней Выгода 50%" at bounding box center [508, 384] width 241 height 55
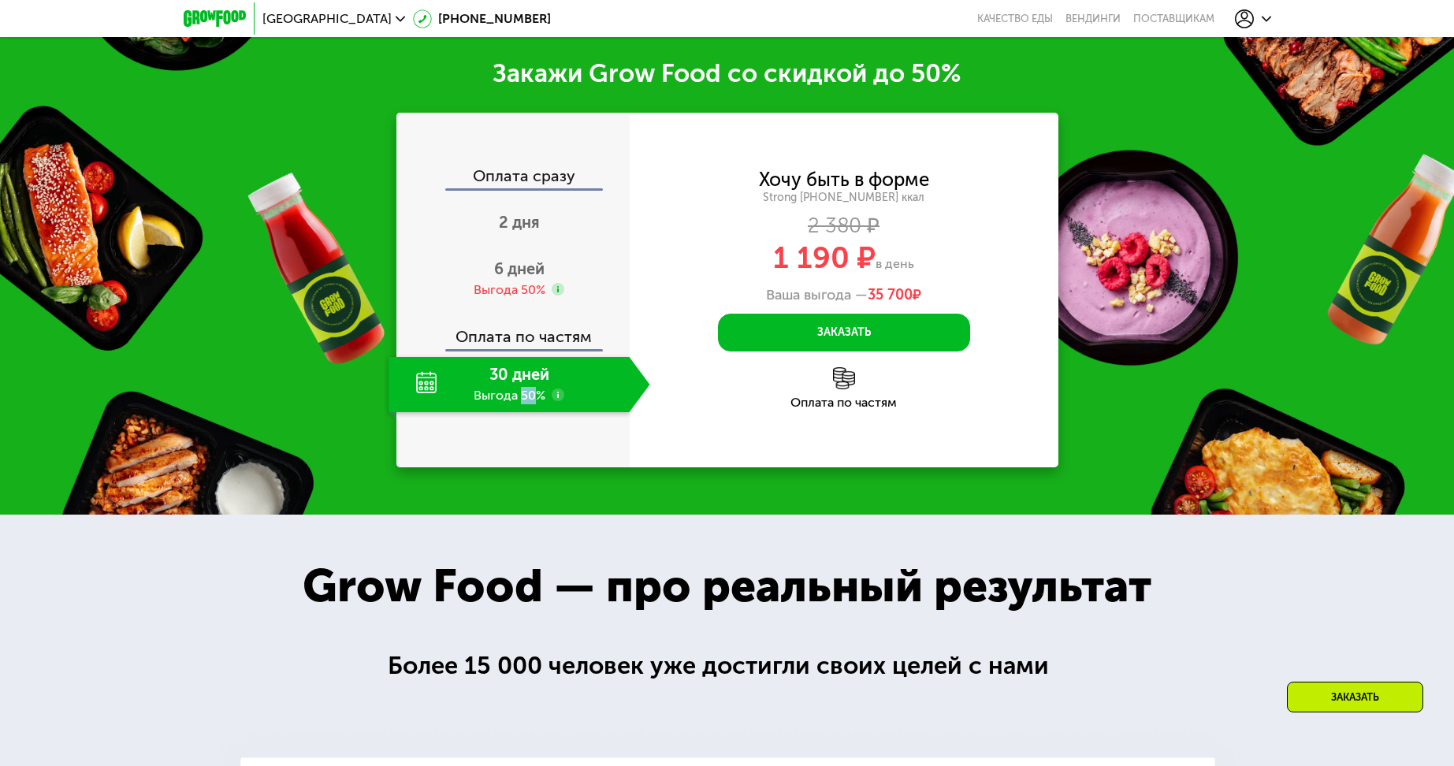
click at [527, 379] on div "30 дней Выгода 50%" at bounding box center [508, 384] width 241 height 55
click at [516, 261] on span "6 дней" at bounding box center [519, 268] width 50 height 19
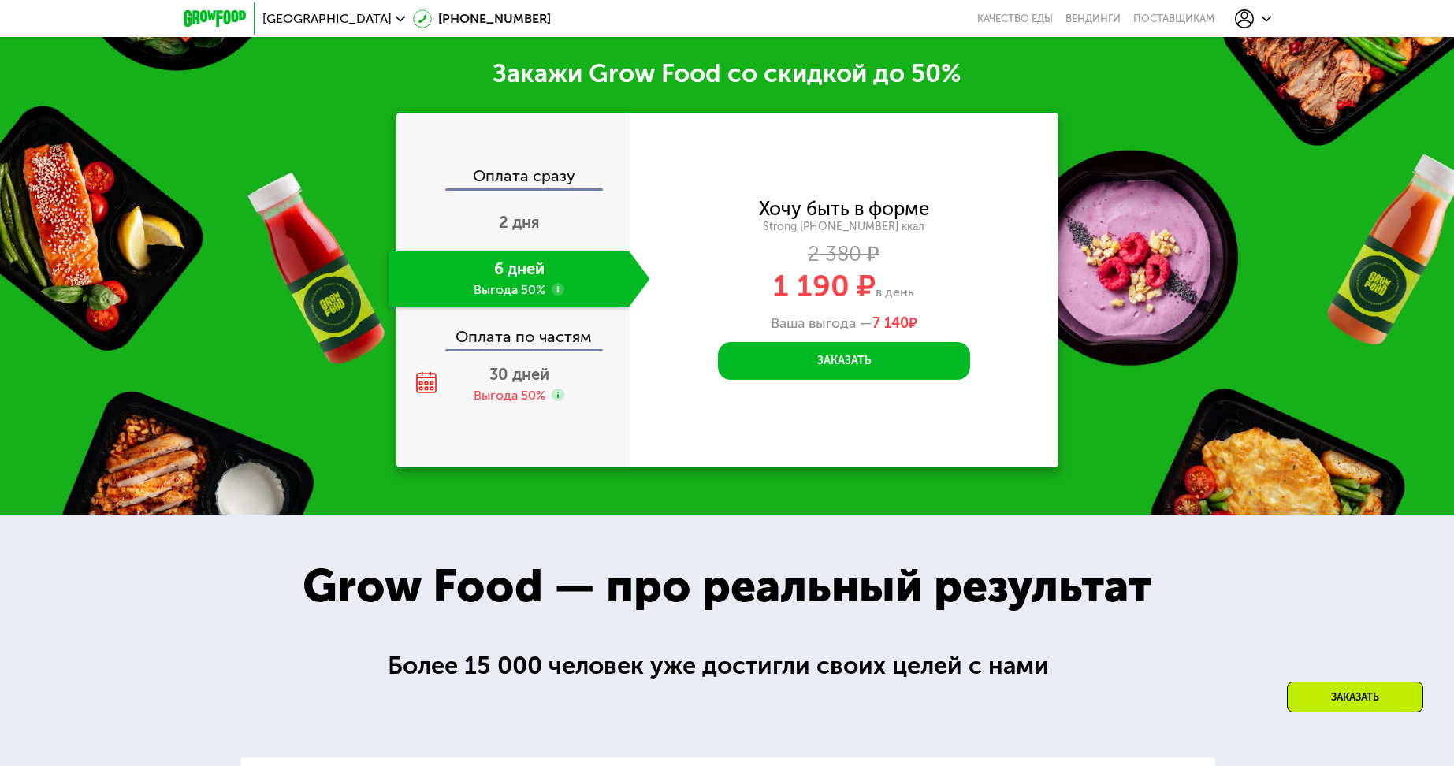
click at [519, 321] on div "Оплата по частям" at bounding box center [514, 331] width 232 height 36
click at [521, 330] on div "Оплата по частям" at bounding box center [514, 331] width 232 height 36
click at [517, 387] on div "Выгода 50%" at bounding box center [510, 395] width 72 height 17
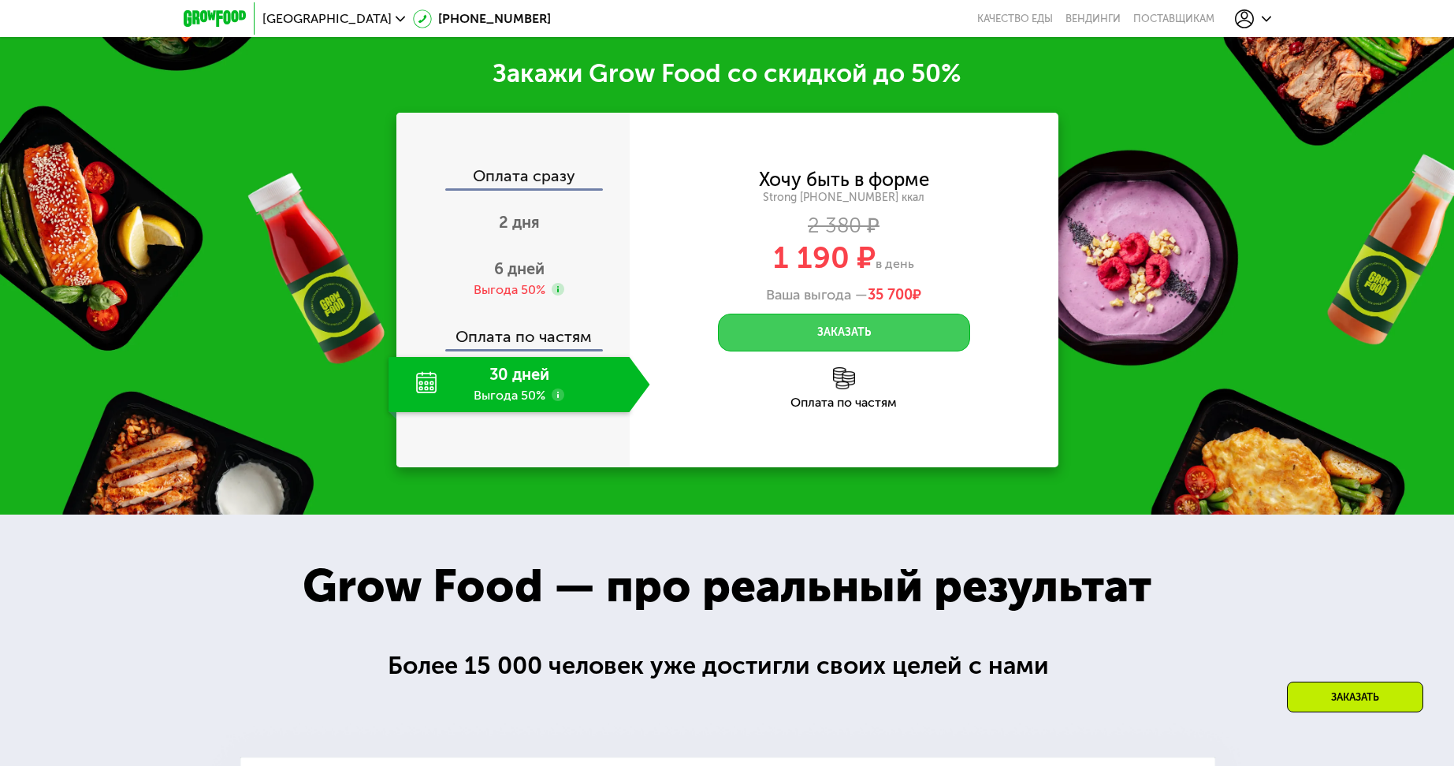
click at [792, 328] on button "Заказать" at bounding box center [844, 333] width 252 height 38
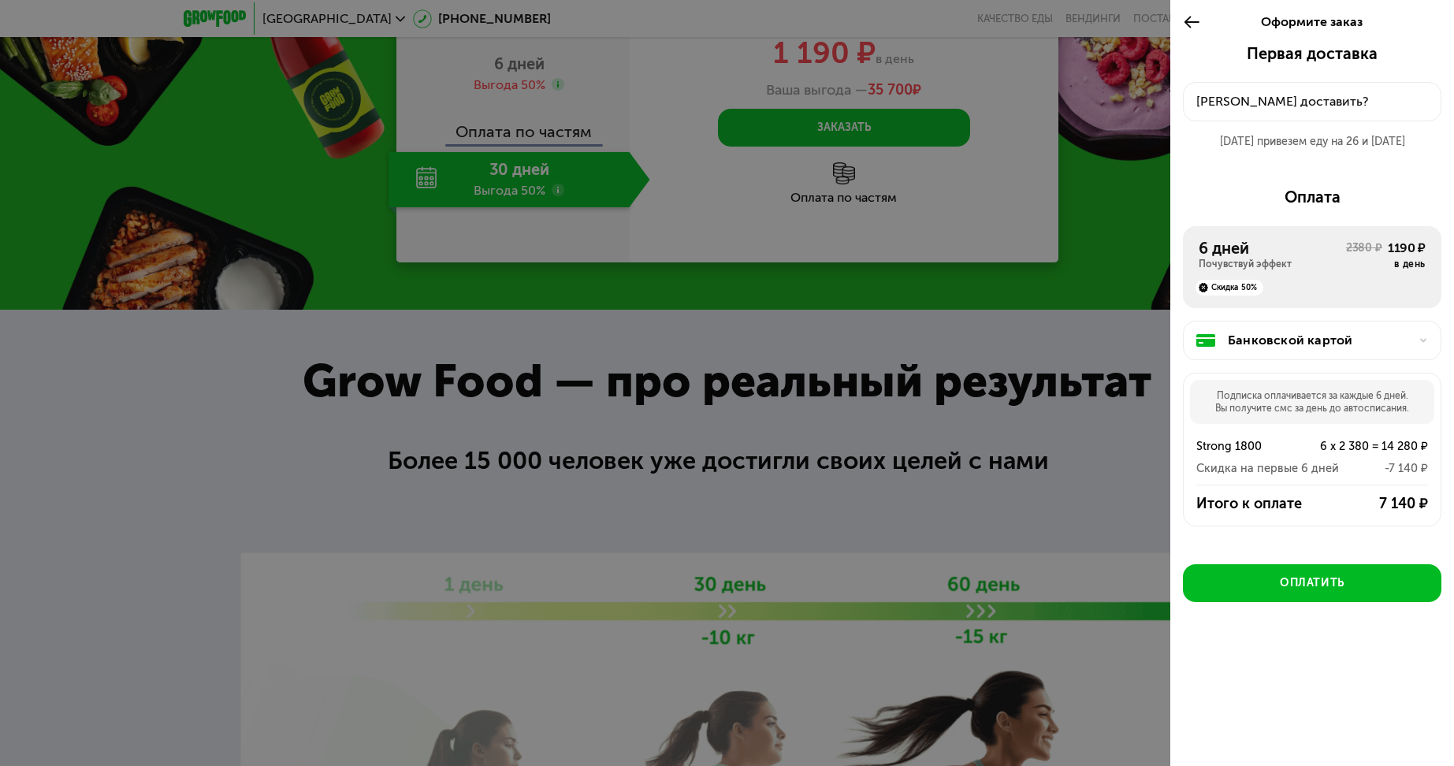
scroll to position [2435, 0]
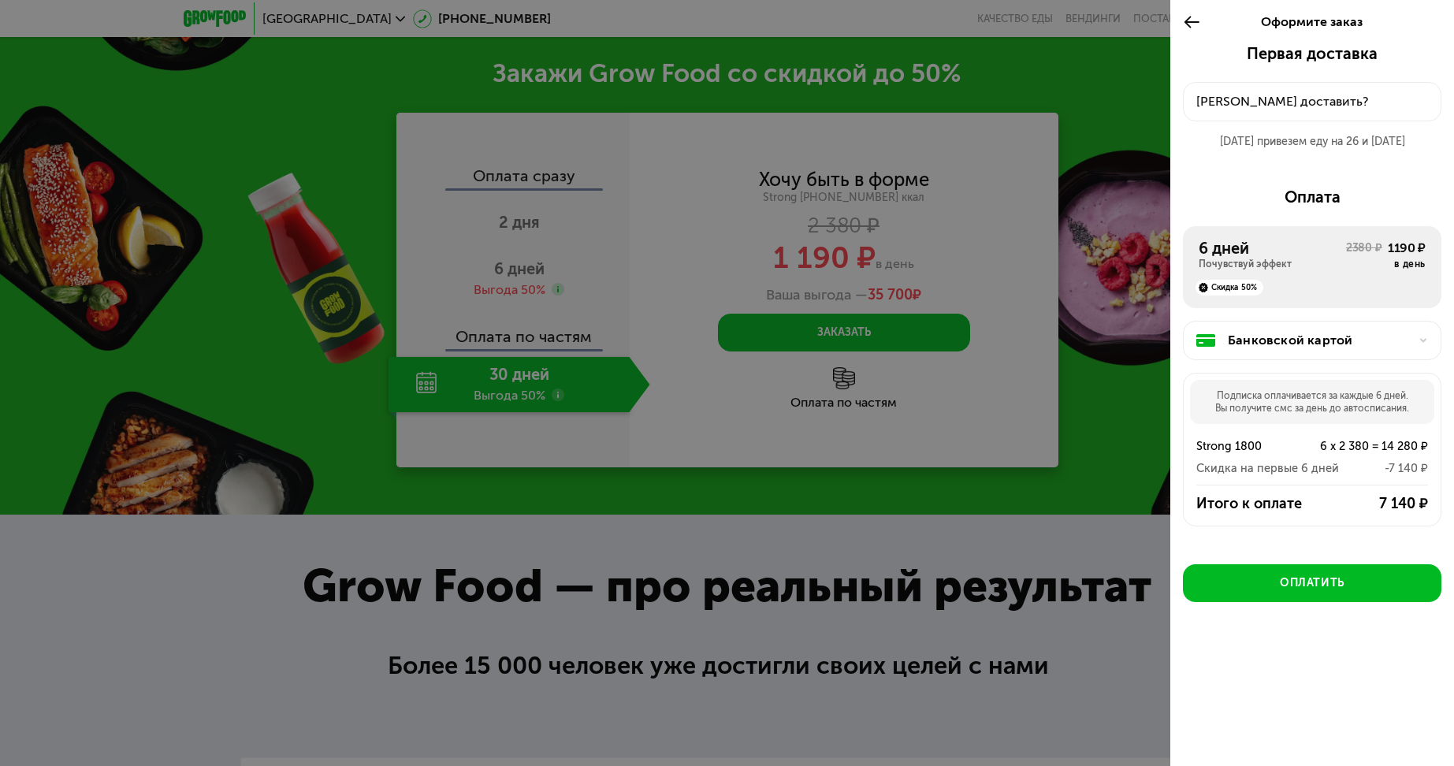
click at [1280, 500] on div "Итого к оплате" at bounding box center [1260, 503] width 128 height 19
click at [1251, 397] on div "Подписка оплачивается за каждые 6 дней. Вы получите смс за день до автосписания." at bounding box center [1312, 402] width 244 height 44
click at [1269, 96] on div "Куда доставить?" at bounding box center [1312, 101] width 232 height 19
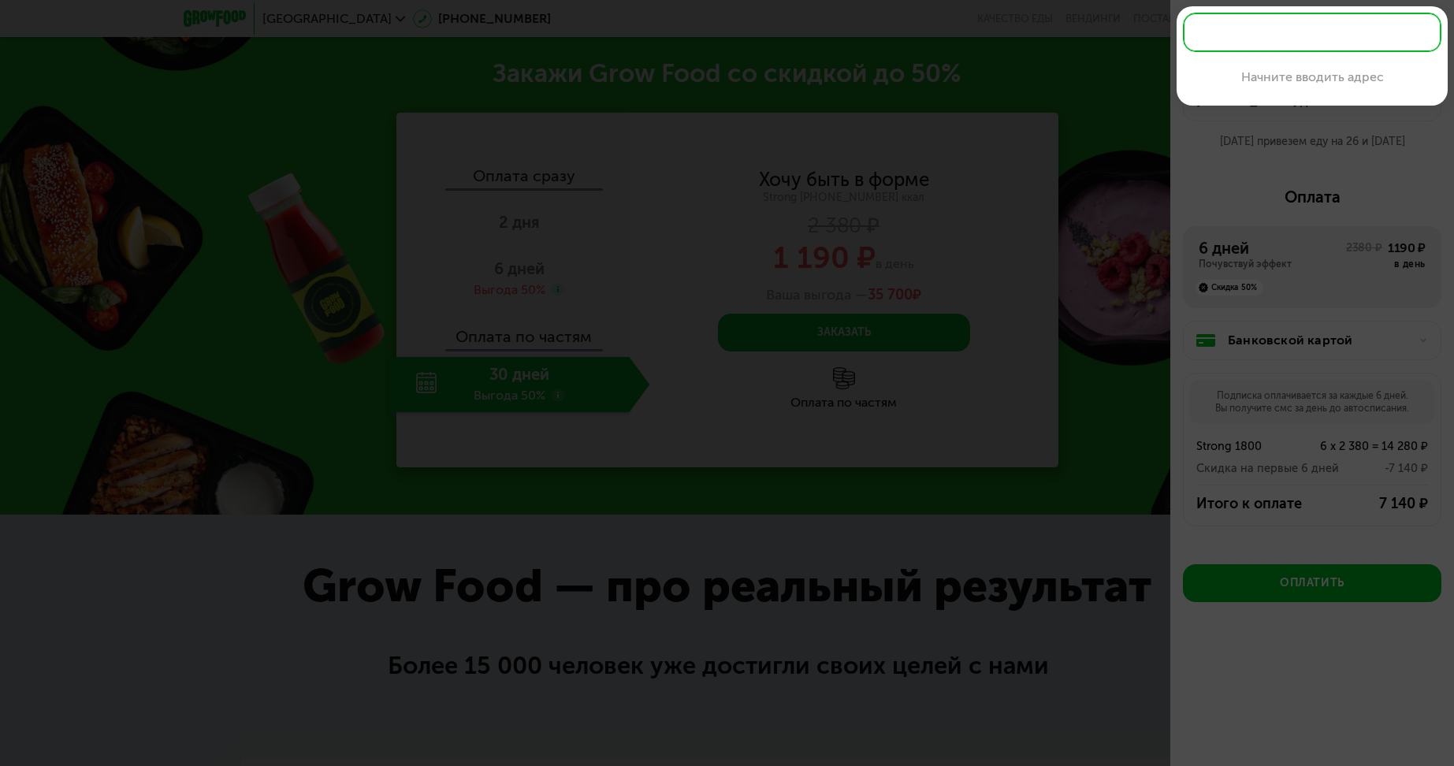
click at [1247, 163] on div at bounding box center [727, 383] width 1454 height 766
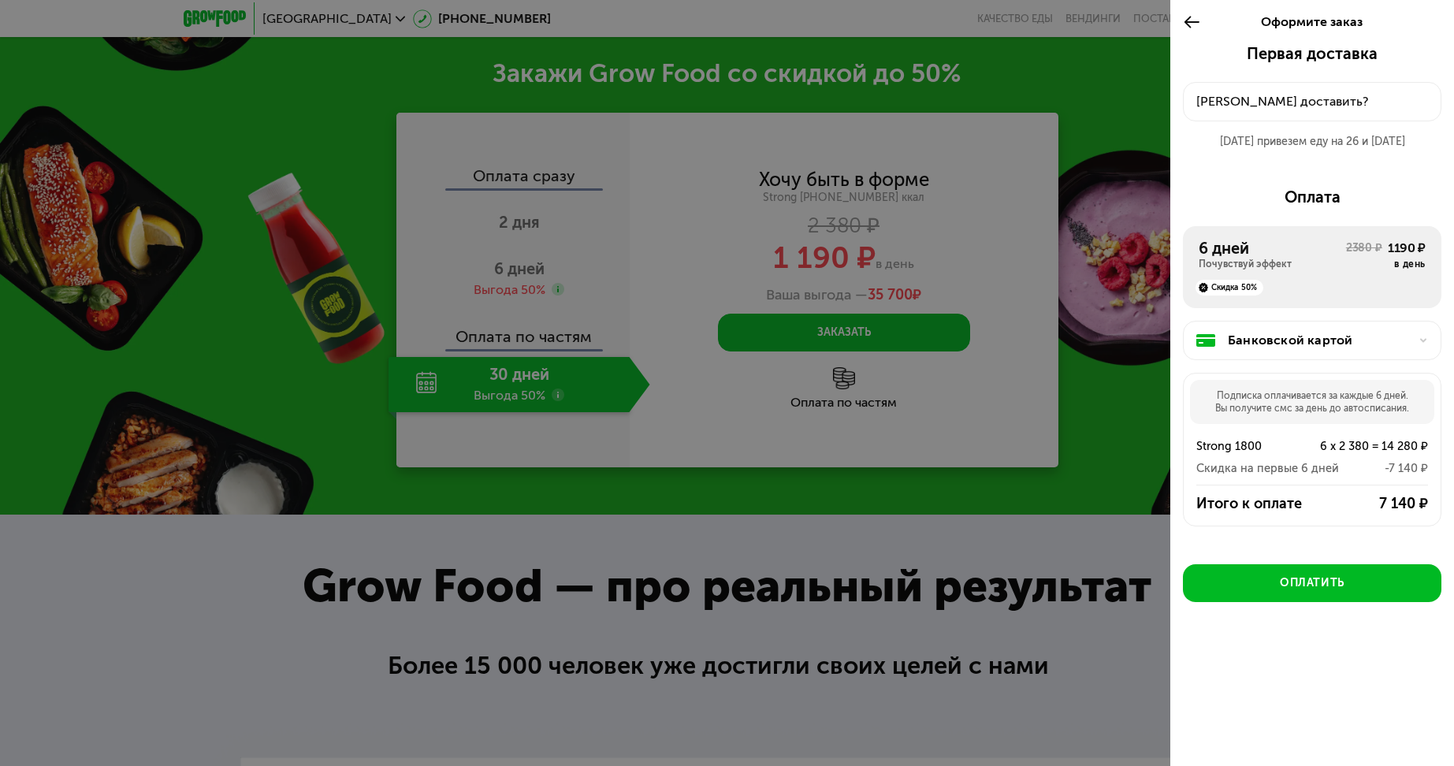
click at [893, 402] on div at bounding box center [727, 383] width 1454 height 766
click at [904, 401] on div at bounding box center [727, 383] width 1454 height 766
click at [1195, 13] on icon at bounding box center [1192, 22] width 18 height 19
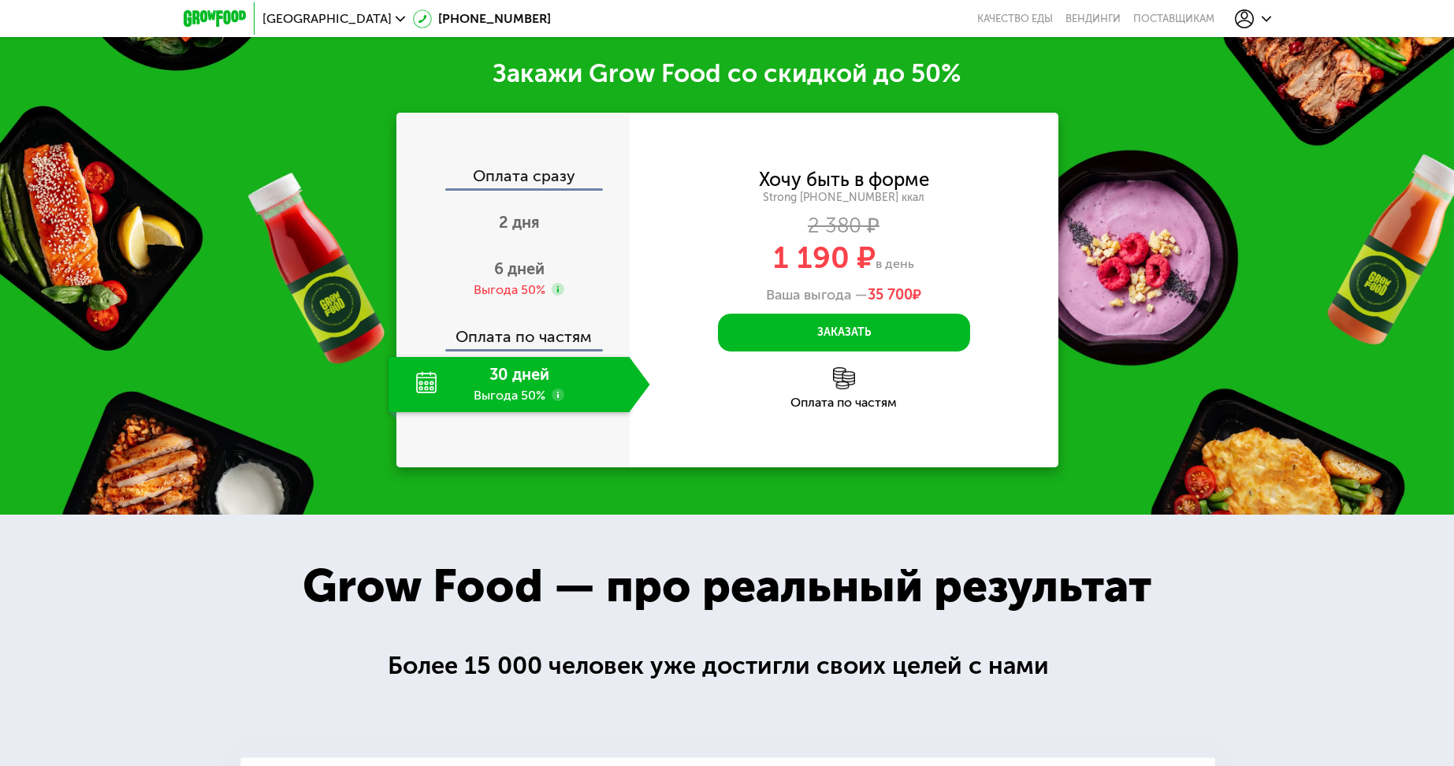
click at [1239, 19] on icon at bounding box center [1244, 18] width 19 height 19
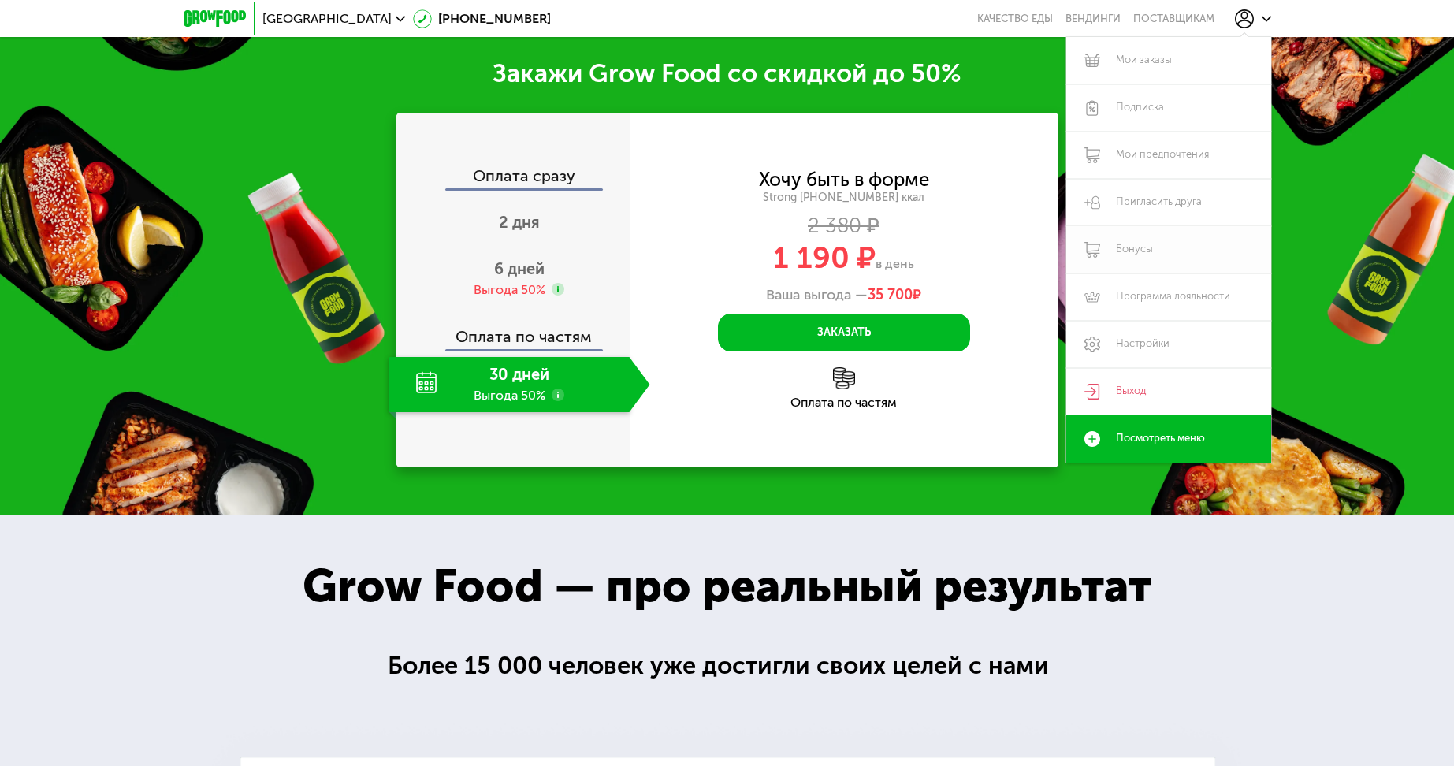
click at [1127, 248] on link "Бонусы" at bounding box center [1168, 249] width 205 height 47
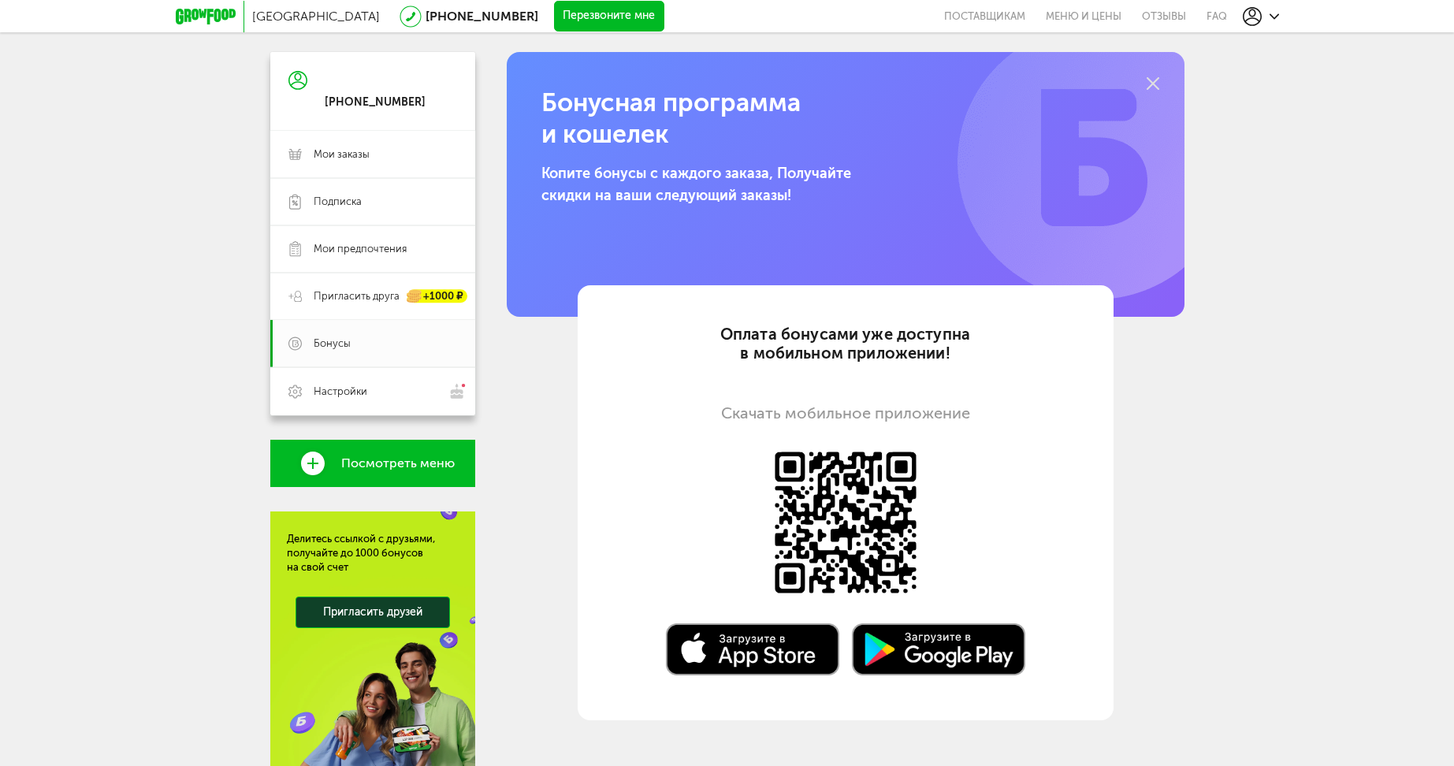
scroll to position [212, 0]
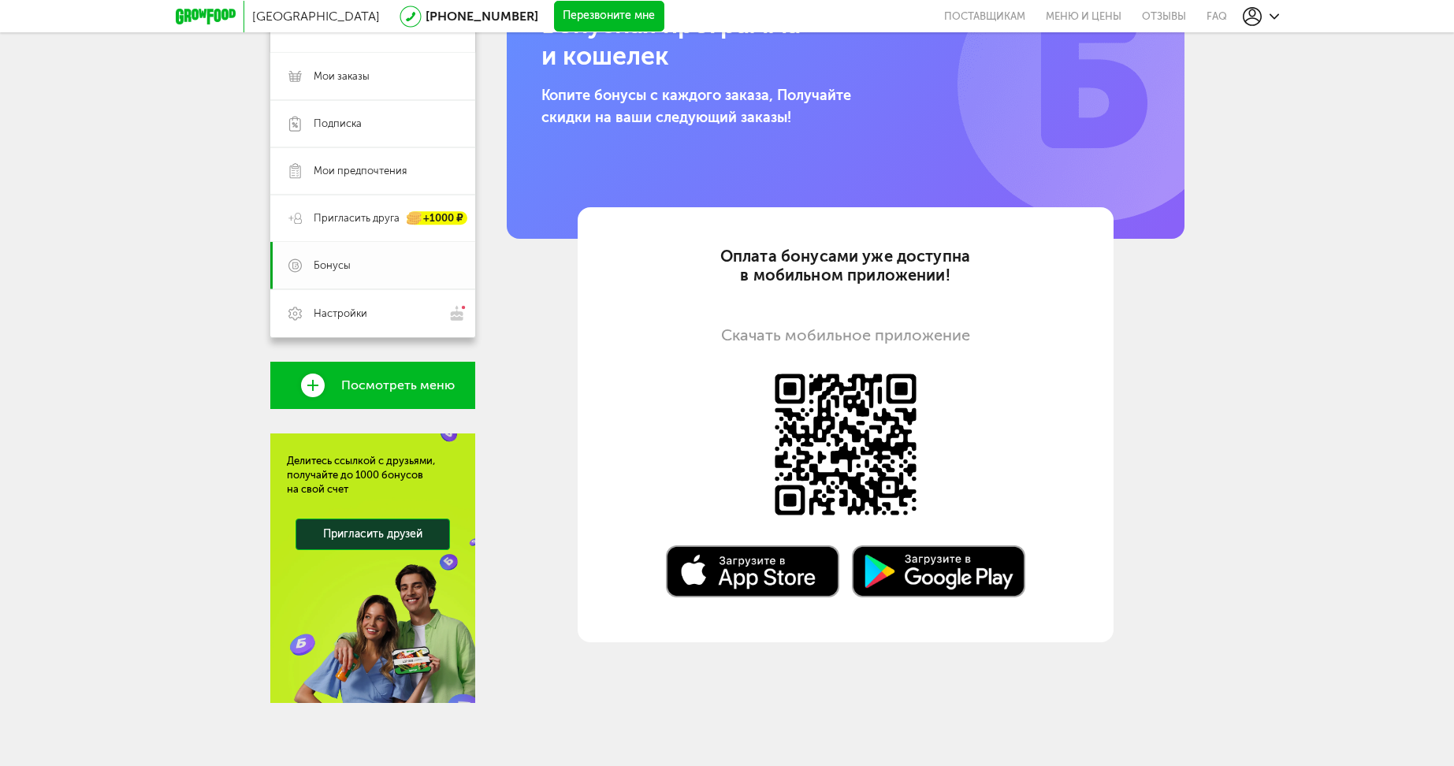
click at [351, 266] on span "Бонусы" at bounding box center [385, 265] width 143 height 14
click at [339, 258] on span "Бонусы" at bounding box center [332, 265] width 37 height 14
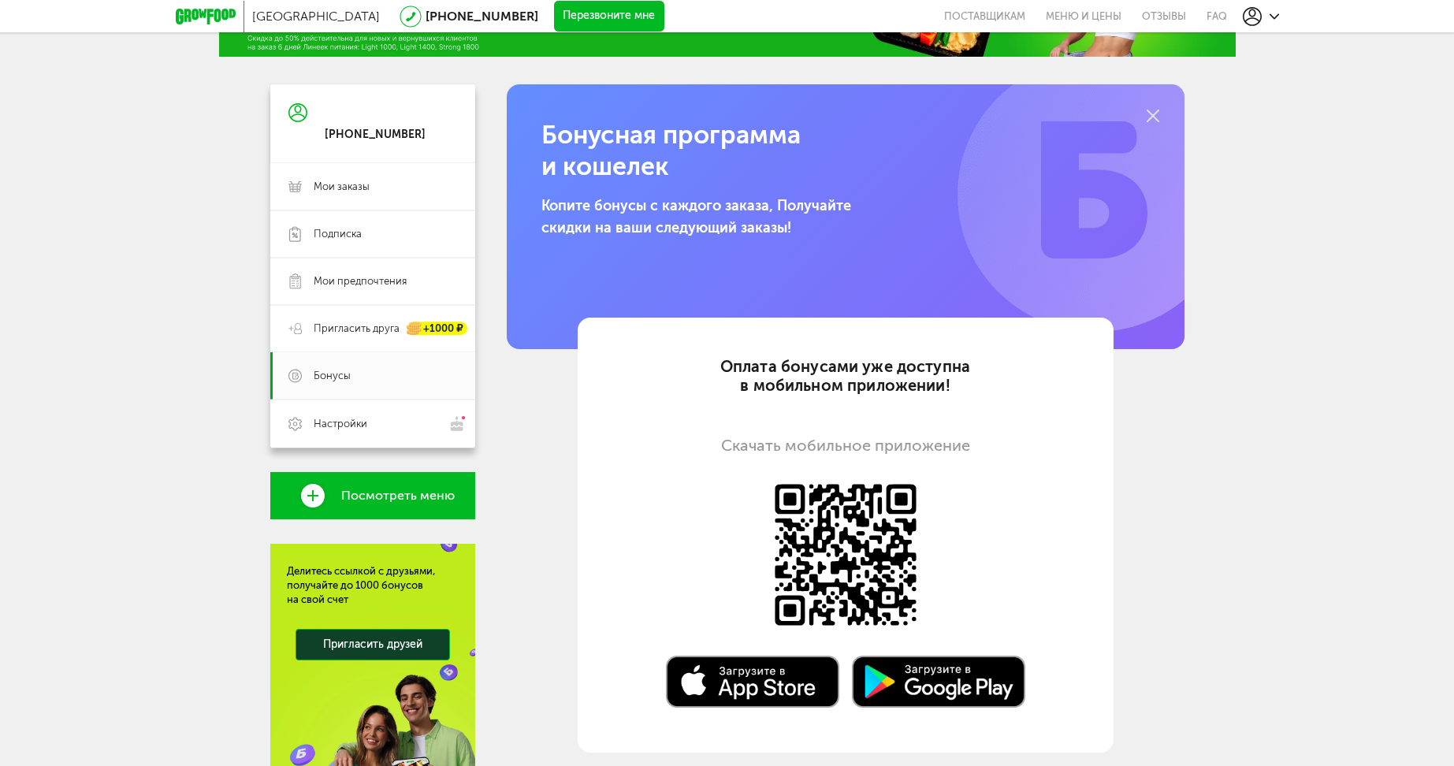
scroll to position [0, 0]
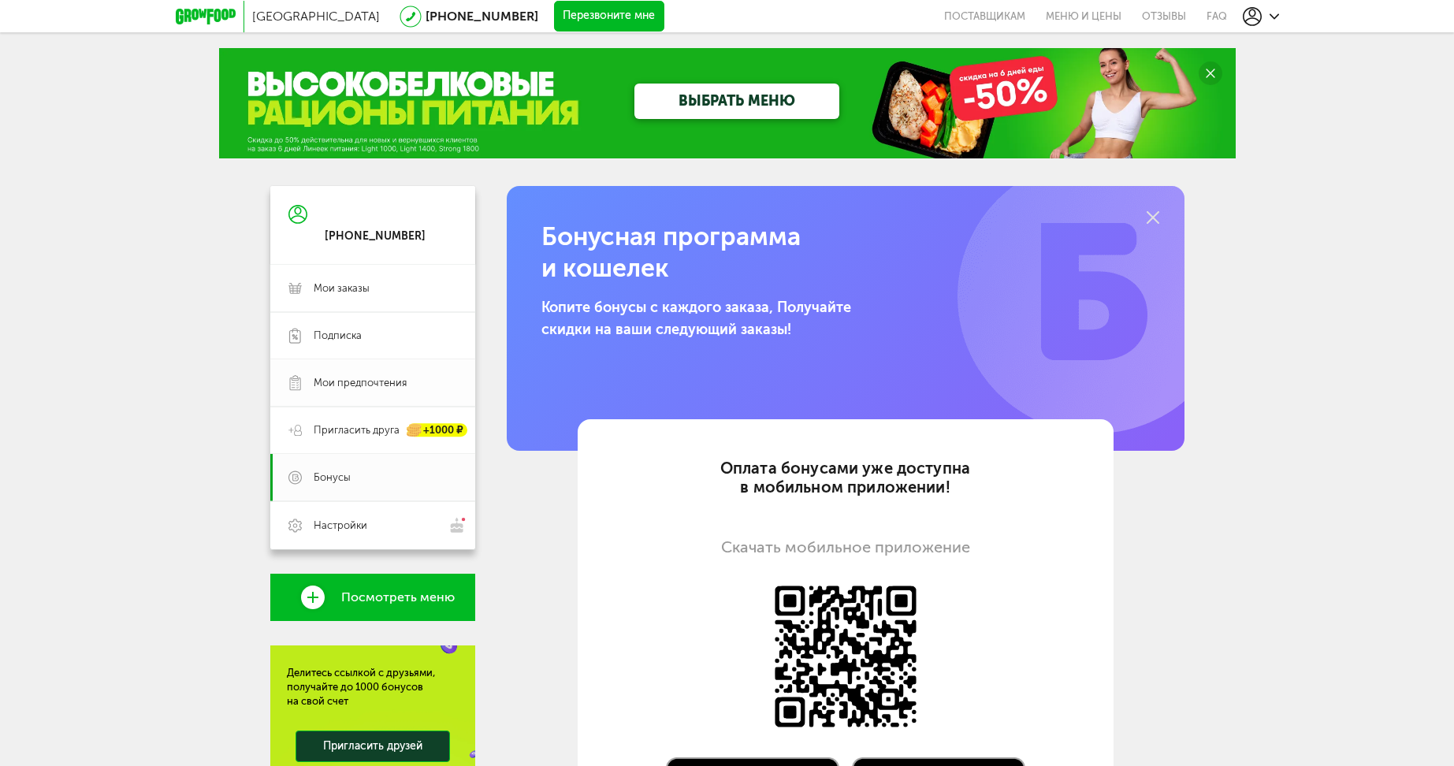
click at [359, 386] on span "Мои предпочтения" at bounding box center [360, 383] width 93 height 14
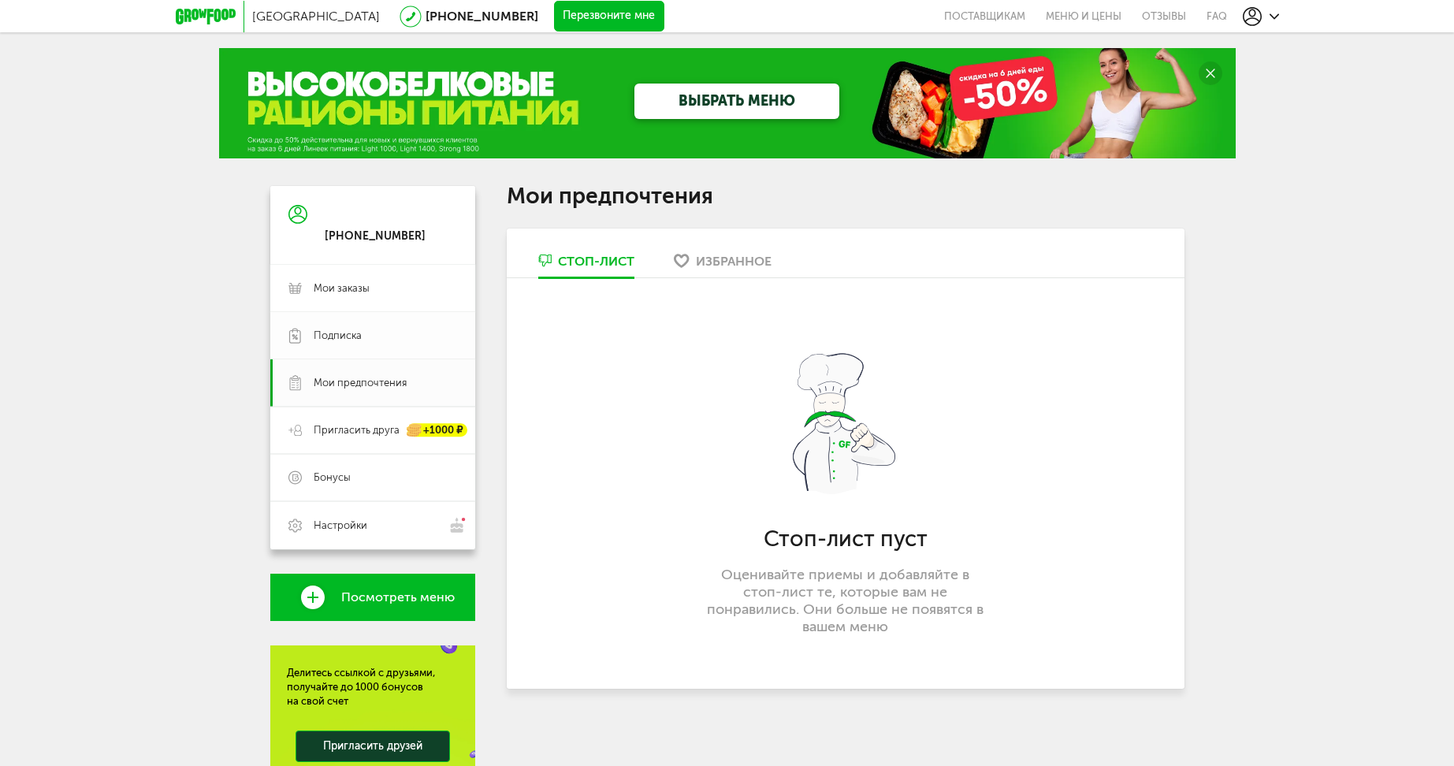
click at [362, 342] on span "Подписка" at bounding box center [385, 336] width 143 height 14
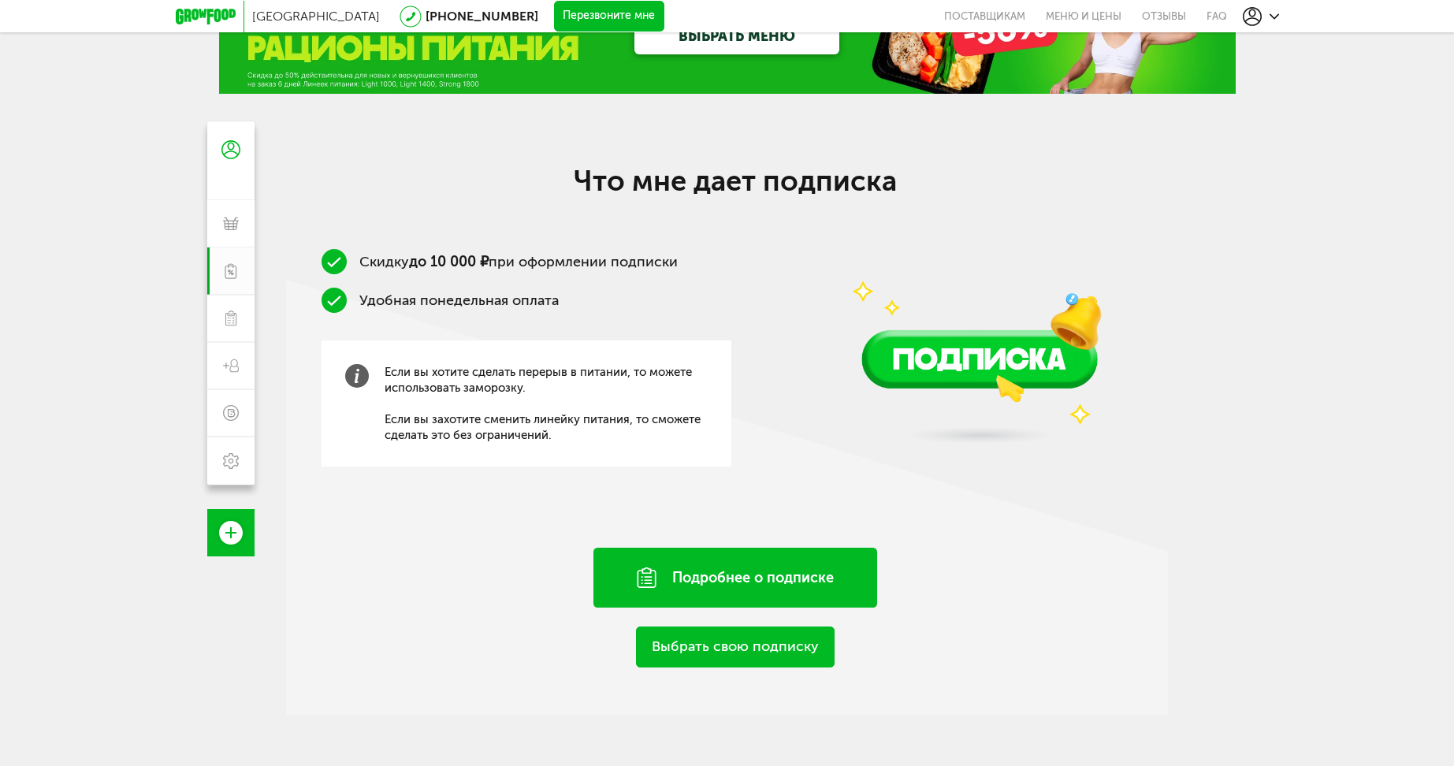
scroll to position [158, 0]
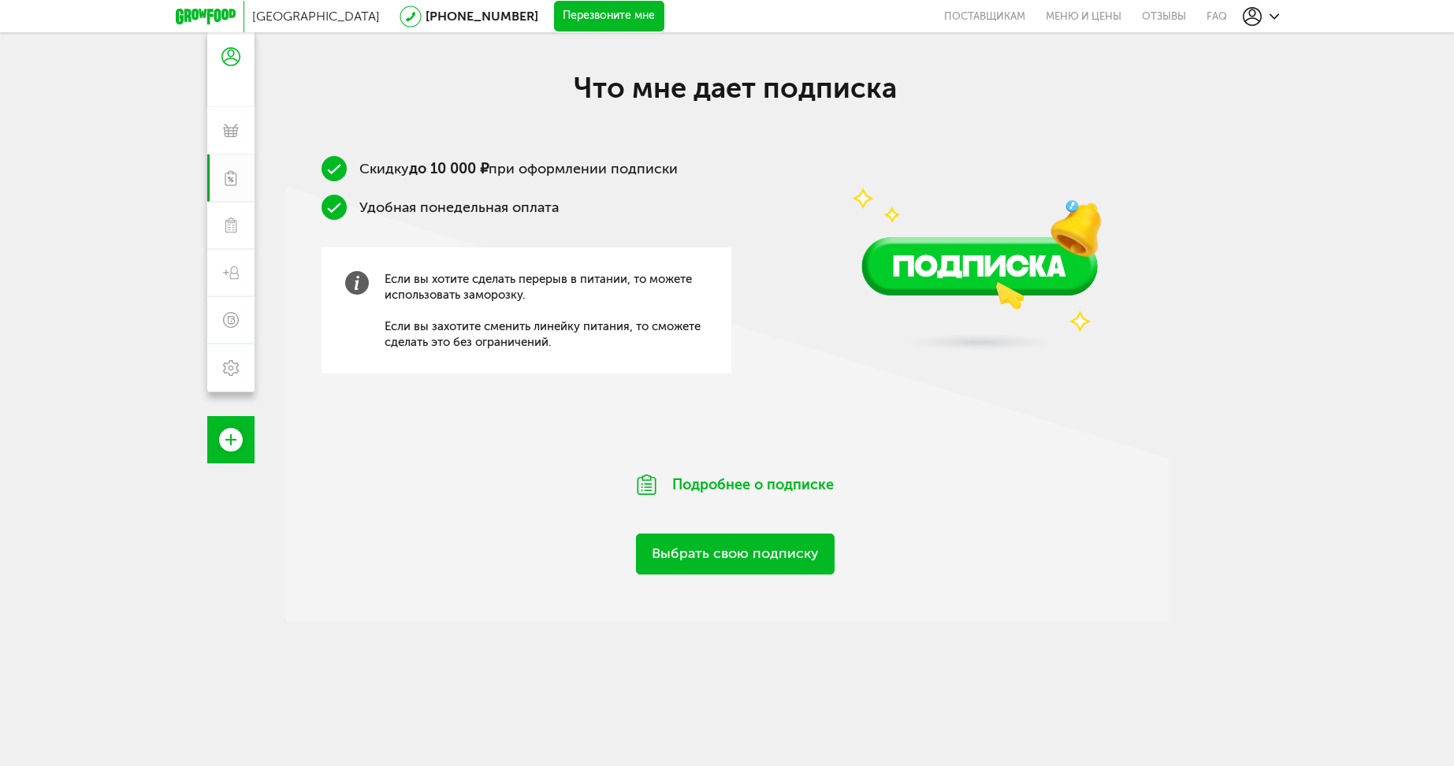
click at [722, 548] on link "Выбрать свою подписку" at bounding box center [735, 553] width 199 height 40
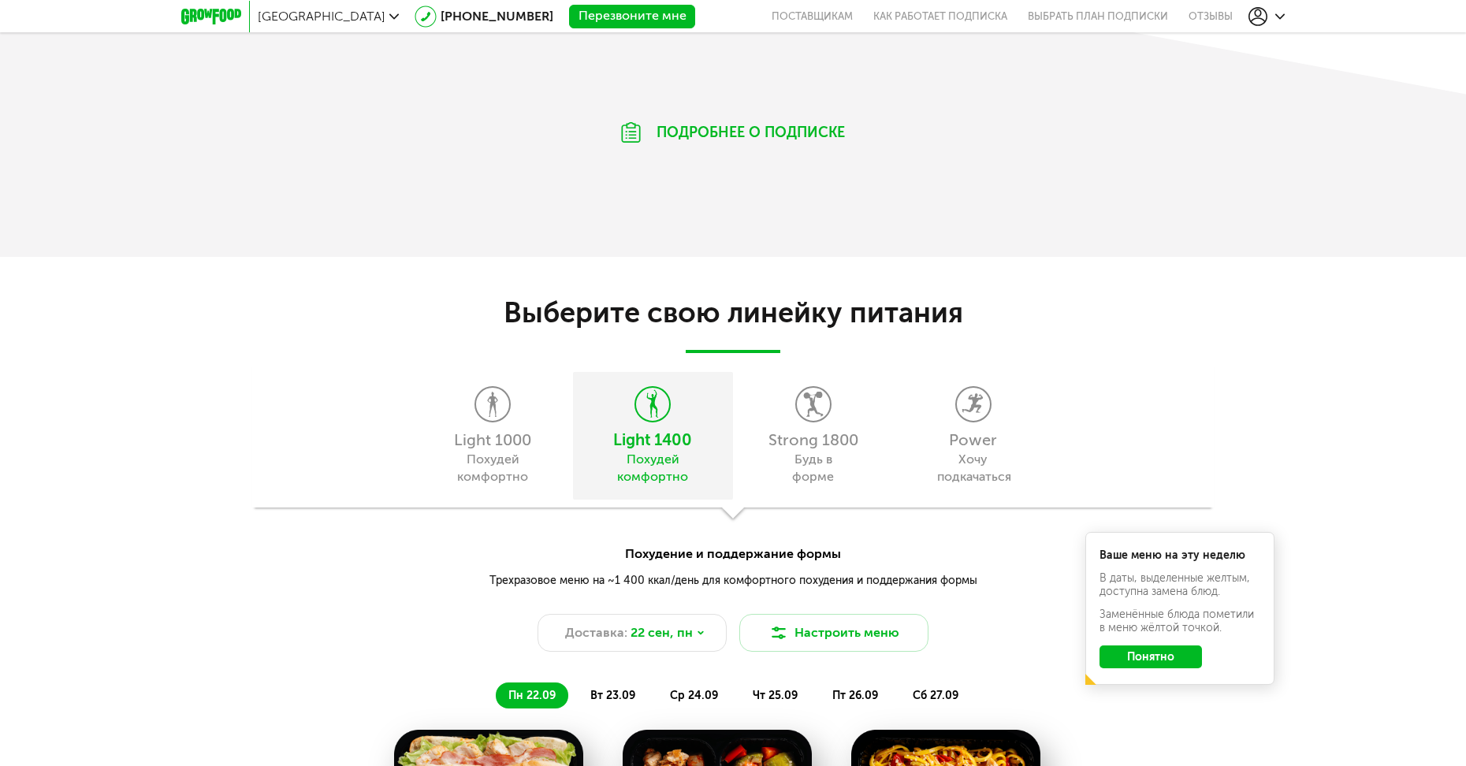
scroll to position [1418, 0]
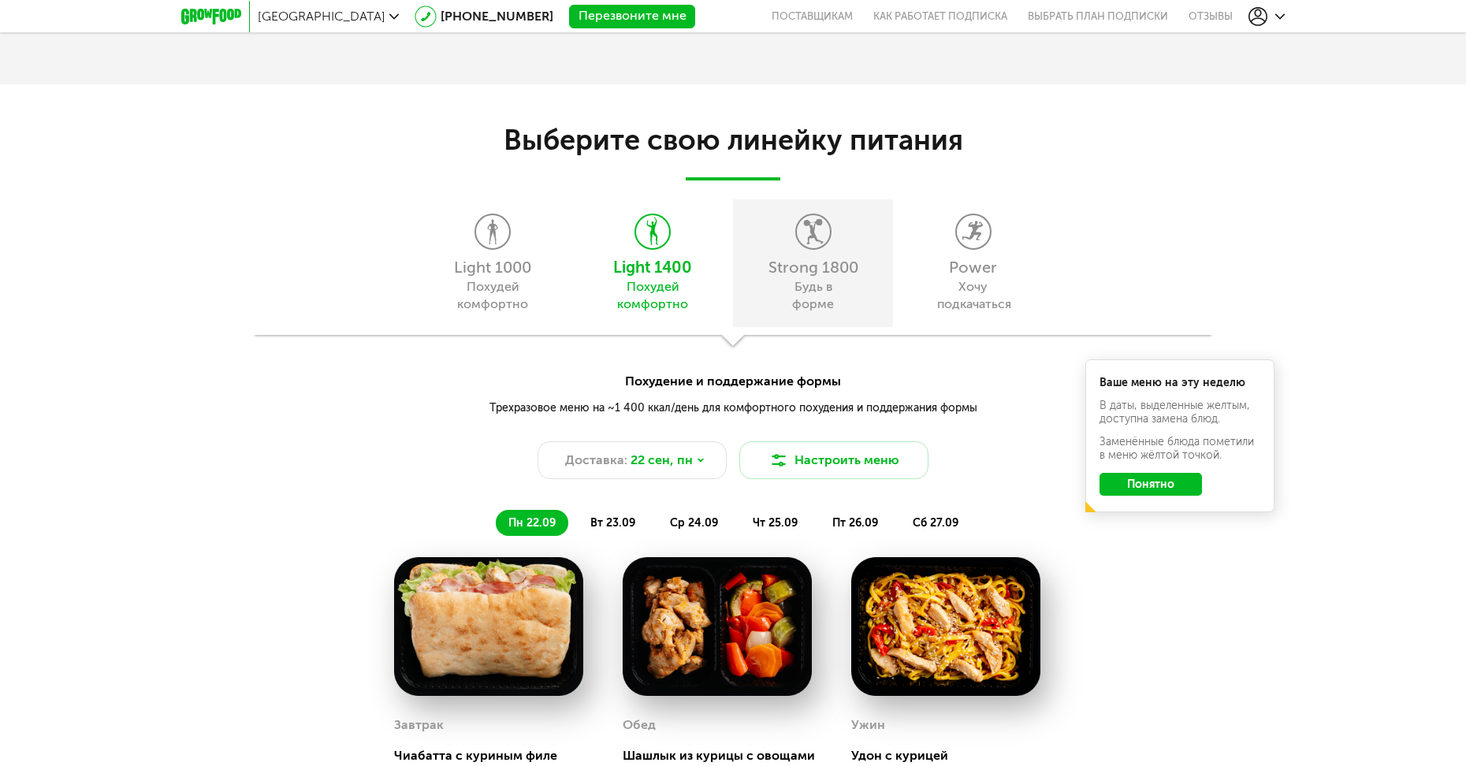
click at [808, 287] on div "Будь в форме" at bounding box center [813, 295] width 72 height 35
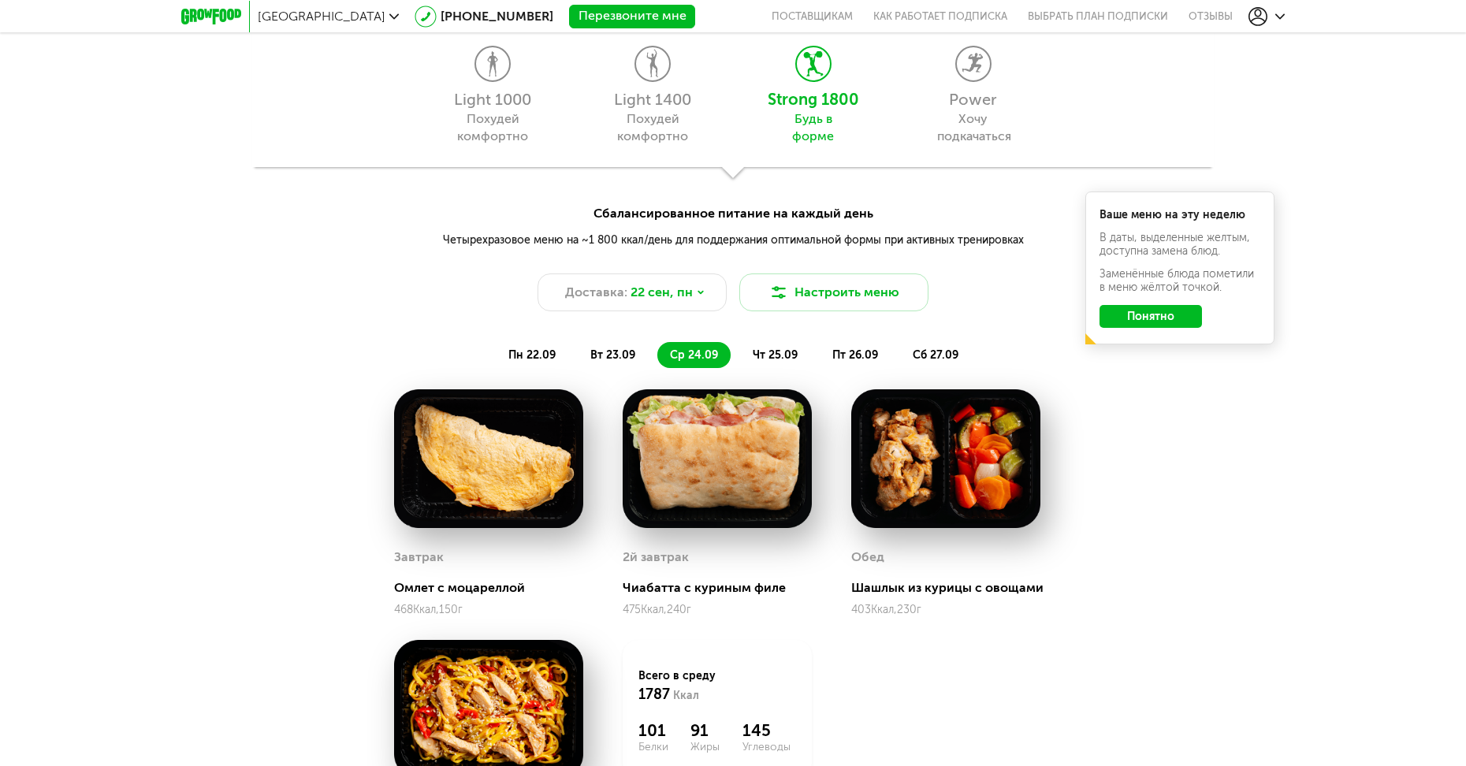
scroll to position [1497, 0]
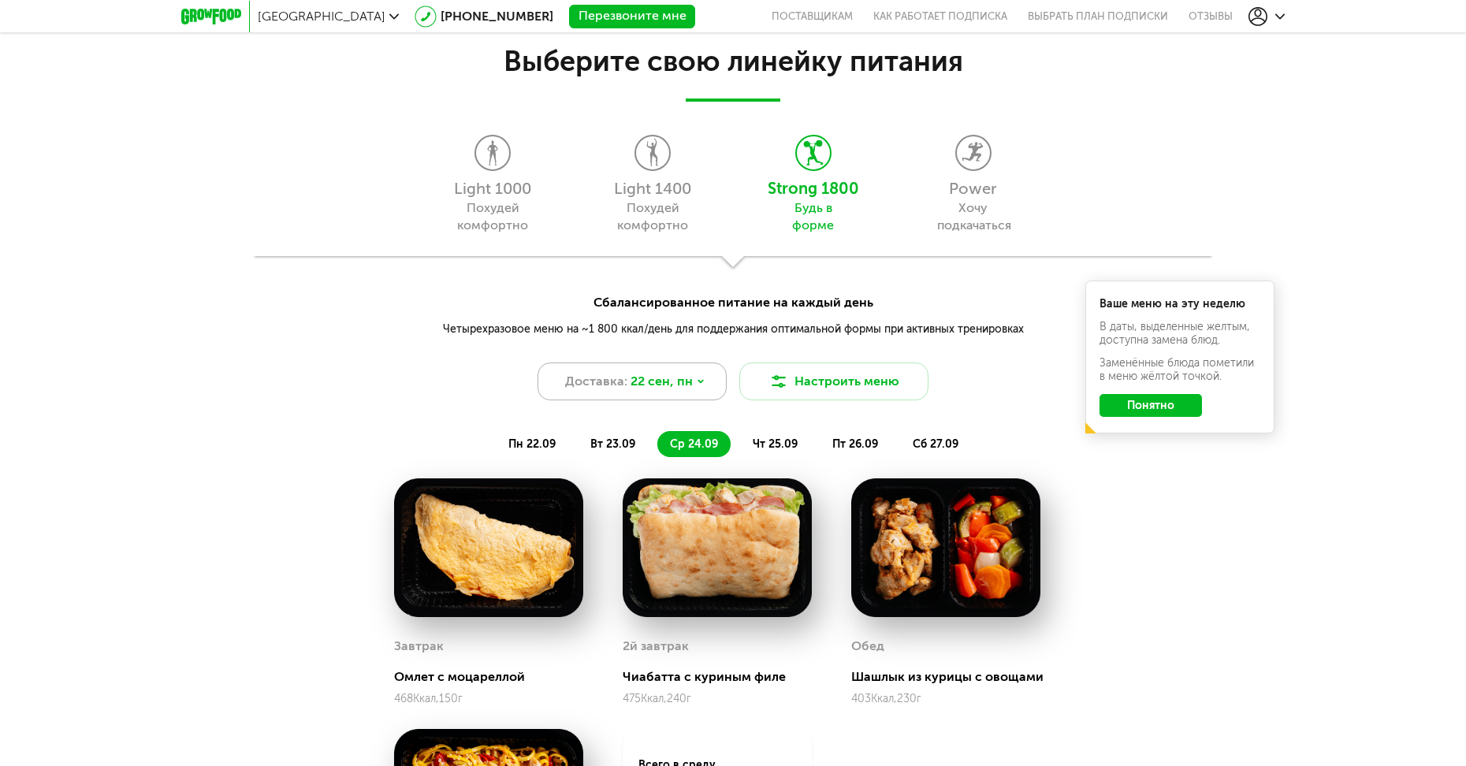
click at [694, 372] on div "Доставка: [DATE]" at bounding box center [631, 381] width 189 height 38
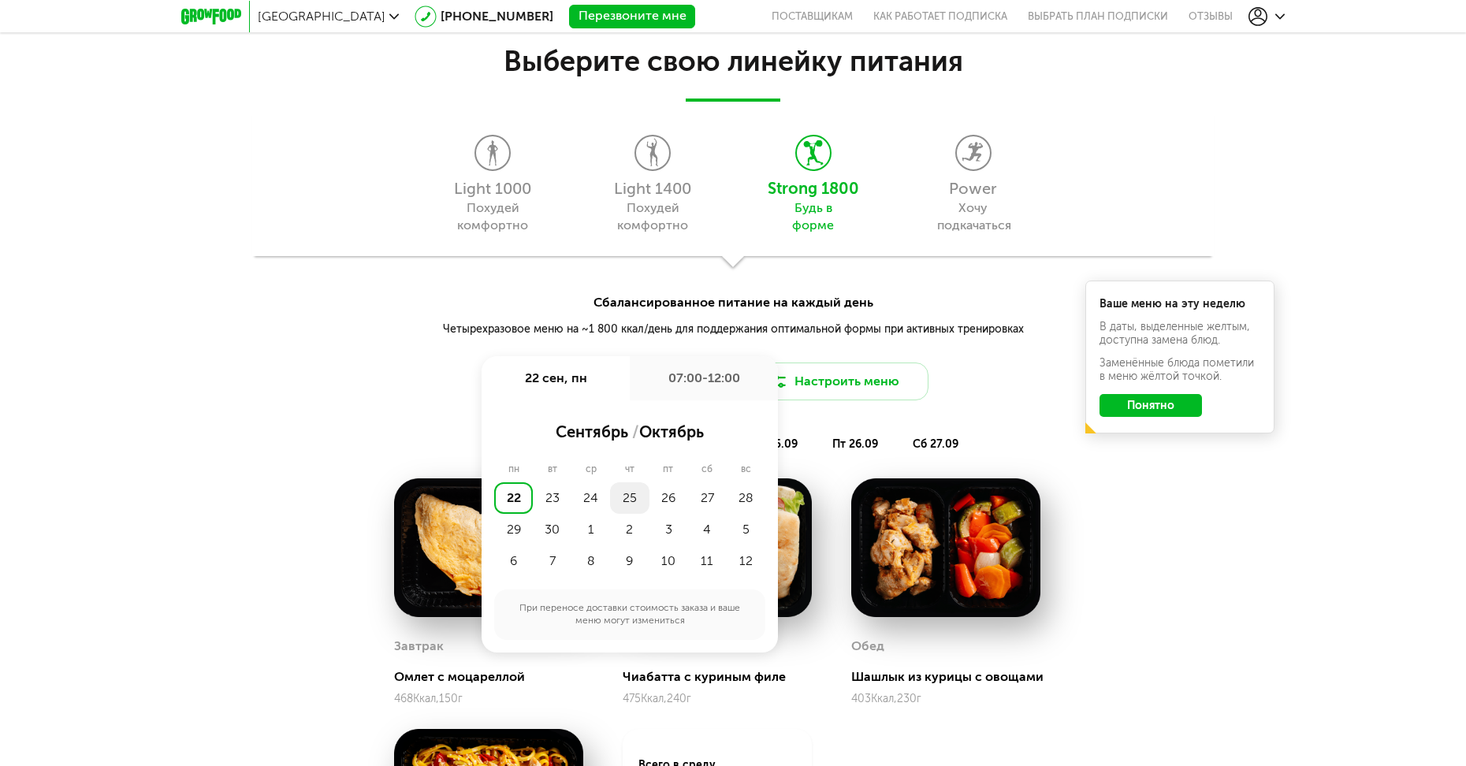
click at [629, 497] on div "25" at bounding box center [629, 498] width 39 height 32
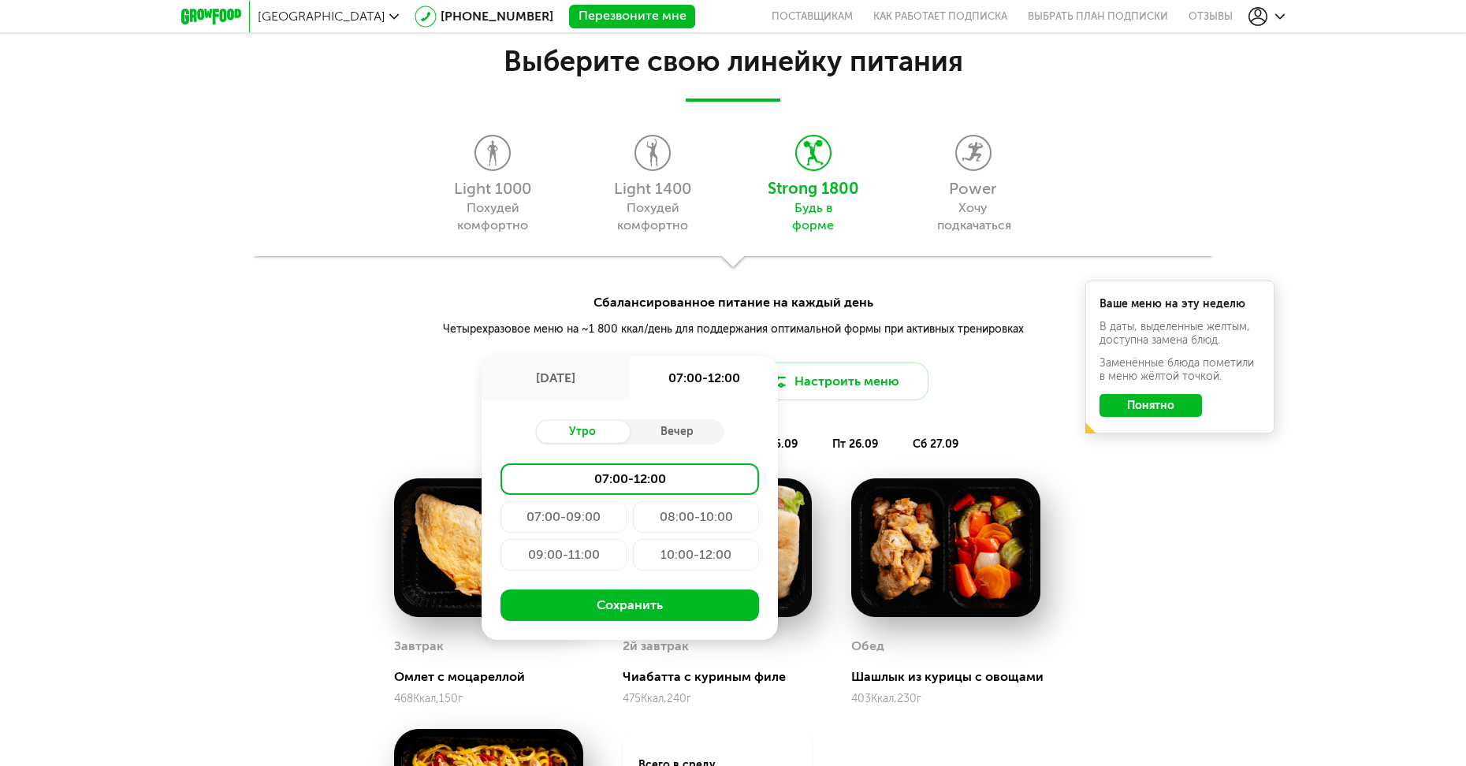
click at [586, 514] on div "07:00-09:00" at bounding box center [563, 517] width 126 height 32
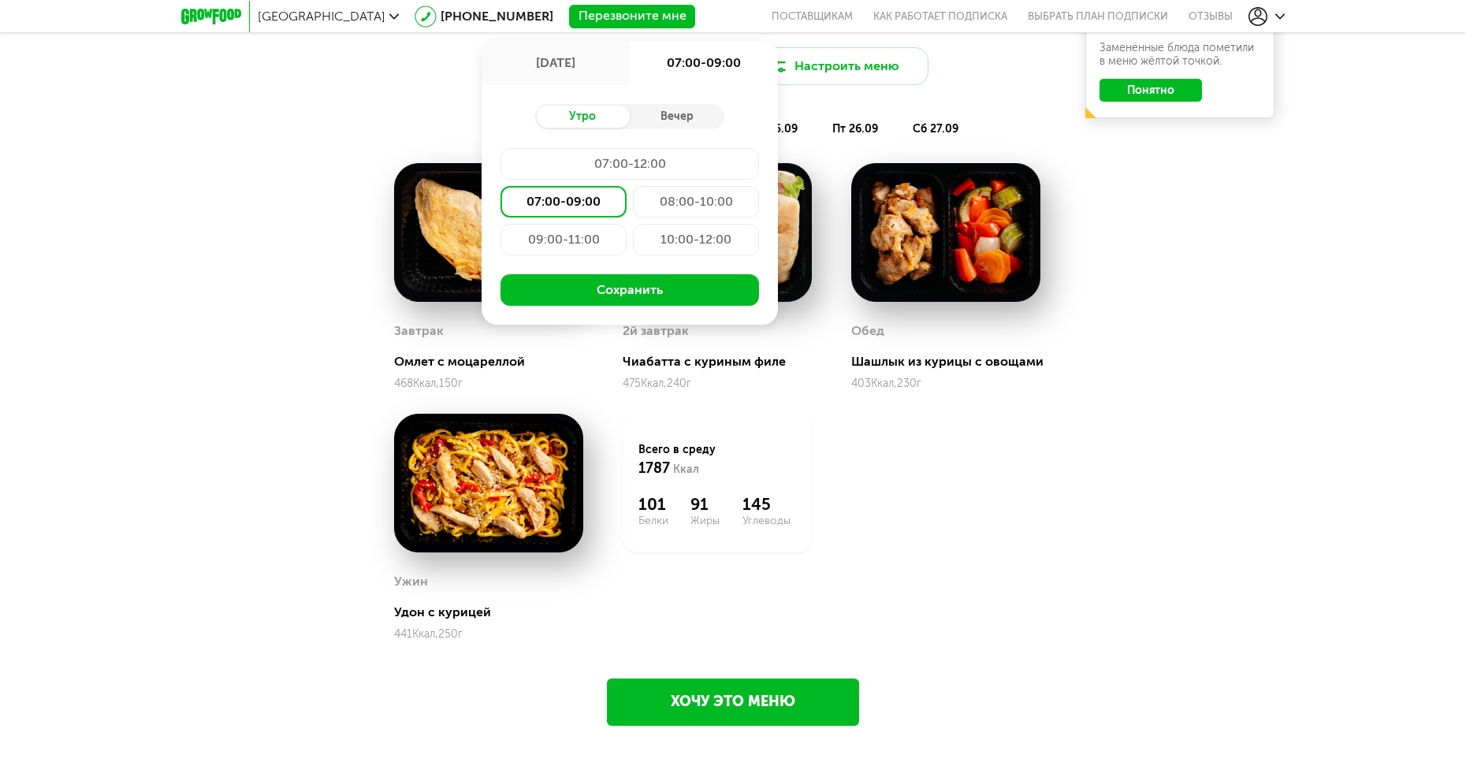
click at [1151, 523] on div "Завтрак Омлет с моцареллой 468 Ккал, 150 г 2й завтрак Чиабатта с куриным филе 4…" at bounding box center [733, 413] width 1466 height 501
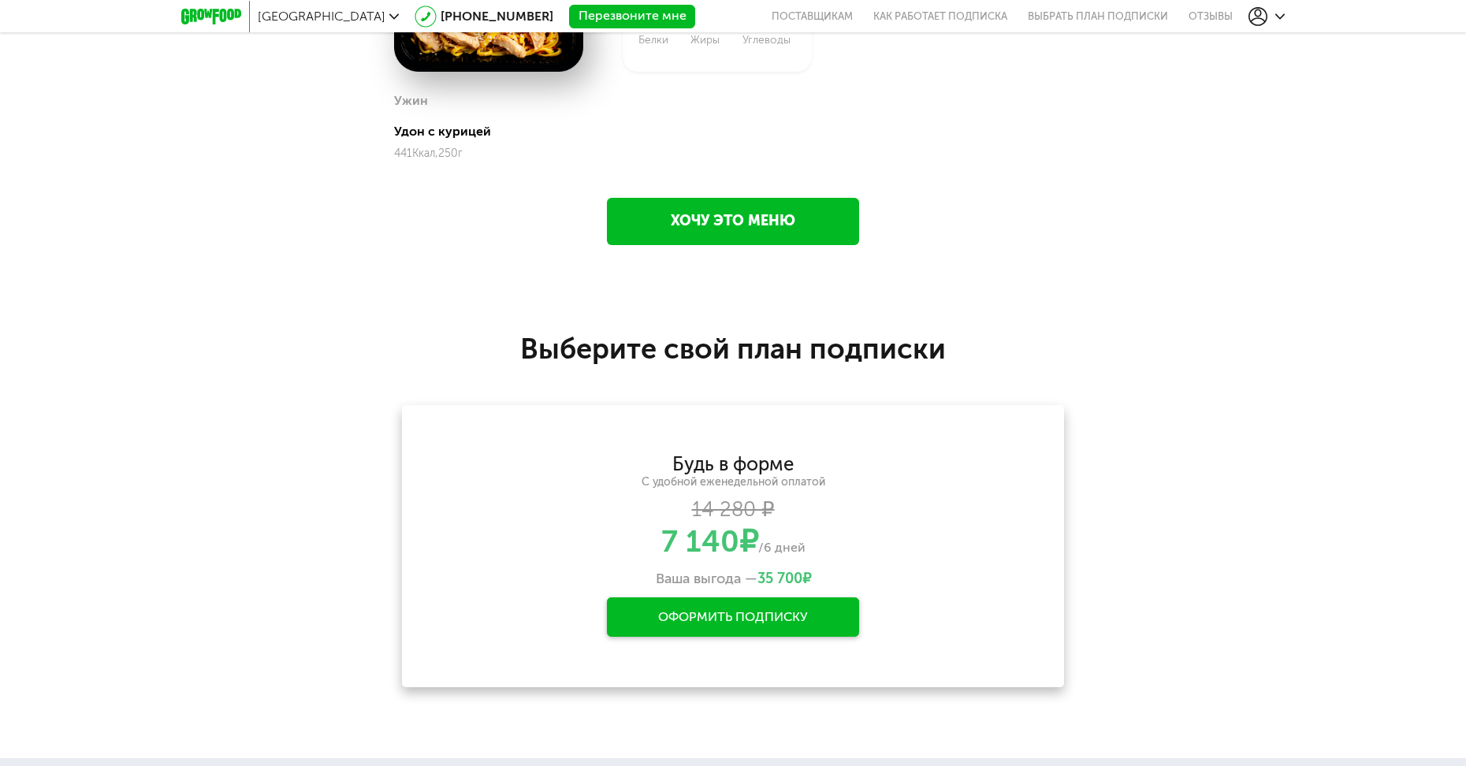
scroll to position [2522, 0]
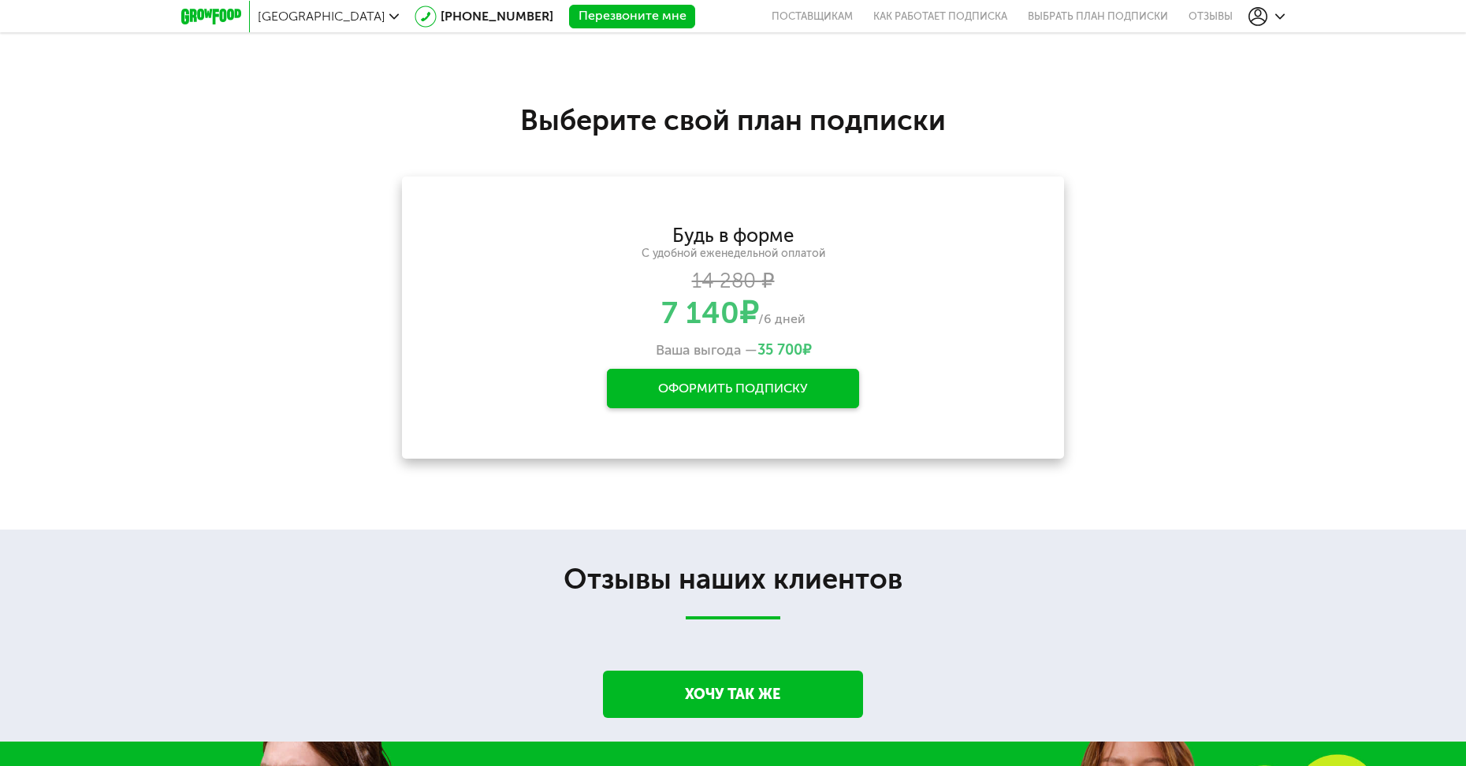
click at [711, 381] on div "Оформить подписку" at bounding box center [733, 388] width 252 height 39
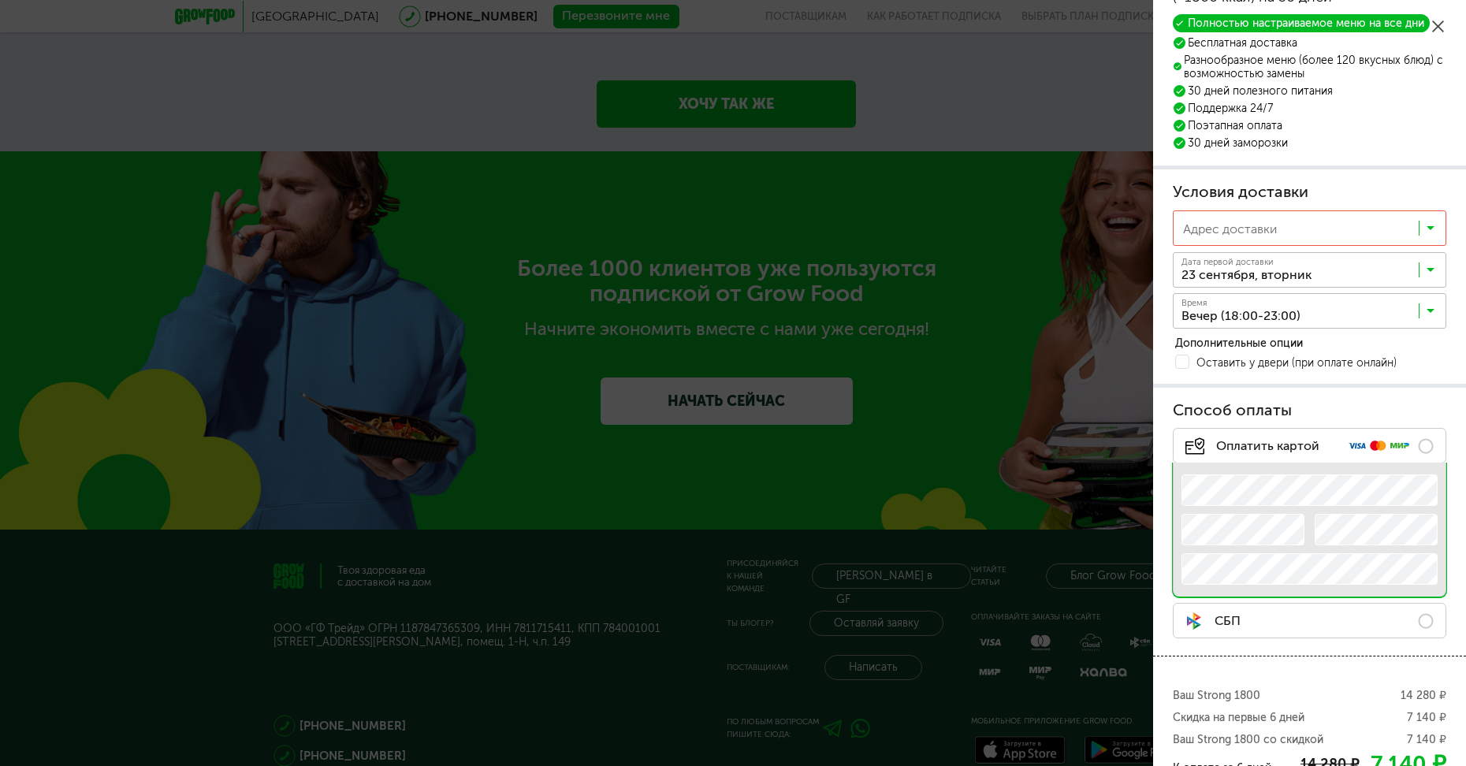
scroll to position [14, 0]
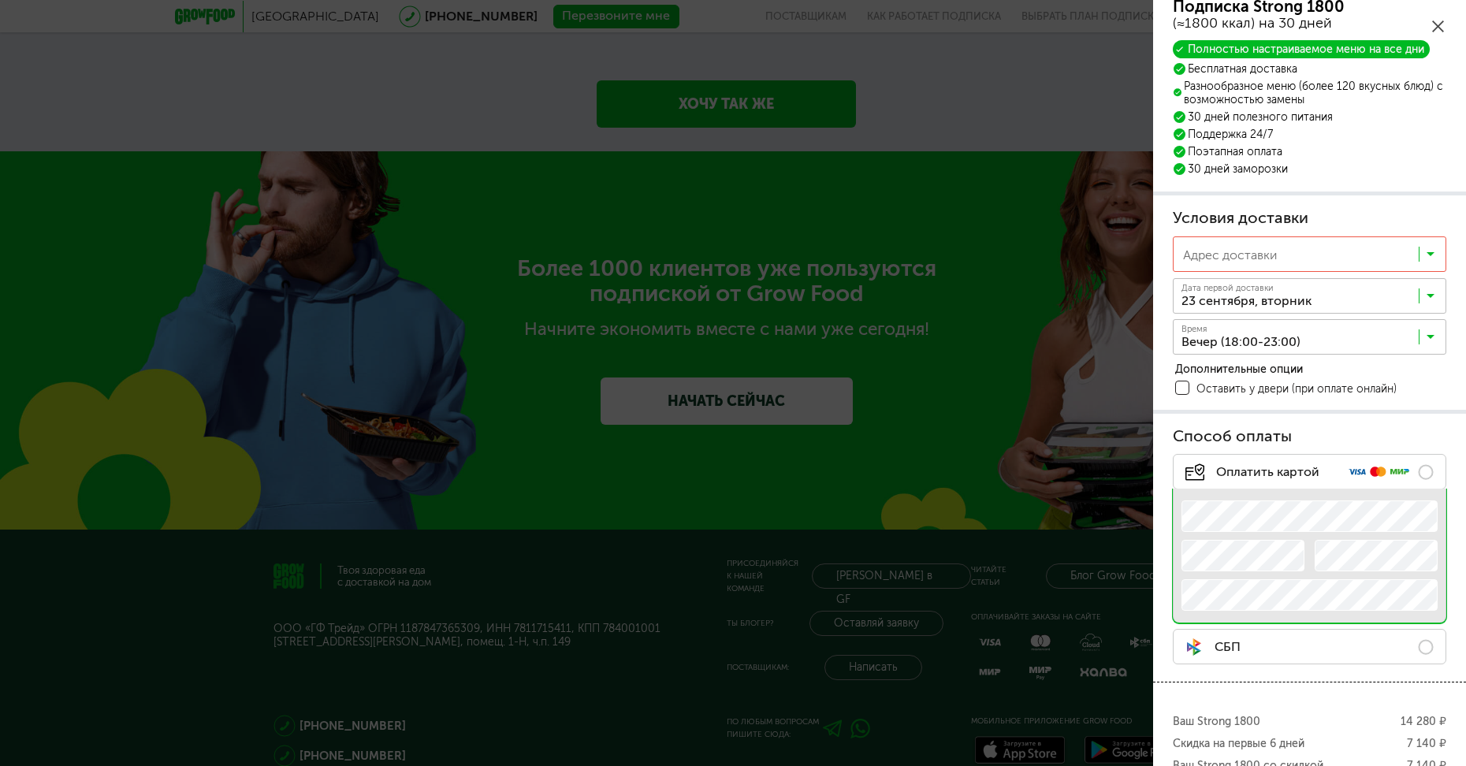
click at [1184, 387] on span at bounding box center [1182, 388] width 14 height 14
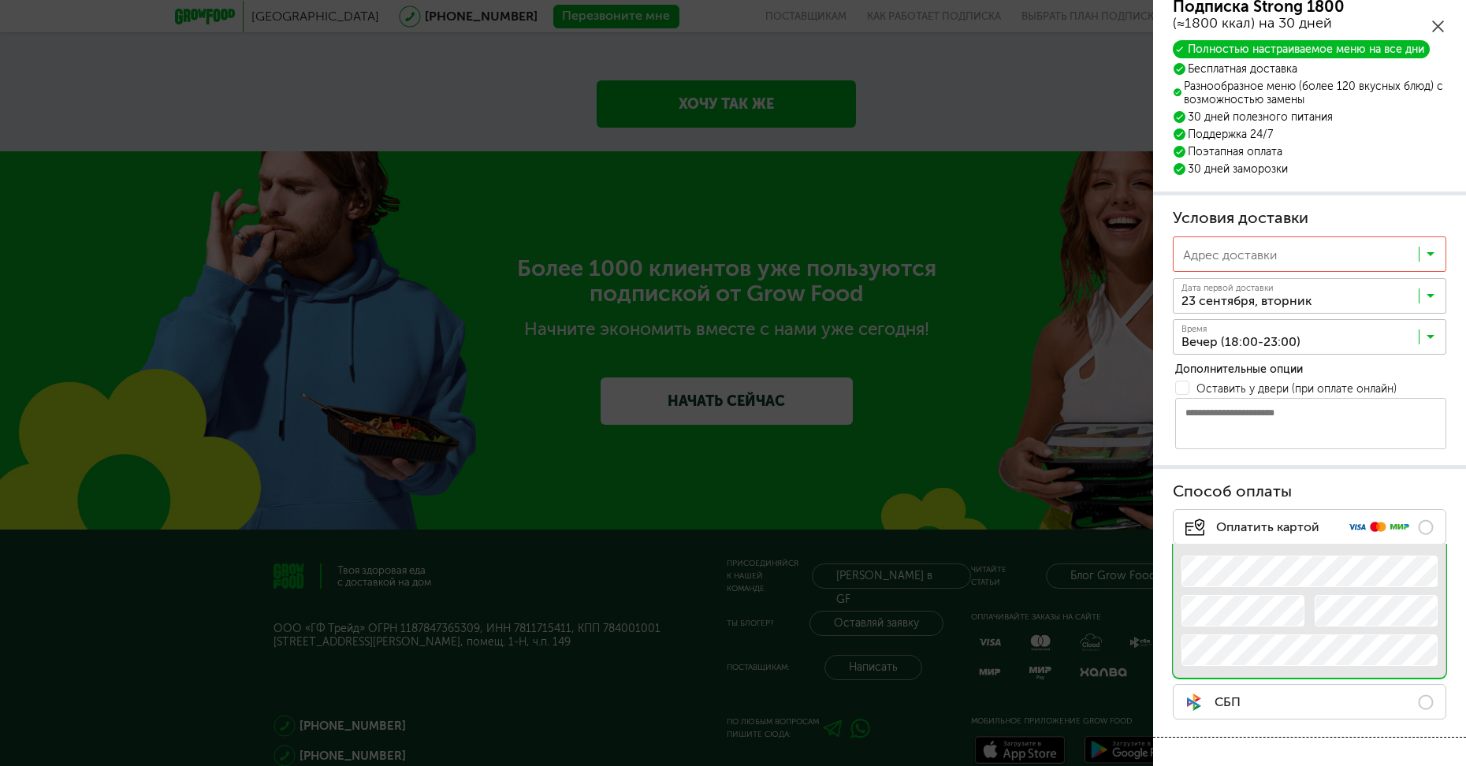
click at [1189, 388] on div "Оставить у двери (при оплате онлайн)" at bounding box center [1310, 387] width 271 height 21
click at [1180, 388] on span at bounding box center [1182, 388] width 14 height 14
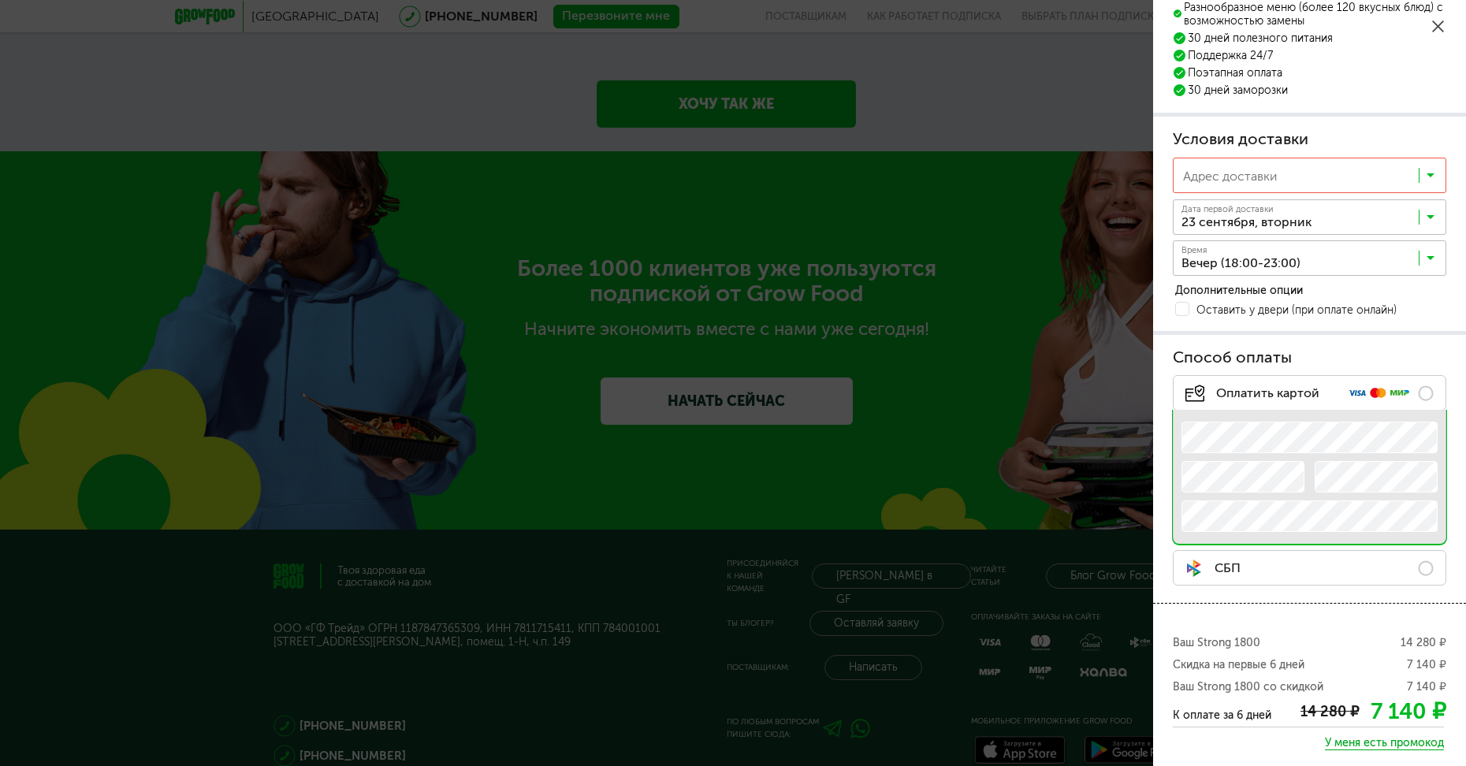
scroll to position [172, 0]
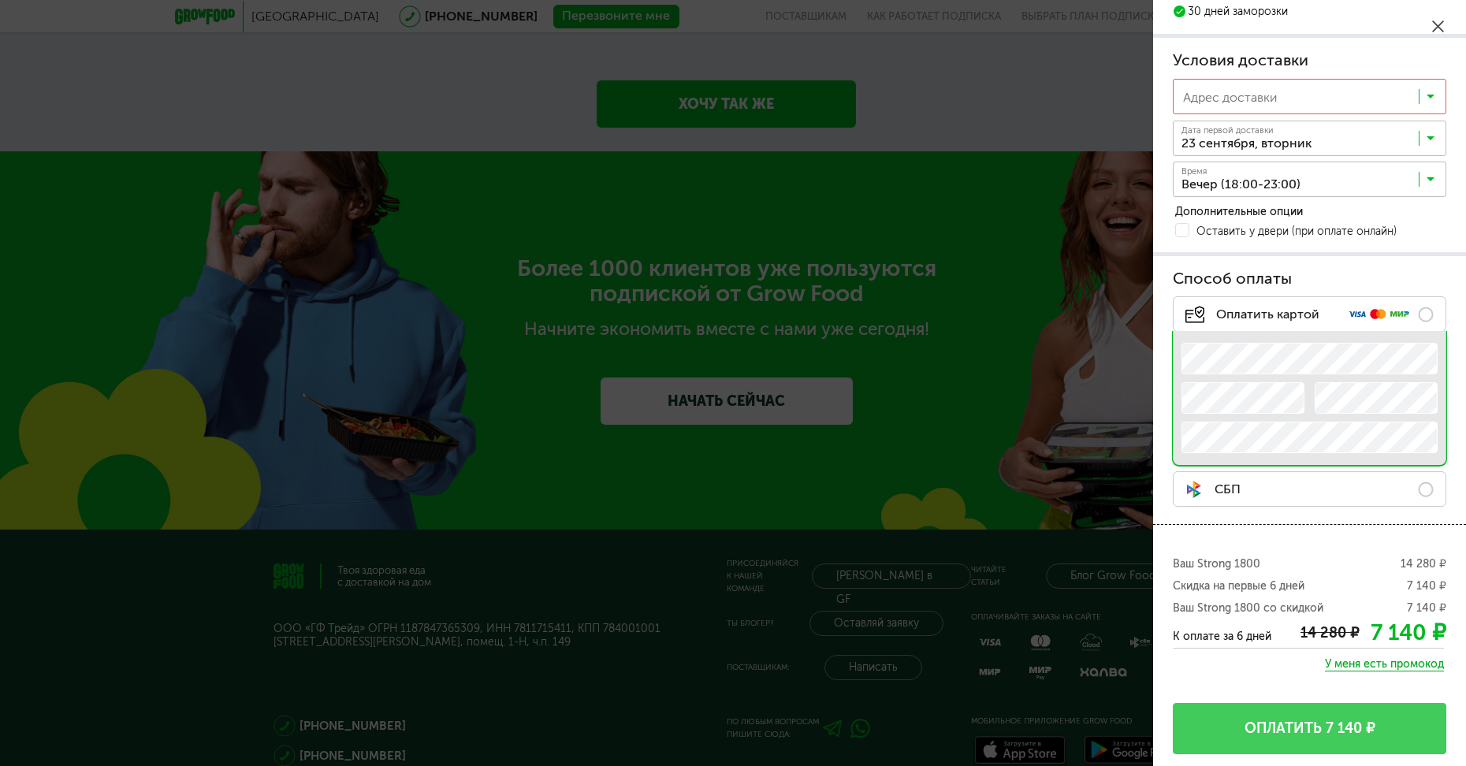
click at [1374, 661] on span "У меня есть промокод" at bounding box center [1384, 664] width 119 height 14
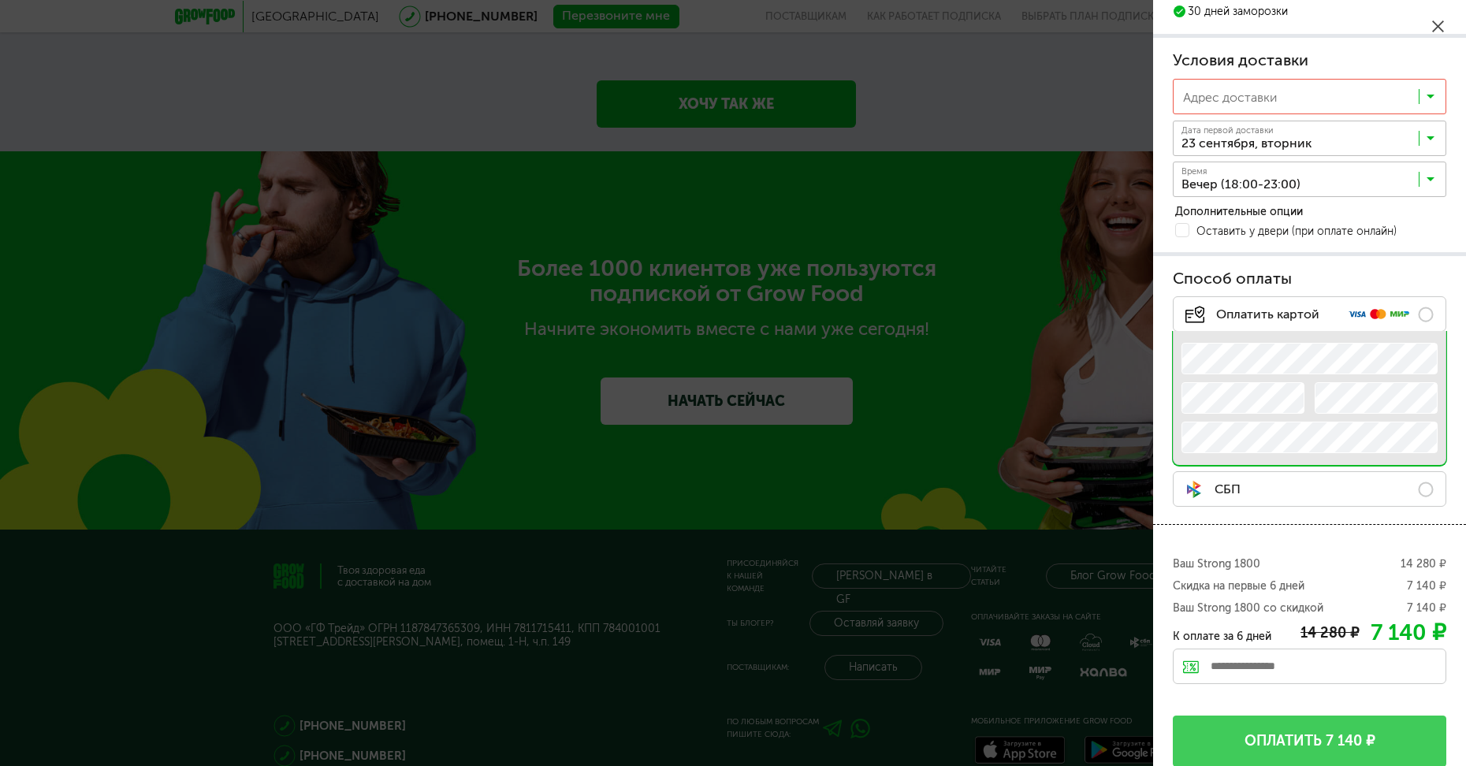
click at [1321, 662] on input "text" at bounding box center [1309, 666] width 273 height 35
type input "**********"
click at [1405, 670] on div "Применить" at bounding box center [1411, 666] width 69 height 35
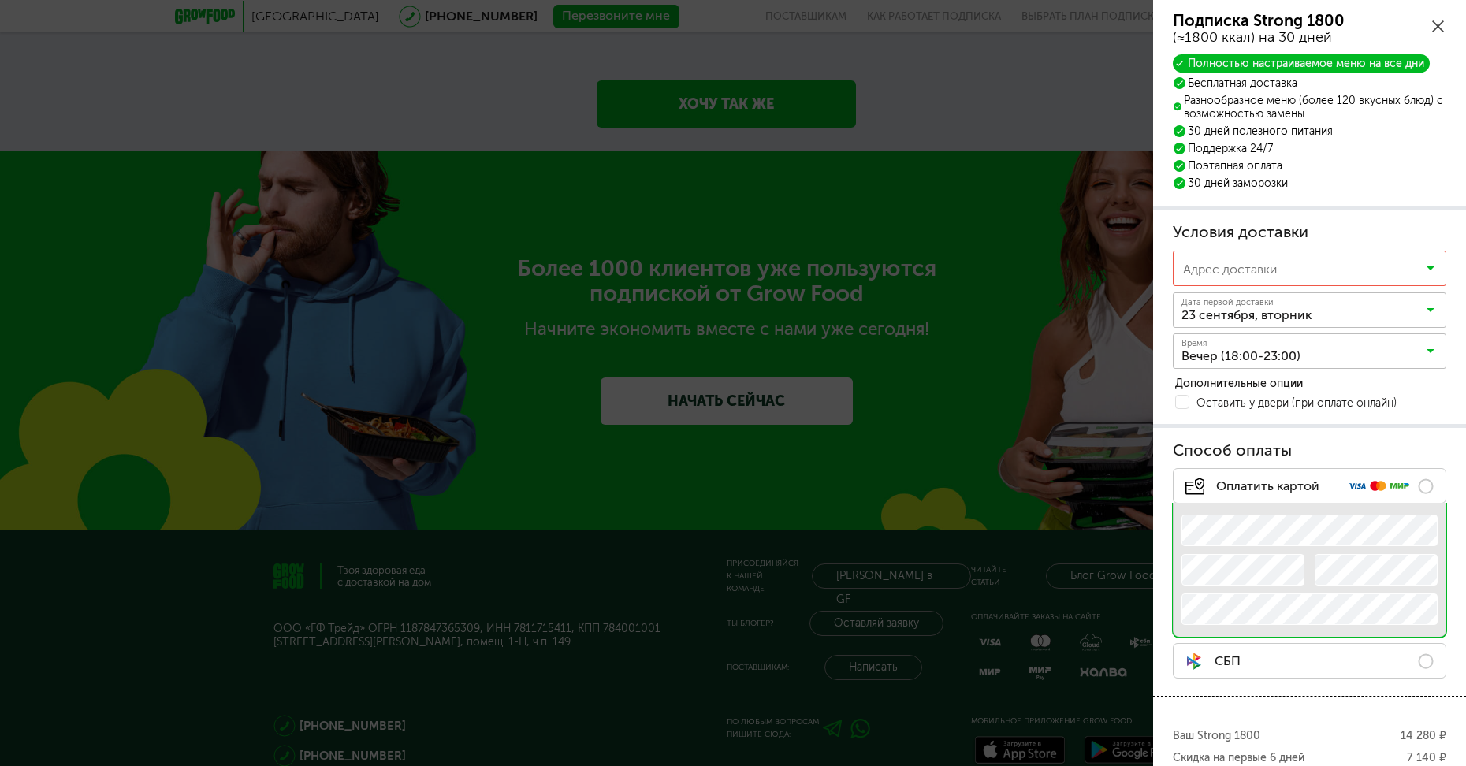
scroll to position [1, 0]
click at [1329, 273] on input "Search for option" at bounding box center [1313, 271] width 272 height 27
click at [1308, 303] on span "Добавить новый адрес" at bounding box center [1272, 303] width 133 height 33
click at [1247, 266] on input "Адрес *" at bounding box center [1278, 268] width 210 height 35
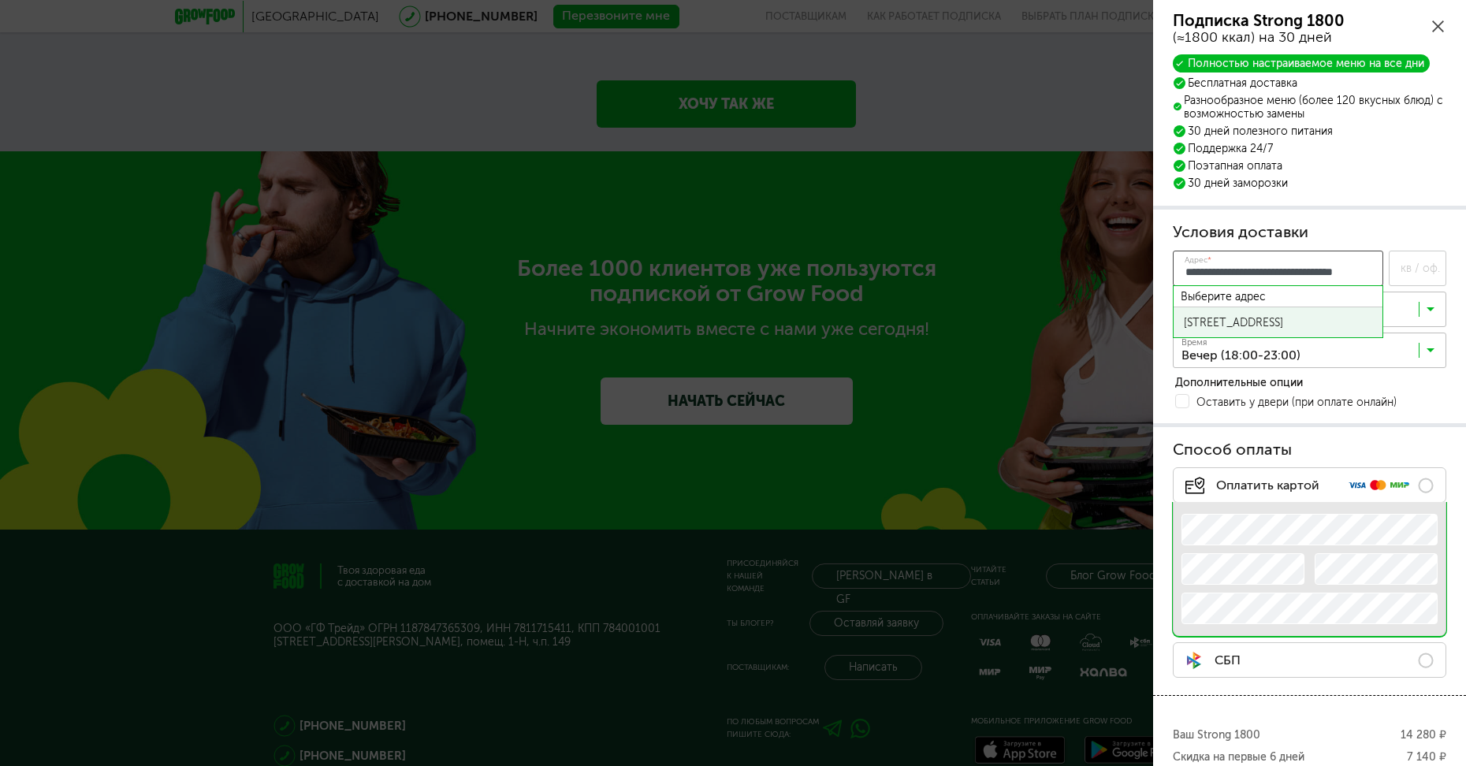
scroll to position [0, 31]
click at [1256, 321] on div "Волгоградский пр-кт, д 32/5 к 1, кв 1604б" at bounding box center [1278, 322] width 188 height 13
type input "**********"
type input "*****"
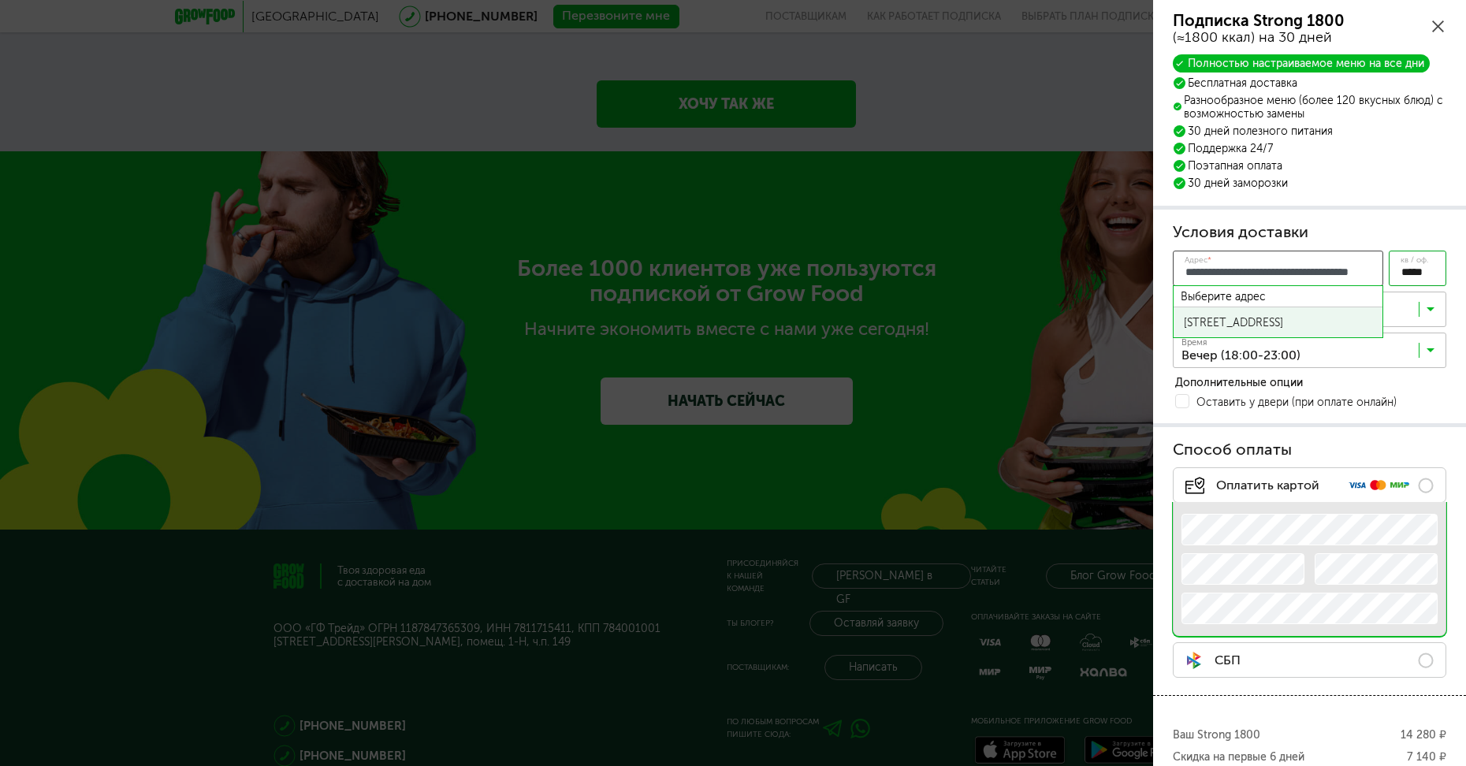
click at [1363, 269] on input "**********" at bounding box center [1278, 268] width 210 height 35
click at [1351, 273] on input "**********" at bounding box center [1278, 268] width 210 height 35
click at [1355, 275] on input "**********" at bounding box center [1278, 268] width 210 height 35
type input "**********"
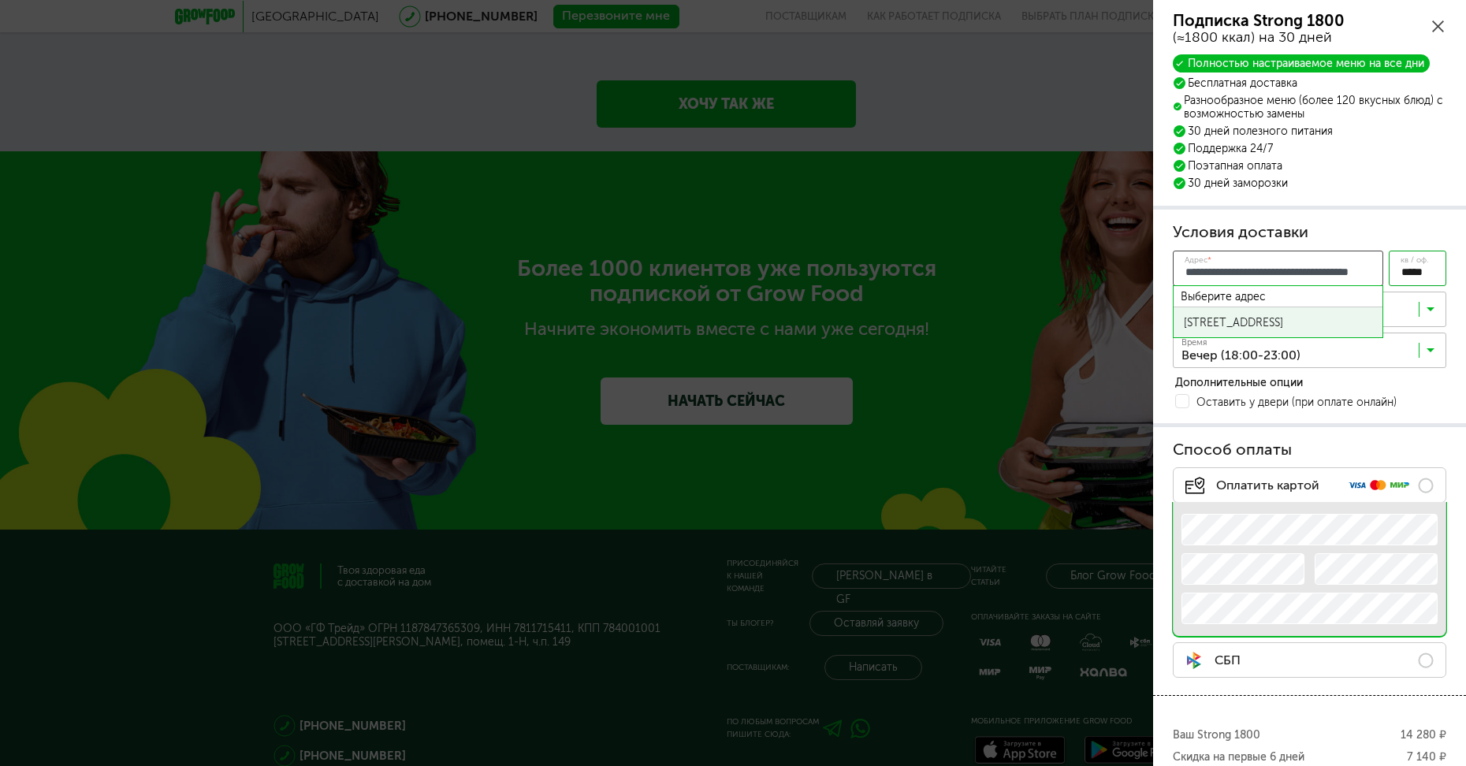
click at [1249, 325] on div "Волгоградский пр-кт, д 32/5 к 1, кв 1604Б" at bounding box center [1278, 322] width 188 height 13
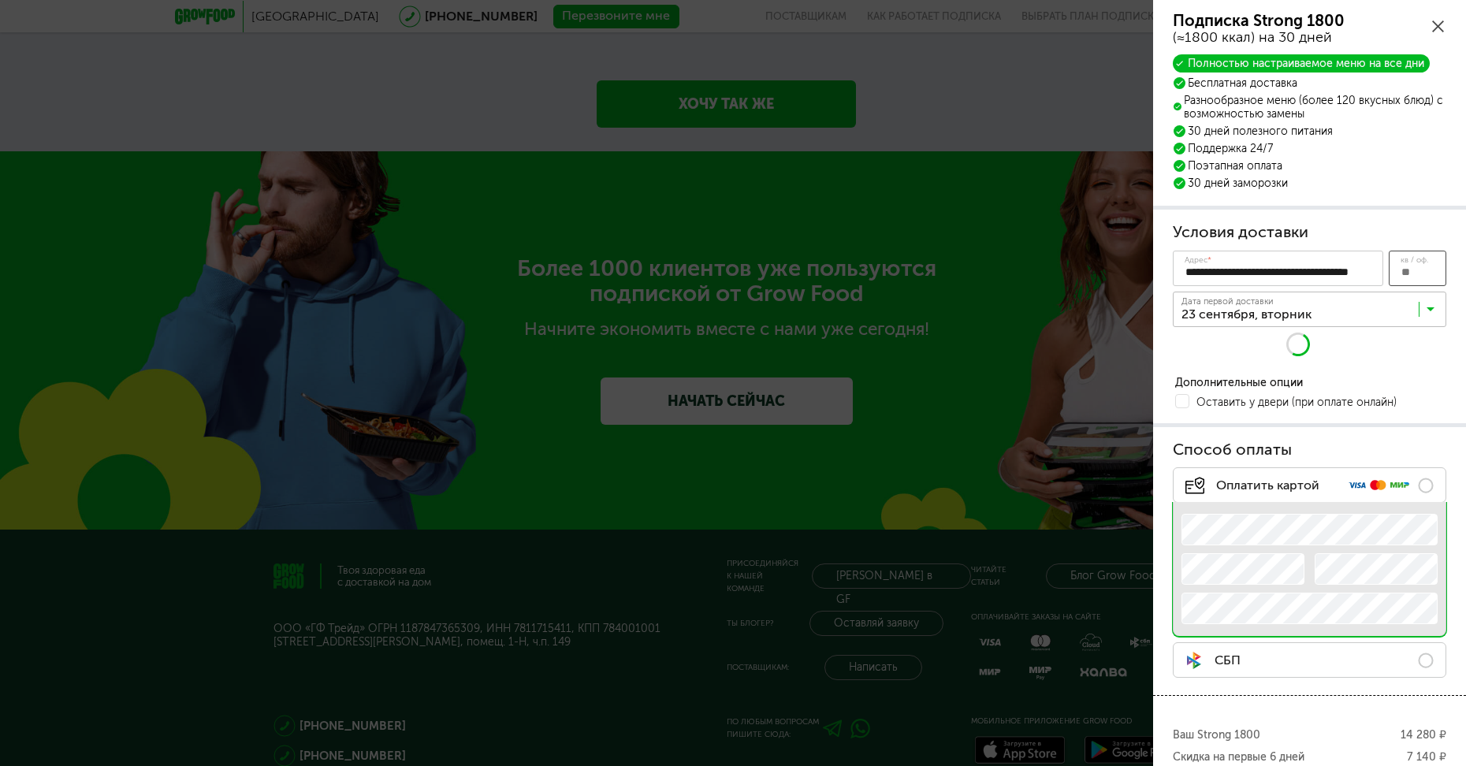
click at [1407, 267] on input "кв / оф." at bounding box center [1417, 268] width 58 height 35
type input "*****"
click at [1434, 311] on input "Search for option" at bounding box center [1312, 312] width 273 height 27
click at [1325, 341] on div "**********" at bounding box center [1309, 316] width 273 height 191
click at [1427, 352] on icon at bounding box center [1430, 354] width 8 height 16
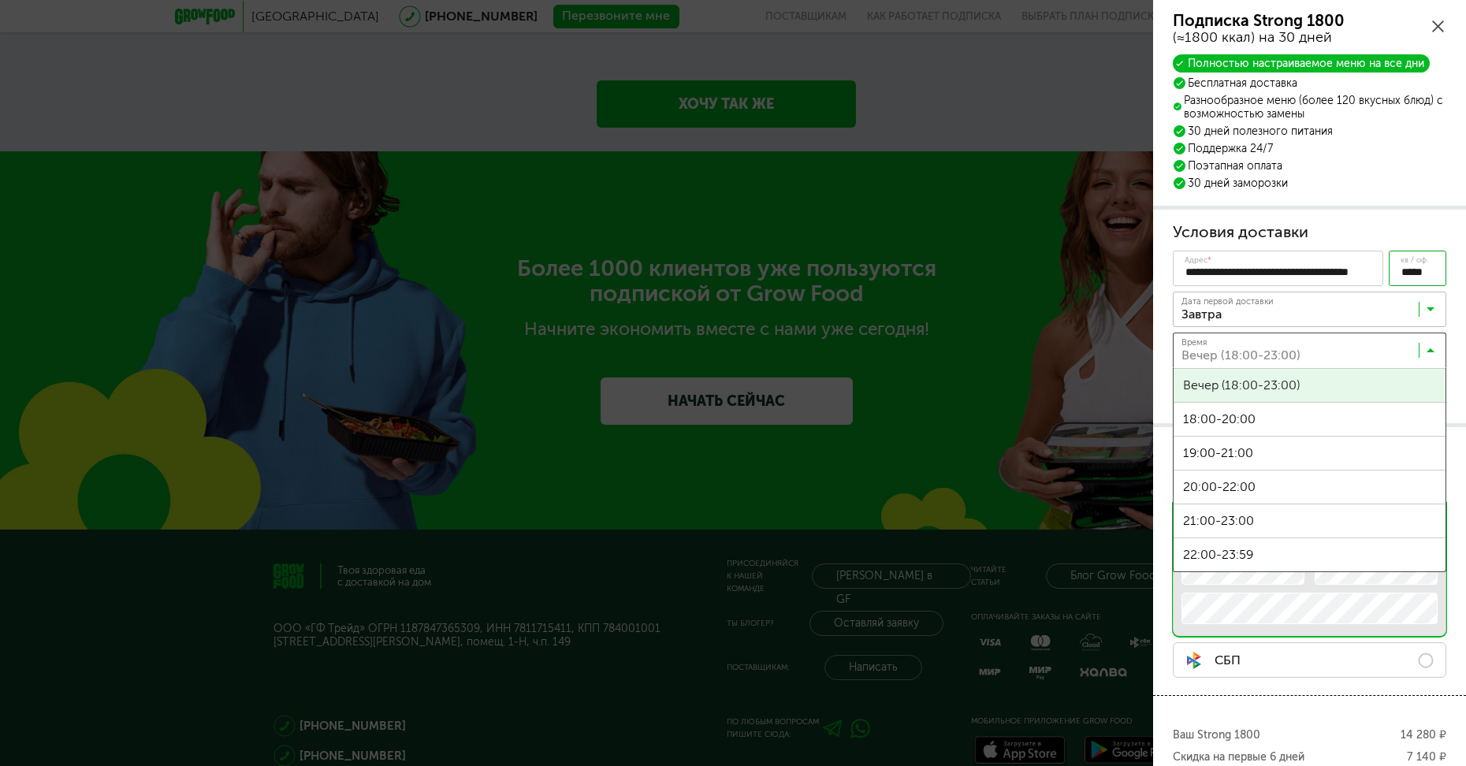
click at [1336, 305] on input "Search for option" at bounding box center [1312, 312] width 273 height 27
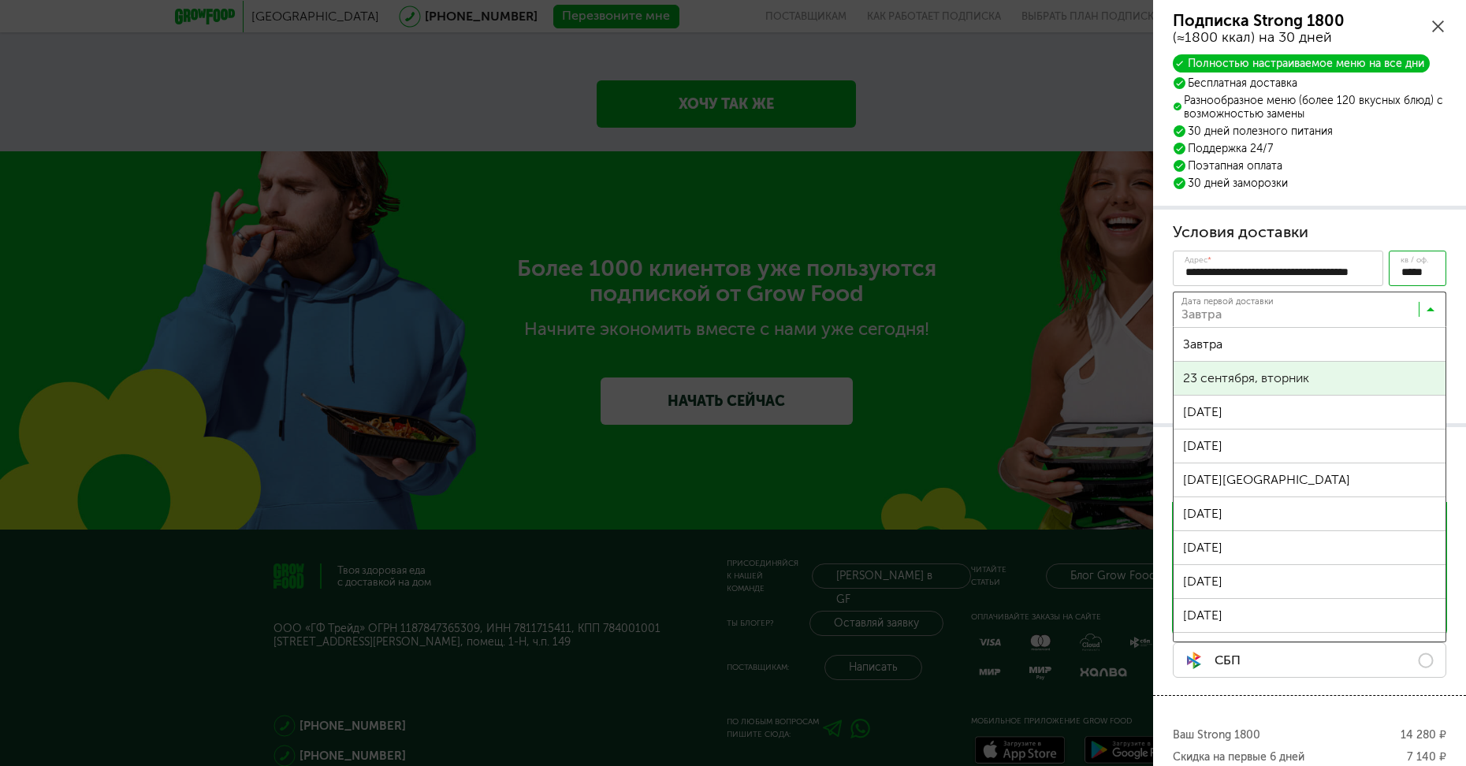
click at [1284, 376] on div "**********" at bounding box center [1309, 316] width 273 height 191
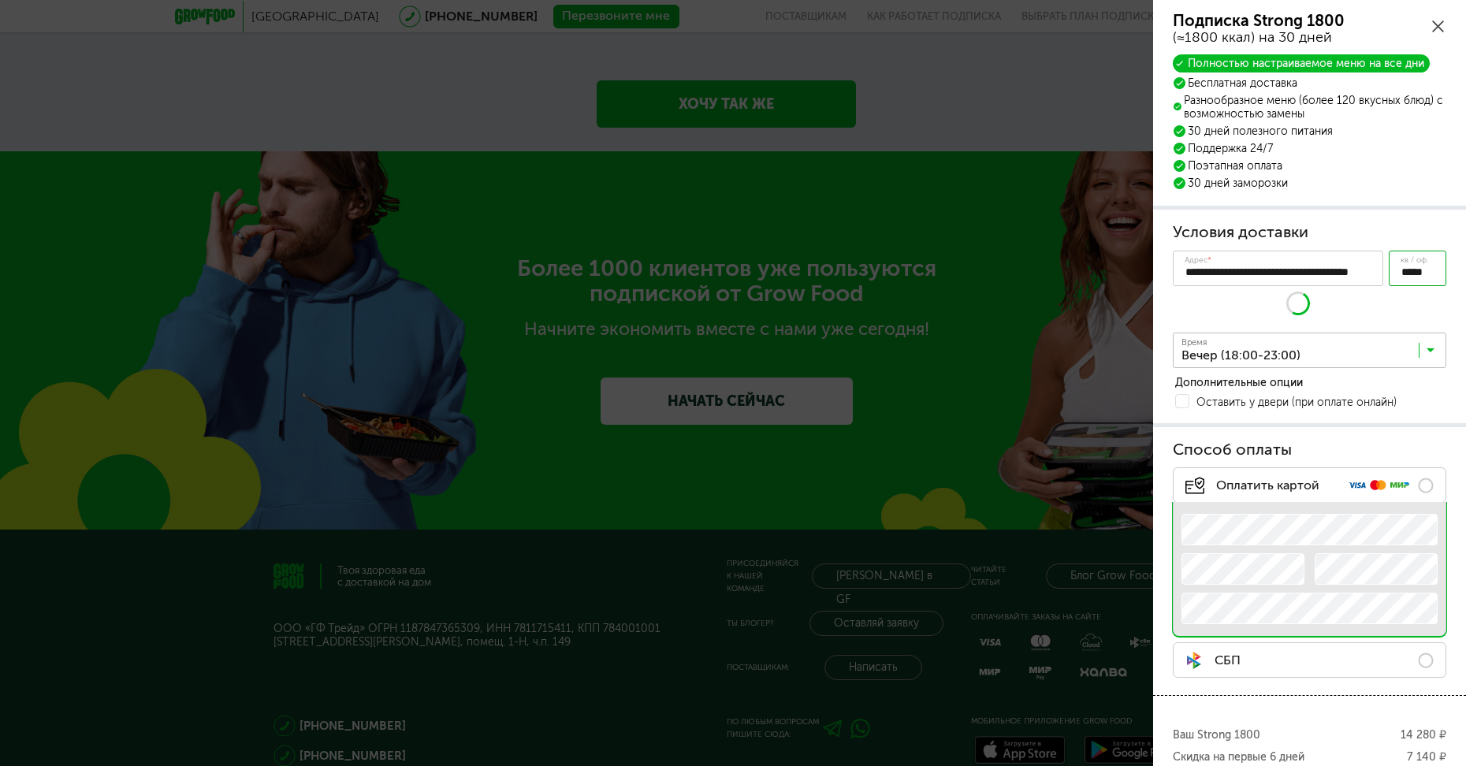
click at [1301, 341] on input "Search for option" at bounding box center [1312, 353] width 273 height 27
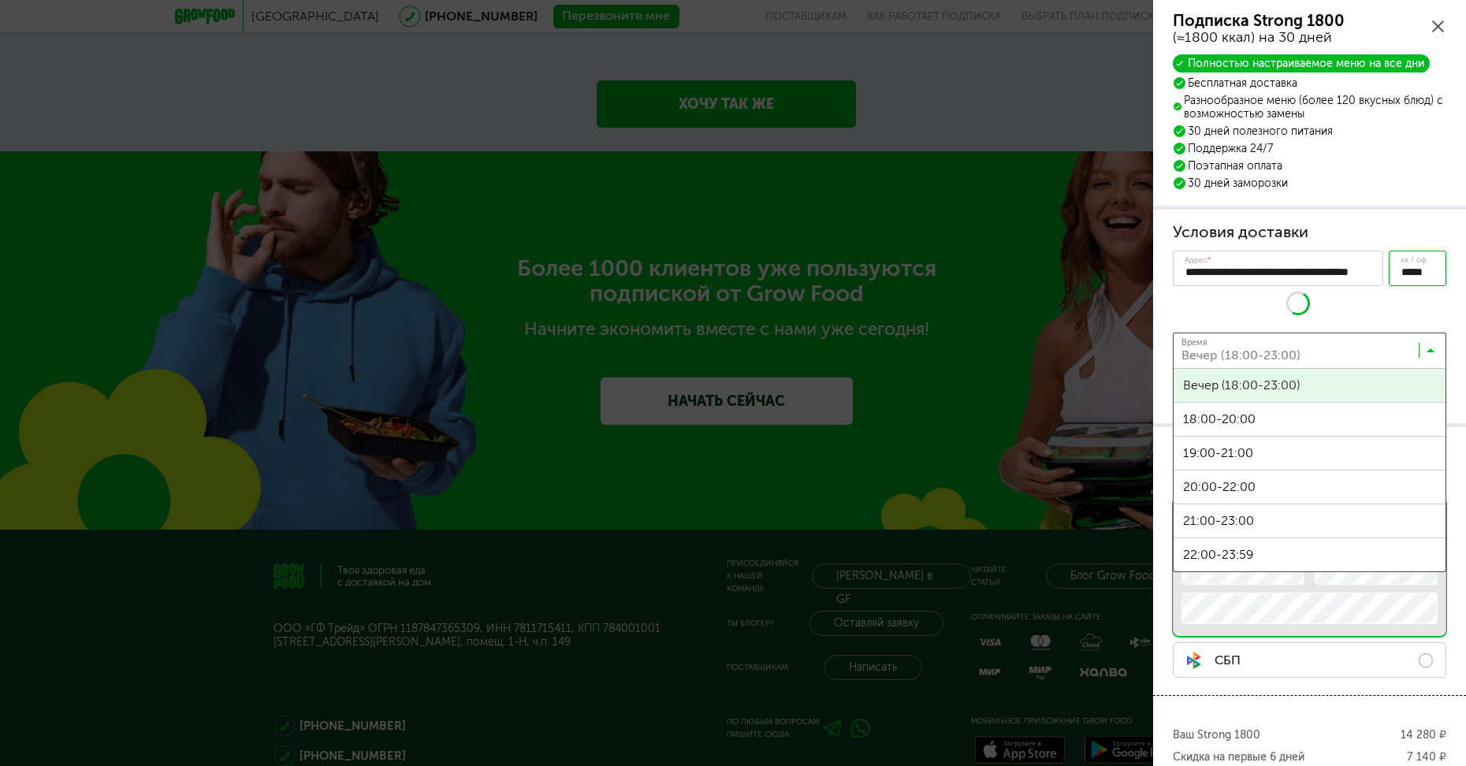
click at [1267, 309] on div "Дата первой доставки 23 сентября, вторник Загрузка..." at bounding box center [1309, 309] width 273 height 35
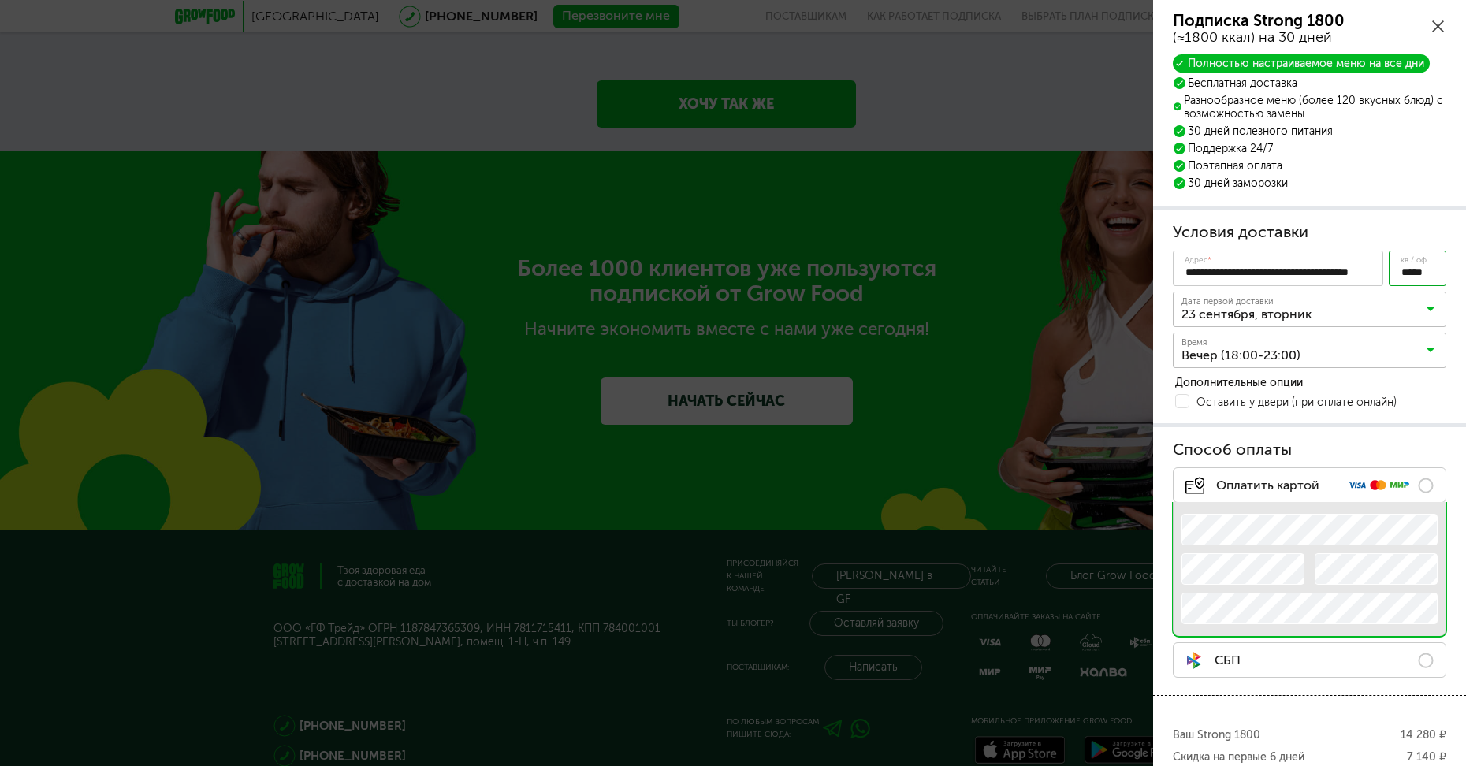
click at [1267, 309] on input "Search for option" at bounding box center [1312, 312] width 273 height 27
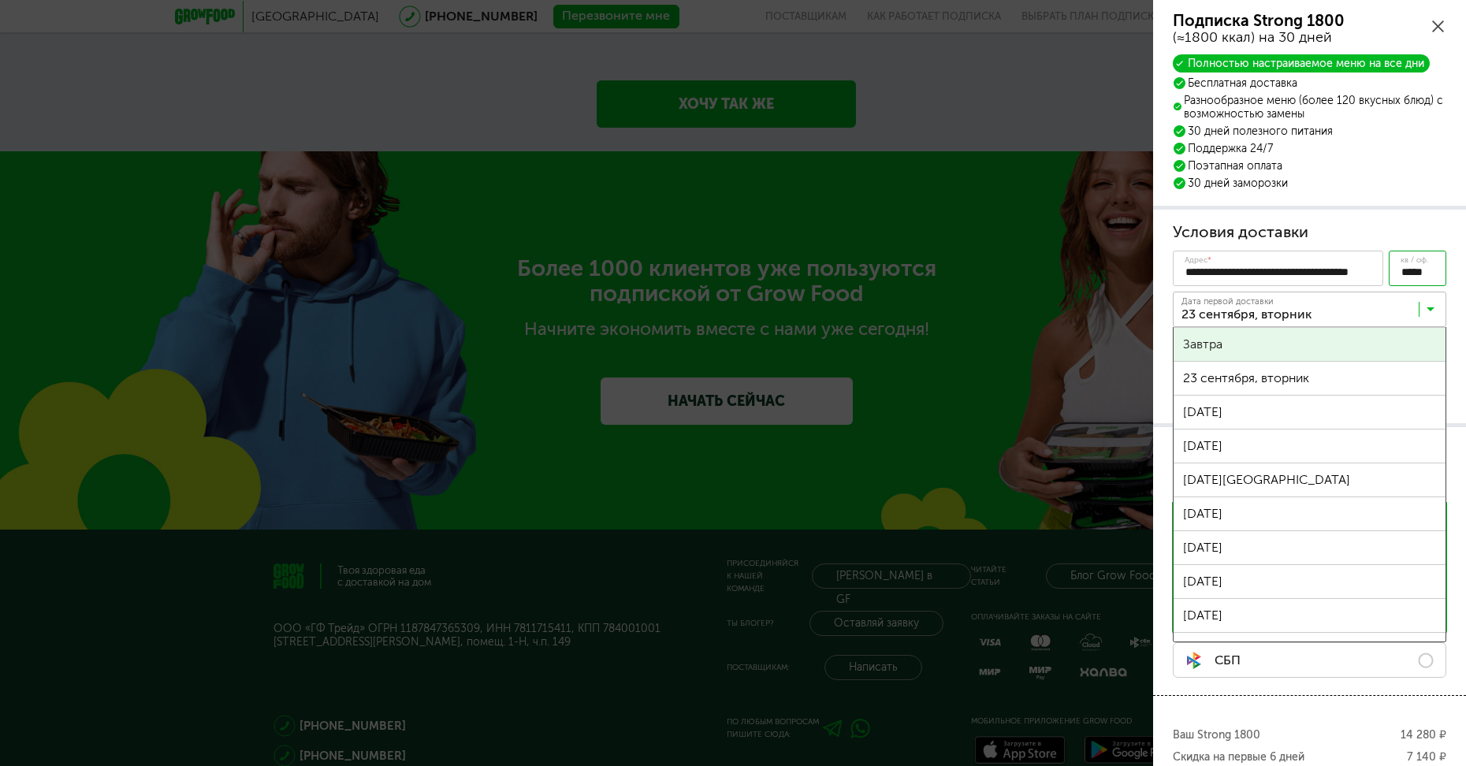
click at [1267, 309] on input "Search for option" at bounding box center [1312, 312] width 273 height 27
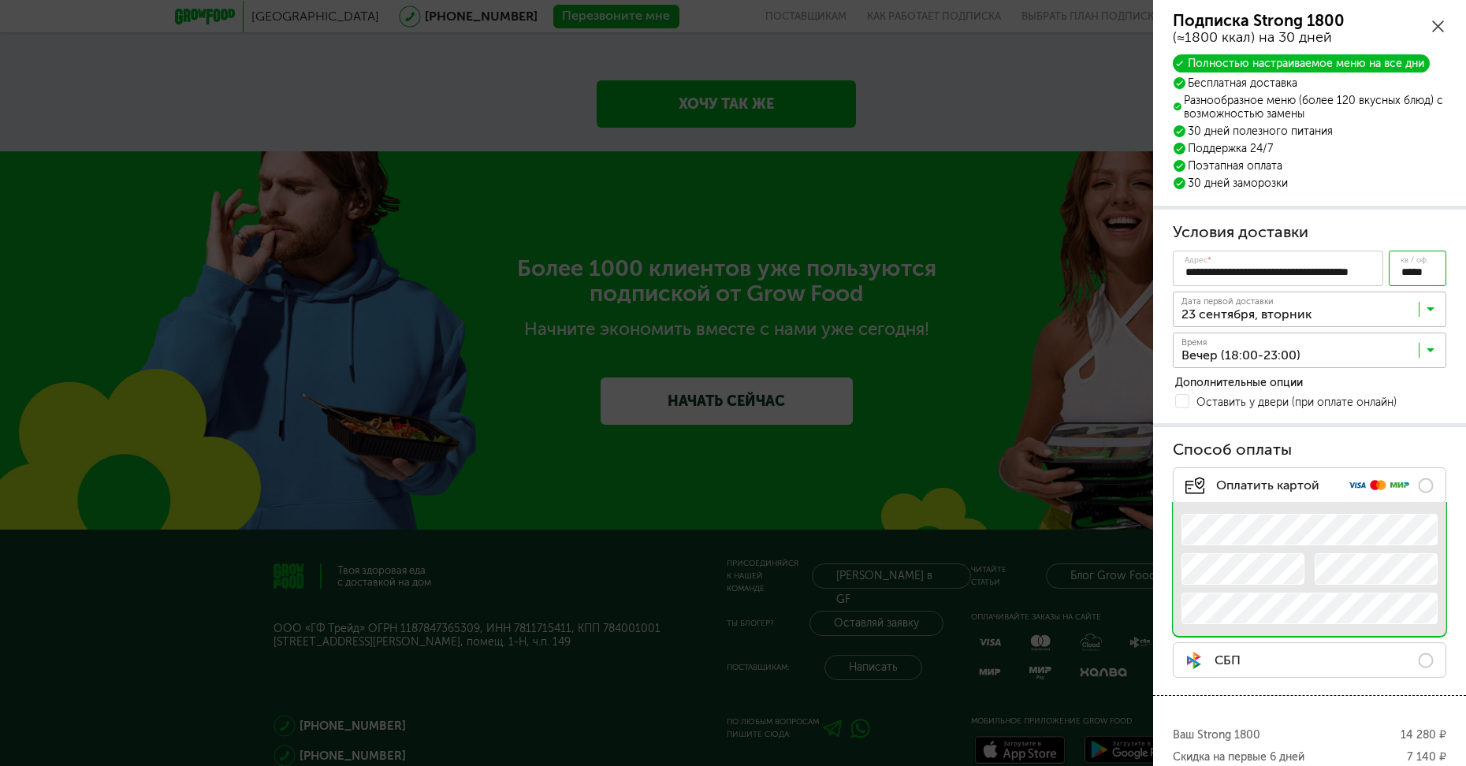
click at [1268, 342] on input "Search for option" at bounding box center [1312, 353] width 273 height 27
click at [1263, 384] on span "Утро (07:00-12:00)" at bounding box center [1309, 385] width 272 height 33
click at [1299, 349] on input "Search for option" at bounding box center [1312, 353] width 273 height 27
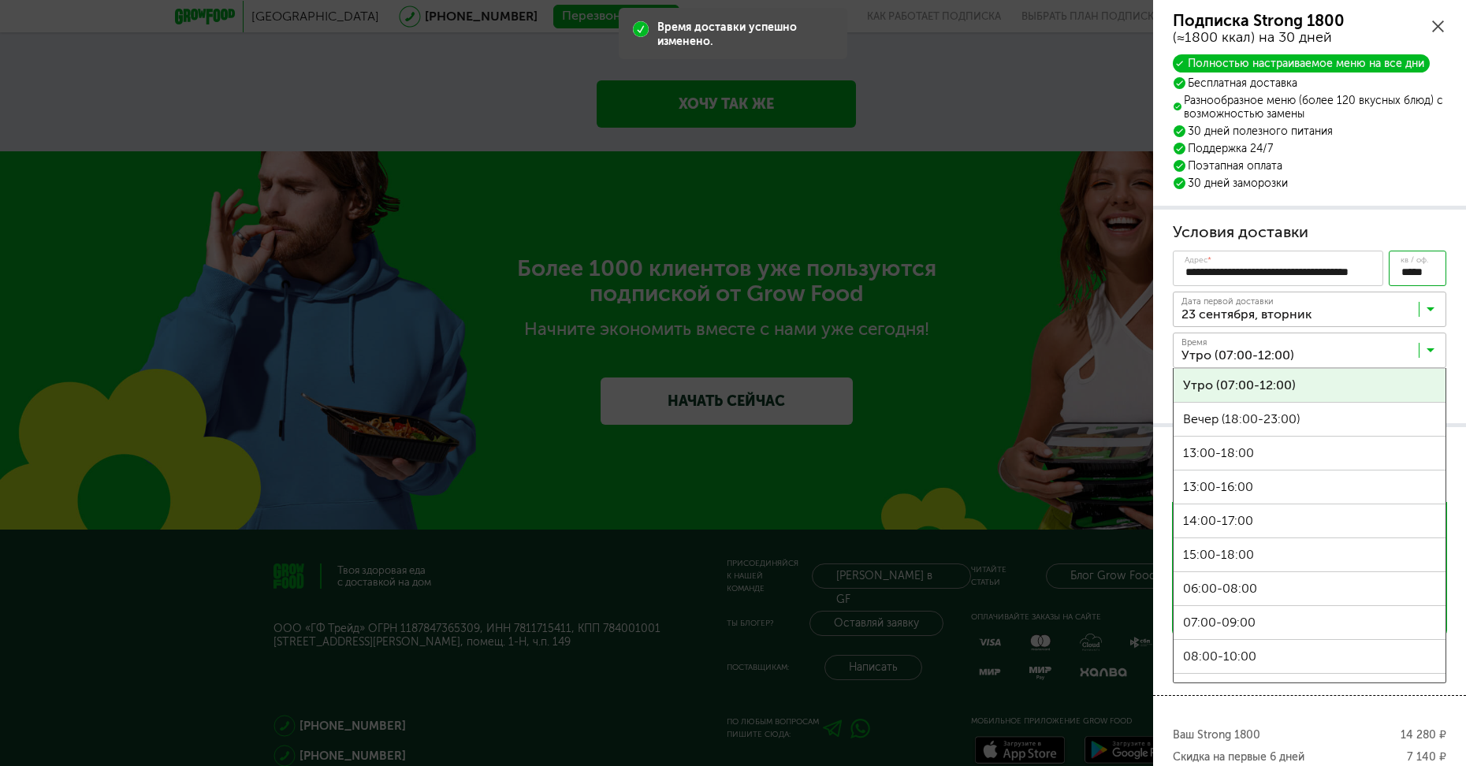
click at [1296, 378] on span "Утро (07:00-12:00)" at bounding box center [1309, 385] width 272 height 33
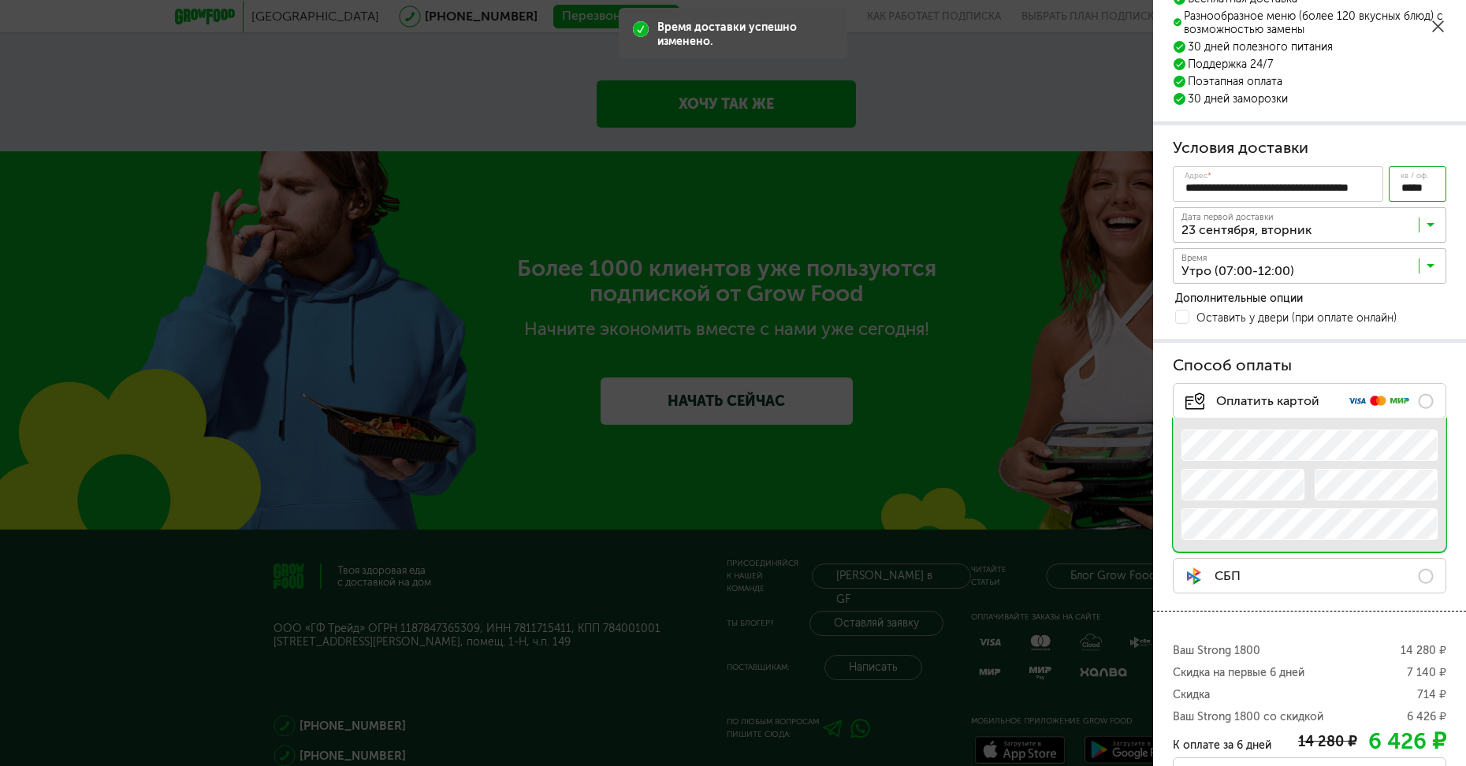
scroll to position [48, 0]
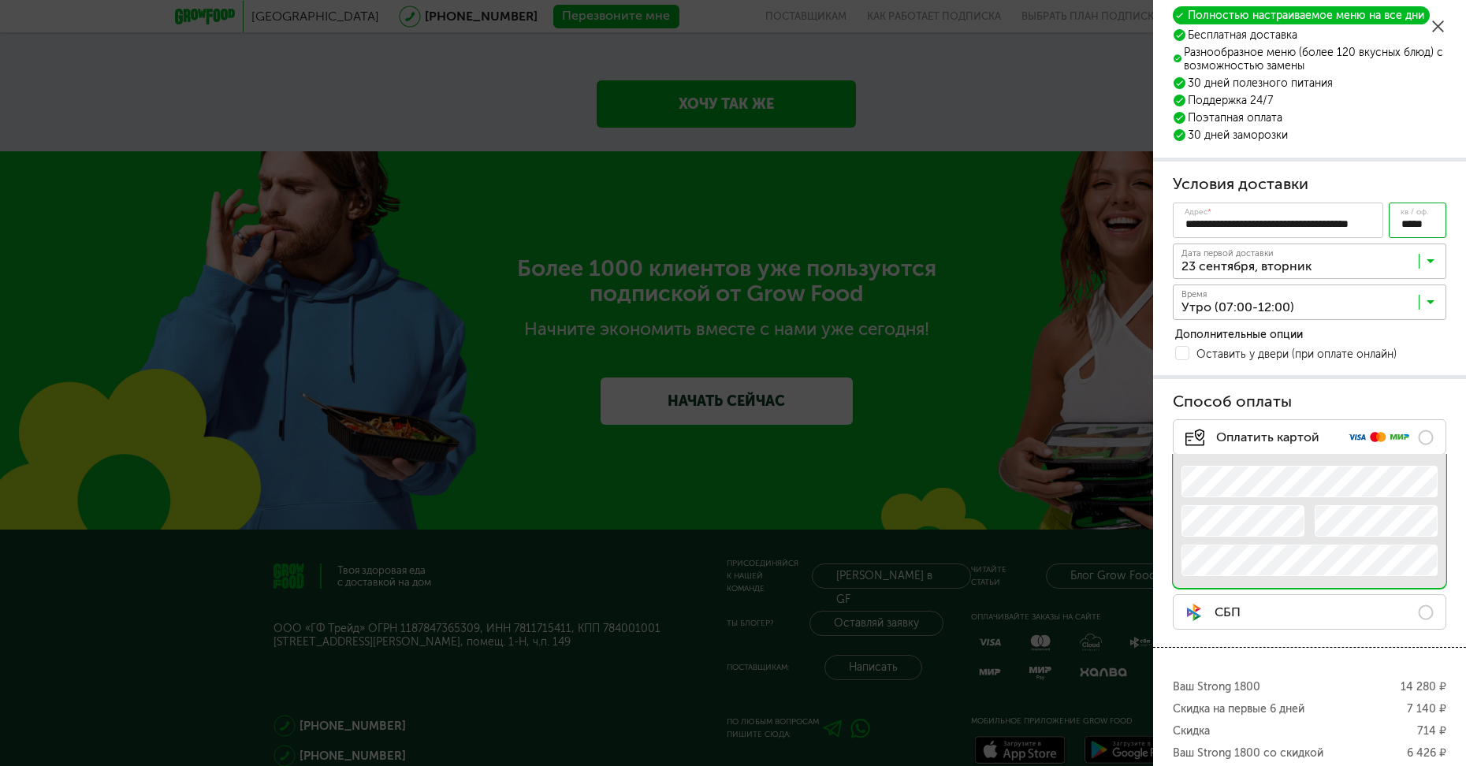
click at [1232, 266] on input "Search for option" at bounding box center [1312, 264] width 273 height 27
click at [1238, 431] on div "**********" at bounding box center [1309, 438] width 313 height 972
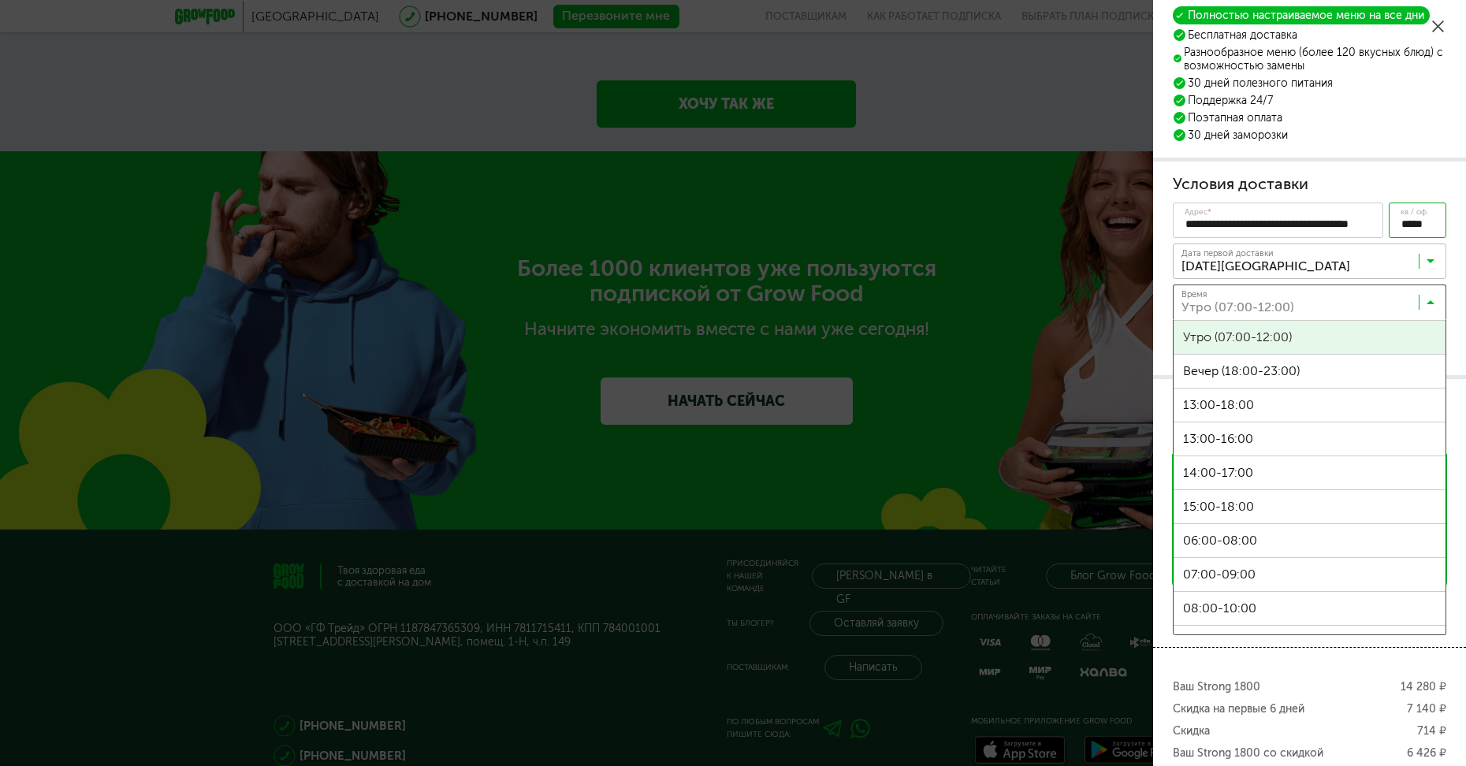
click at [1271, 300] on input "Search for option" at bounding box center [1312, 305] width 273 height 27
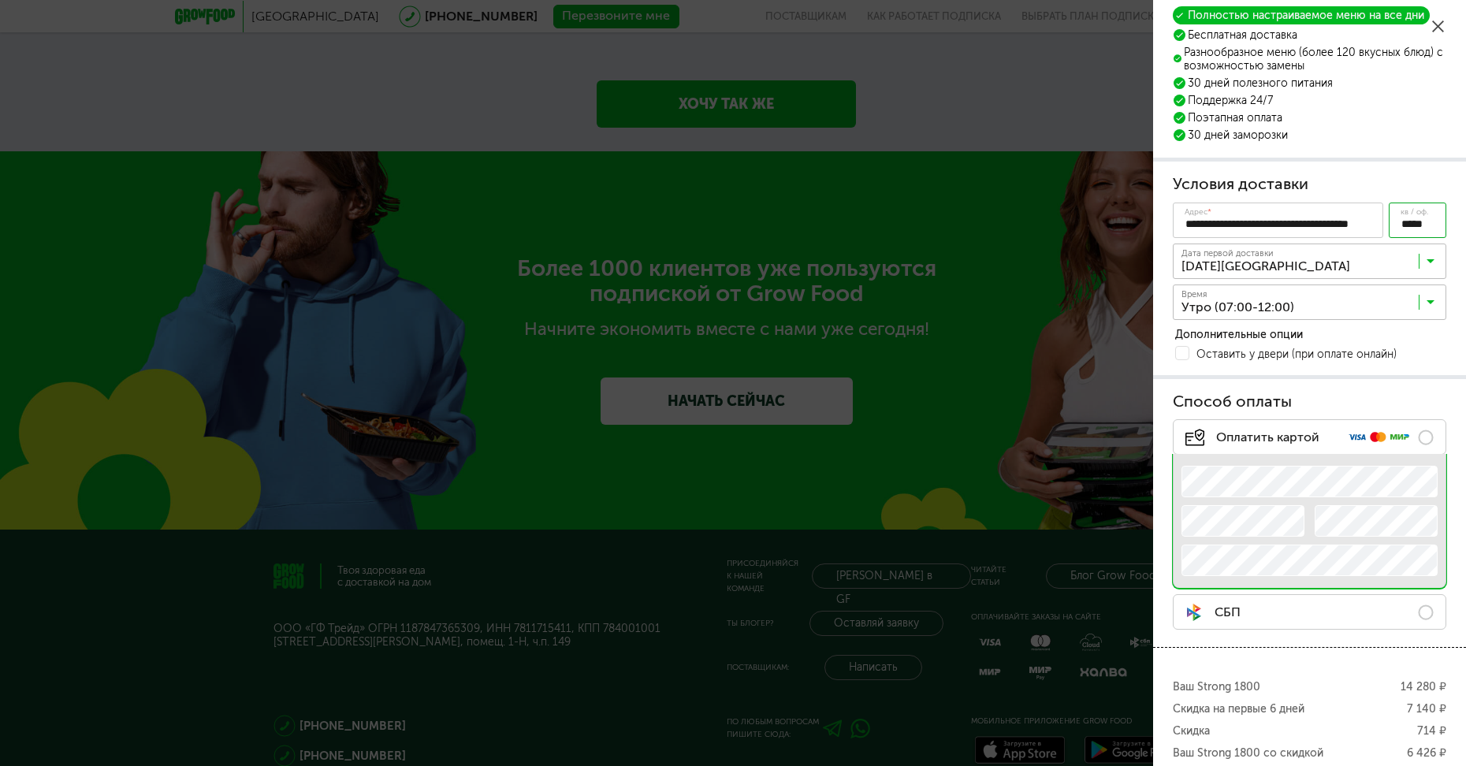
click at [1271, 300] on input "Search for option" at bounding box center [1312, 305] width 273 height 27
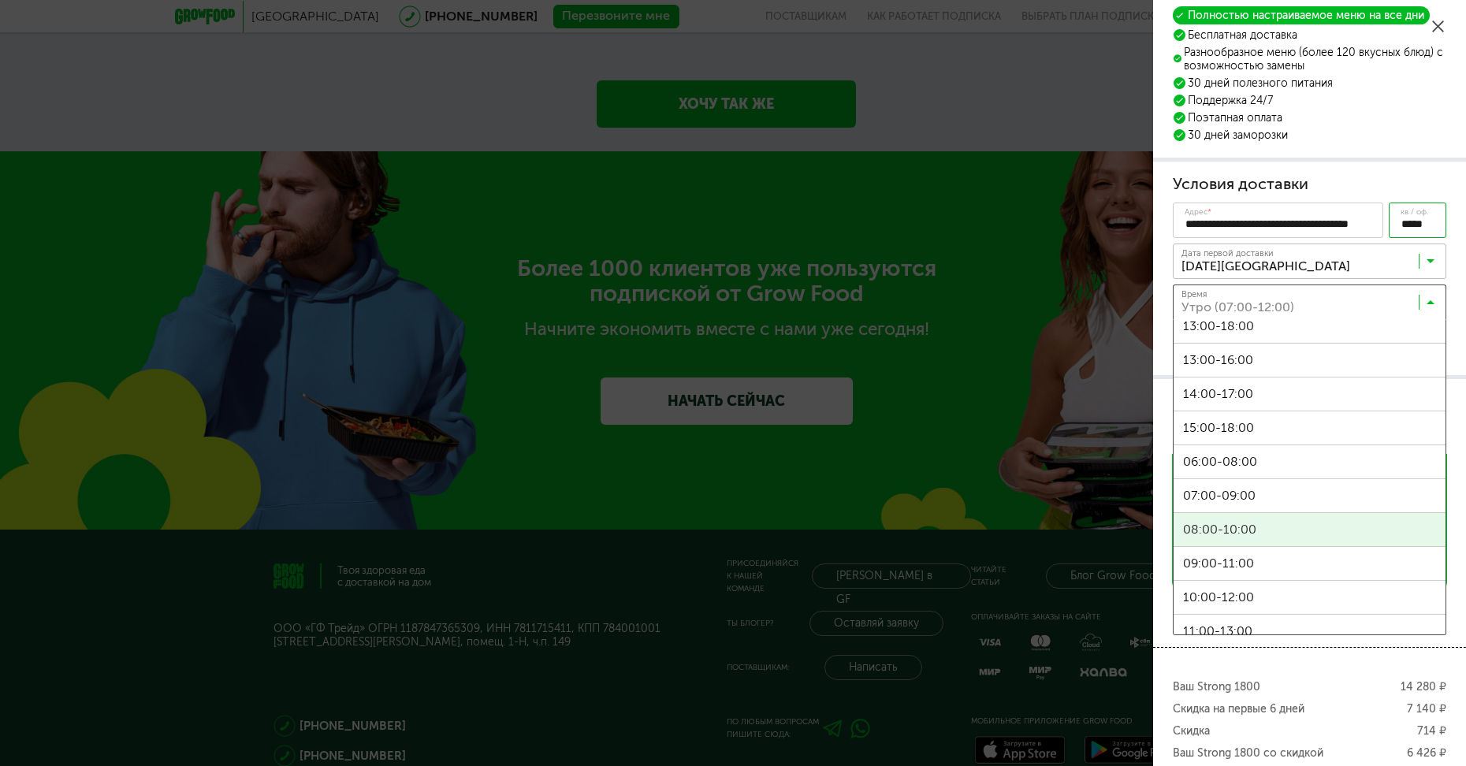
scroll to position [158, 0]
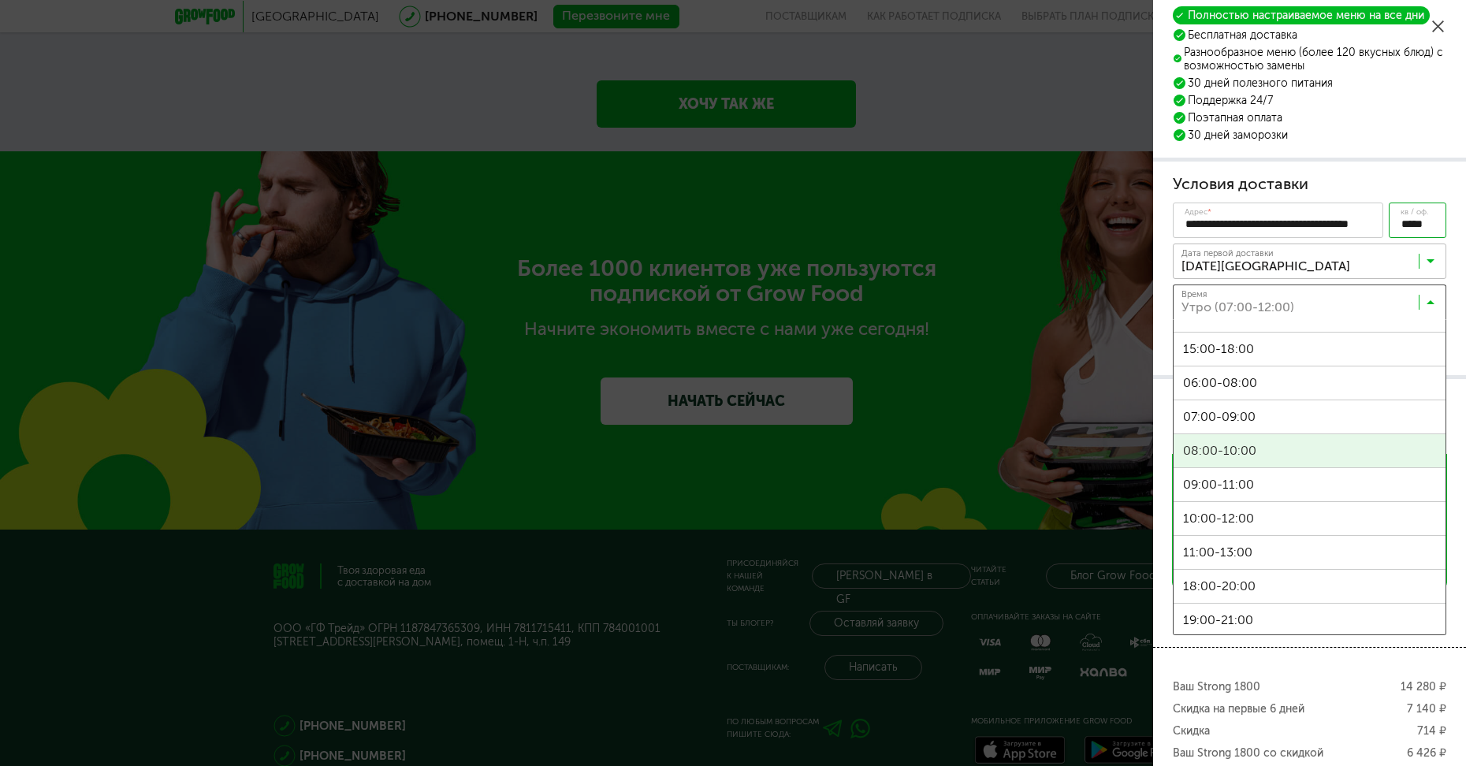
click at [1241, 448] on span "08:00-10:00" at bounding box center [1309, 450] width 272 height 33
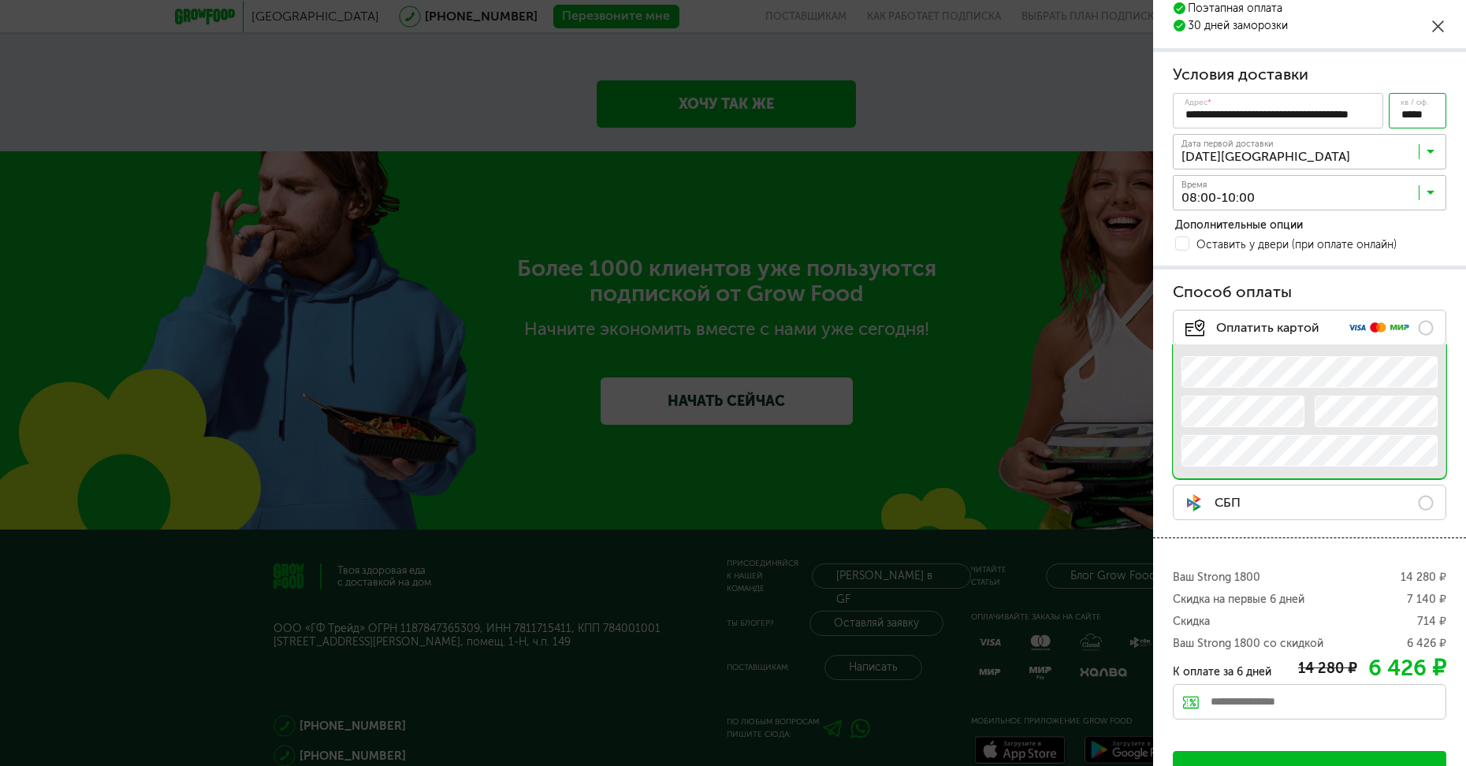
click at [1251, 492] on label "СБП" at bounding box center [1309, 502] width 273 height 35
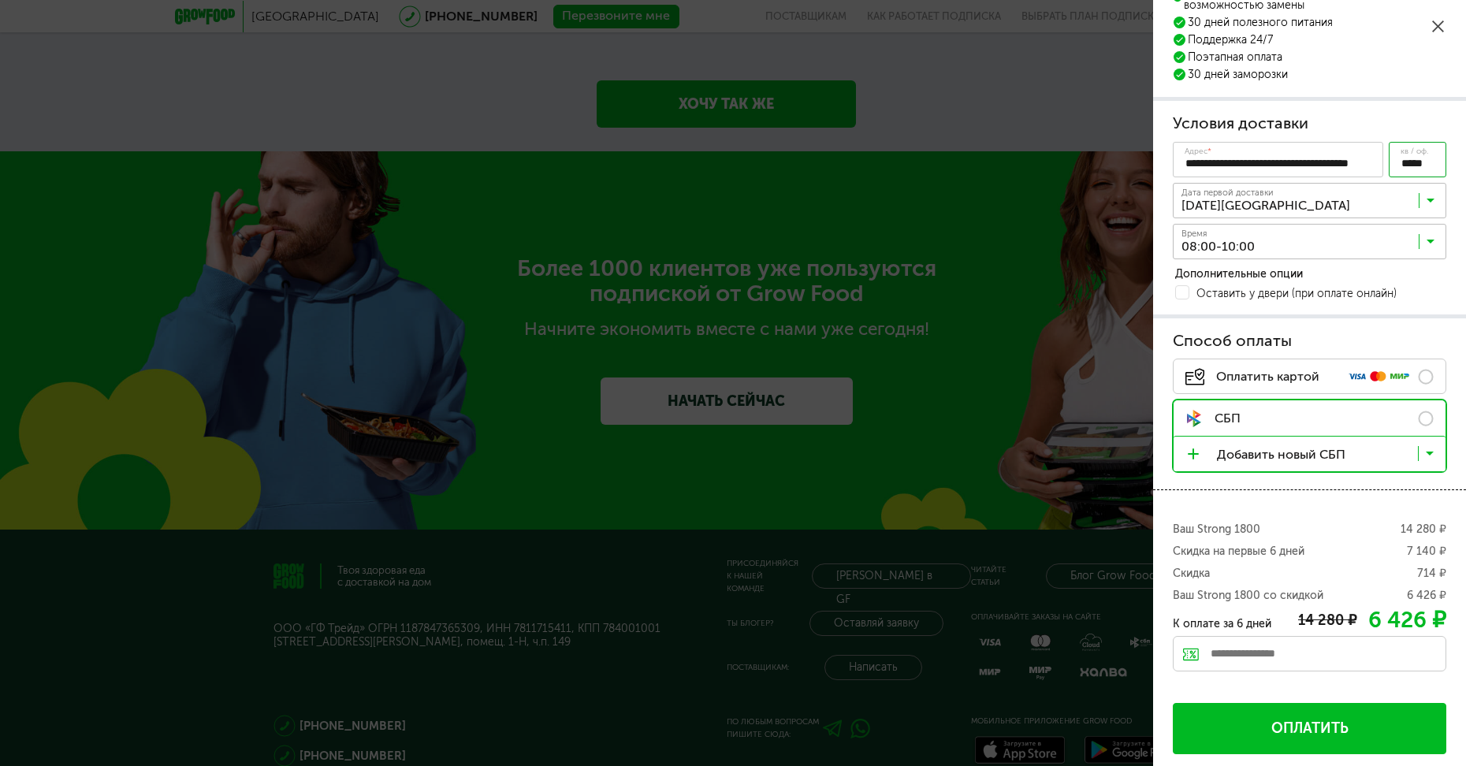
scroll to position [109, 0]
click at [1228, 290] on span "Оставить у двери (при оплате онлайн)" at bounding box center [1296, 293] width 200 height 11
click at [1174, 299] on div "Дополнительные опции Оставить у двери (при оплате онлайн)" at bounding box center [1309, 284] width 273 height 35
click at [1182, 294] on span at bounding box center [1182, 292] width 14 height 14
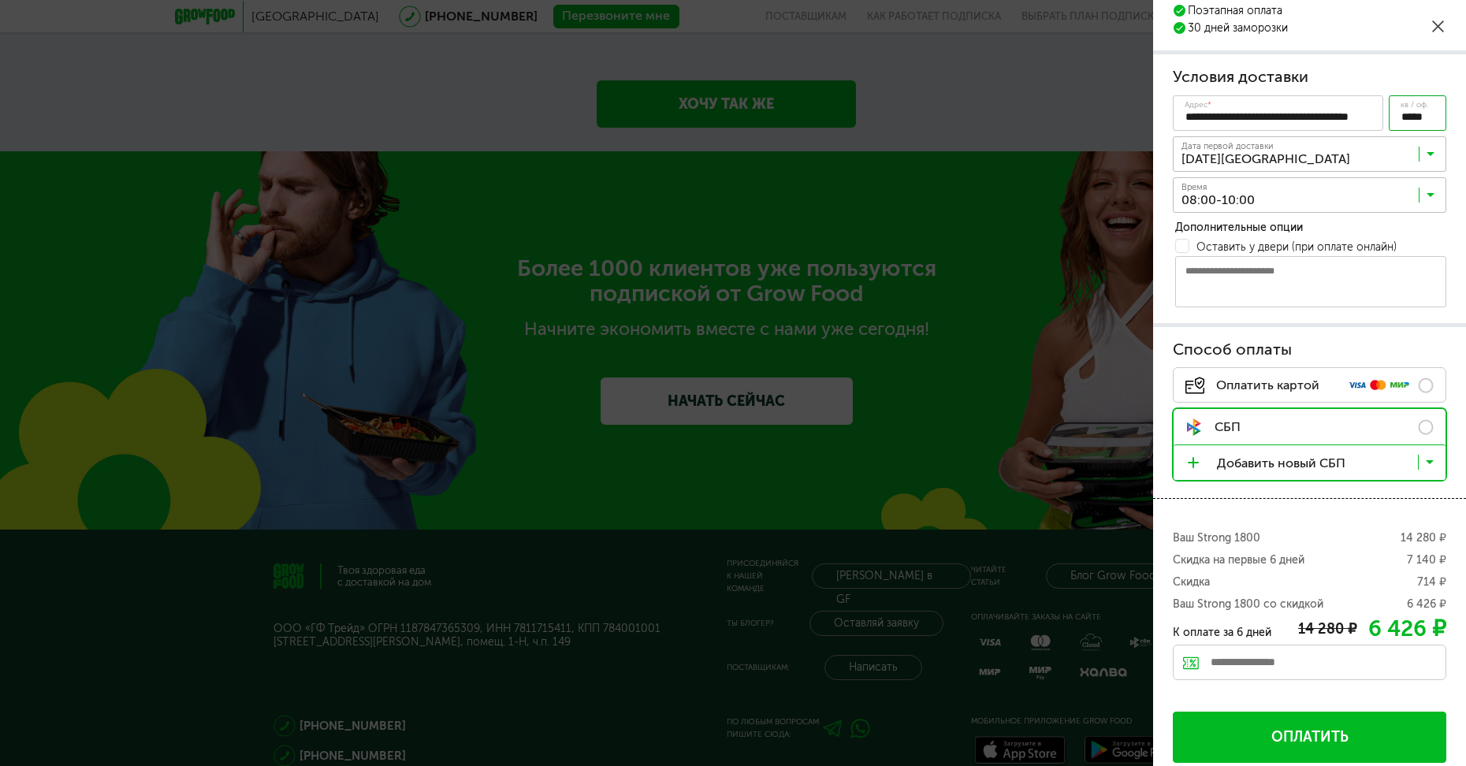
scroll to position [166, 0]
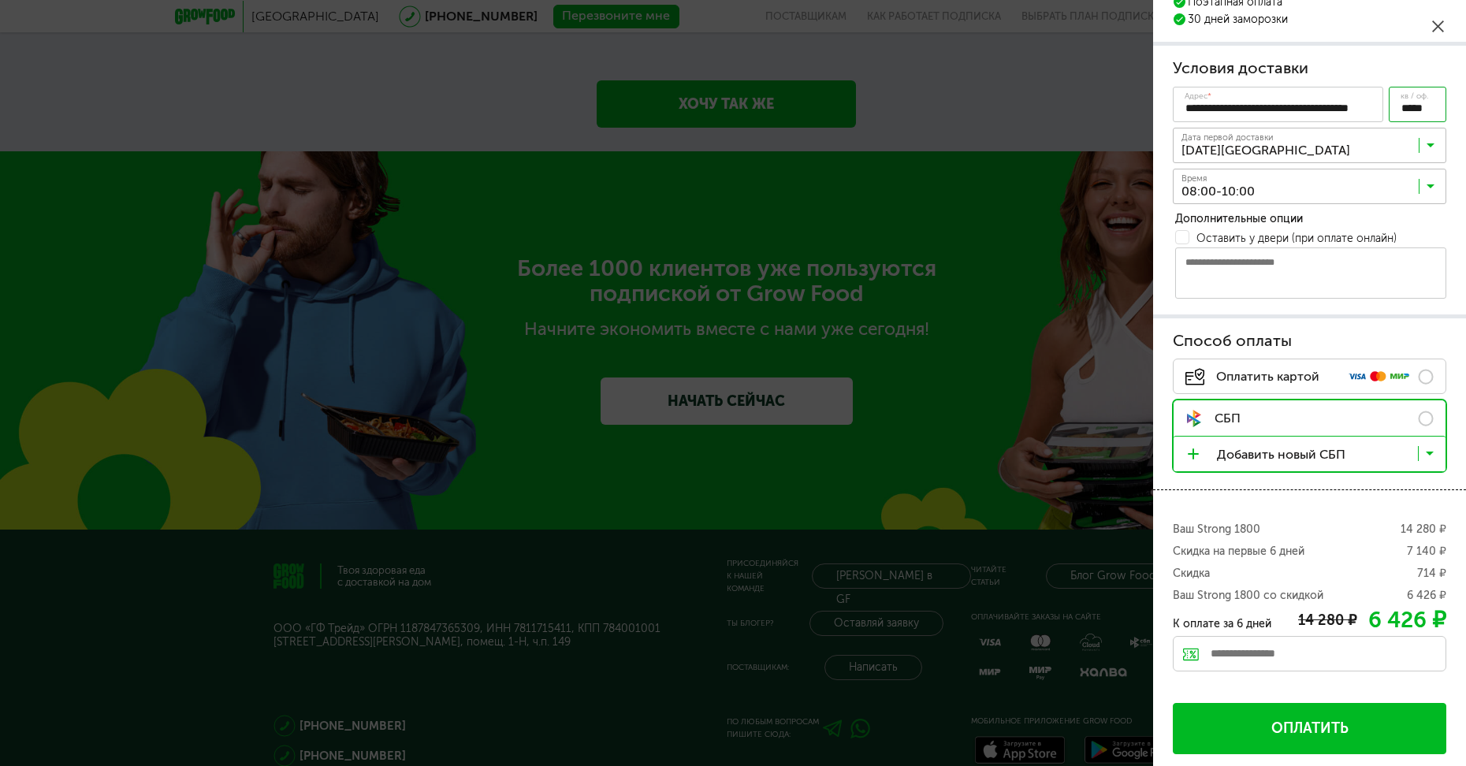
click at [1291, 721] on span "Оплатить" at bounding box center [1309, 729] width 77 height 16
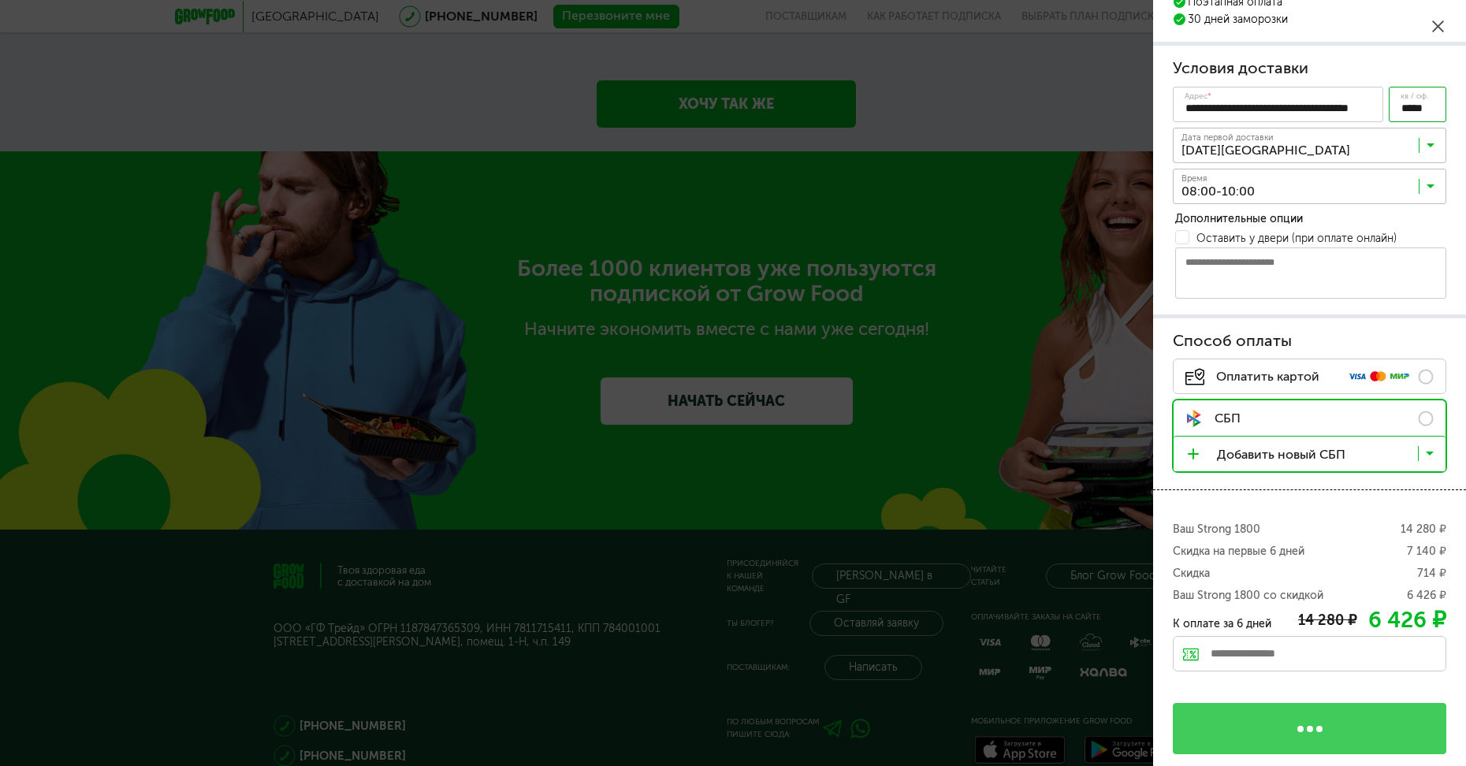
scroll to position [0, 0]
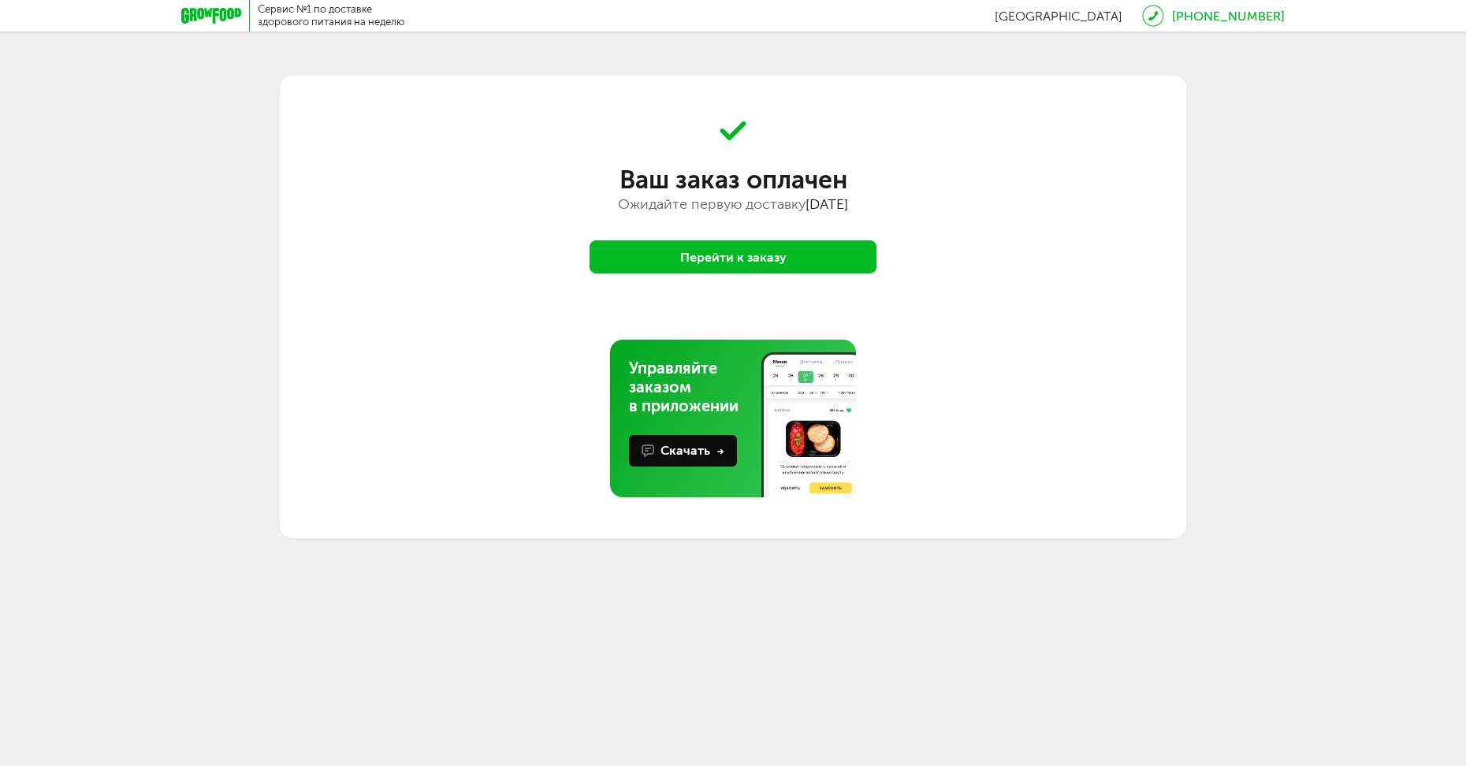
click at [405, 567] on body "Сервис №1 по доставке здорового питания на неделю Москва 8 (800) 555-21-78 8 (9…" at bounding box center [733, 383] width 1466 height 766
